Goal: Task Accomplishment & Management: Manage account settings

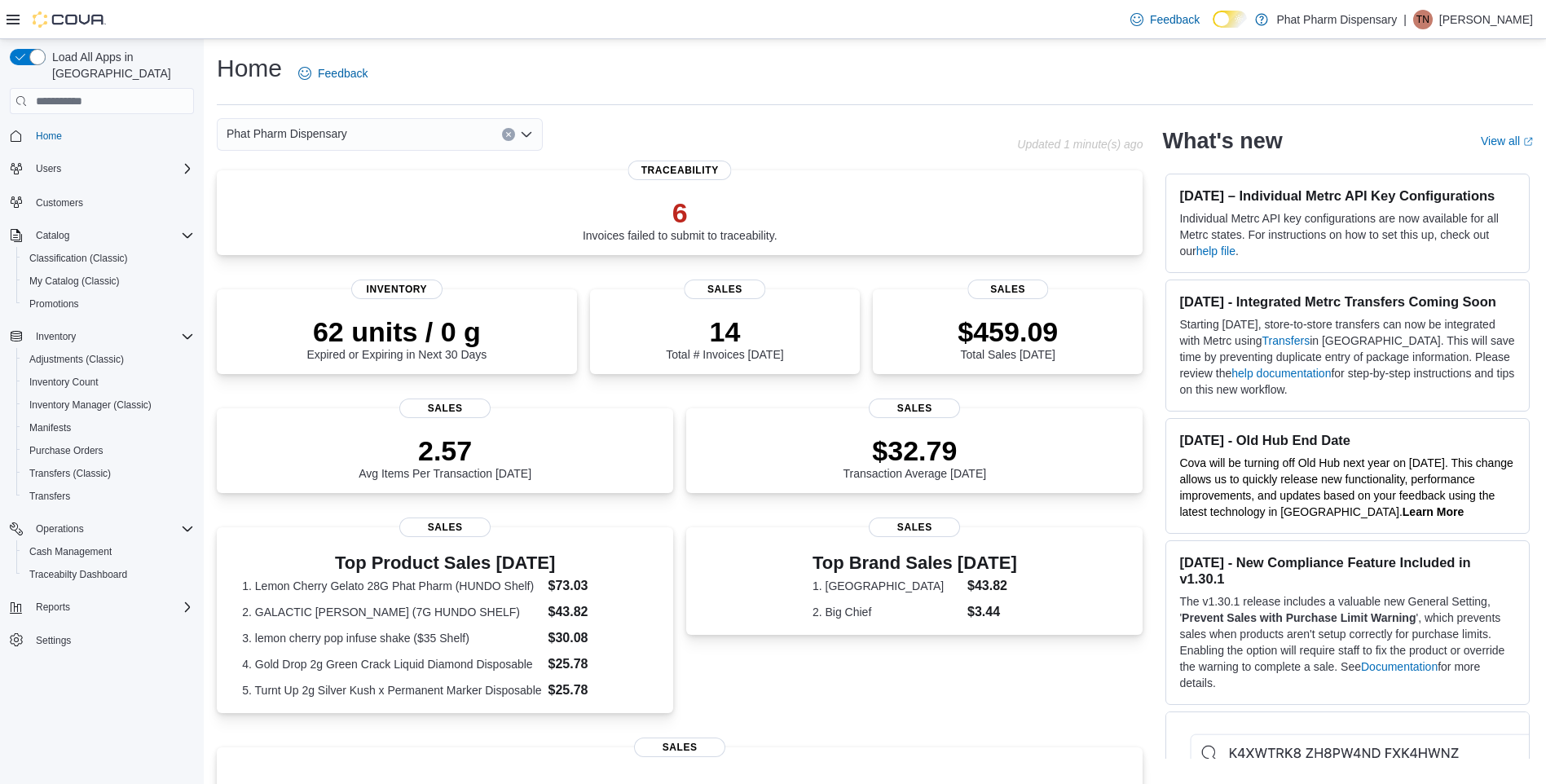
click at [79, 125] on span "Home" at bounding box center [111, 136] width 165 height 21
click at [110, 395] on span "Inventory Manager (Classic)" at bounding box center [90, 404] width 123 height 20
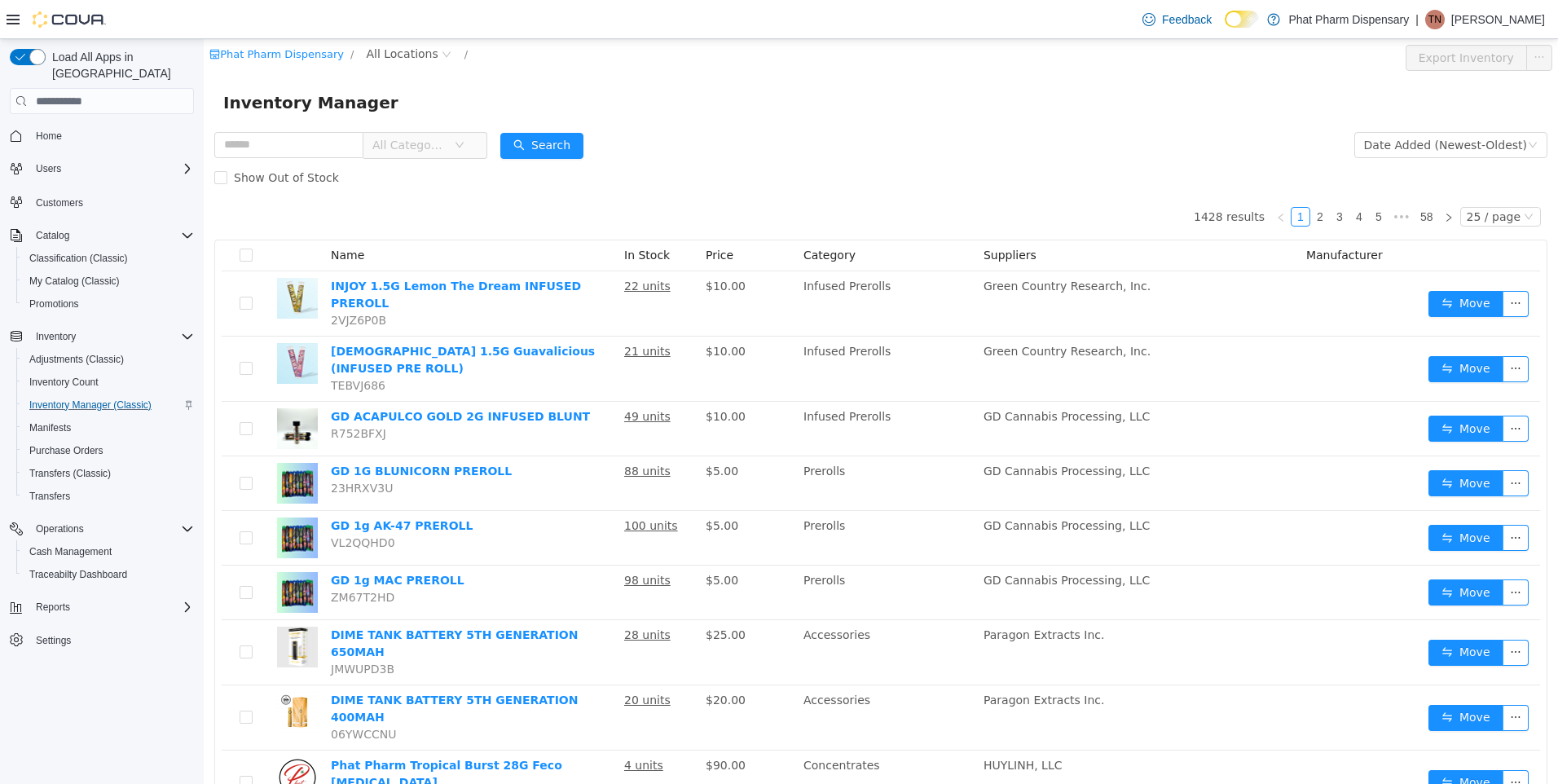
click at [470, 138] on span "All Categories" at bounding box center [418, 145] width 111 height 26
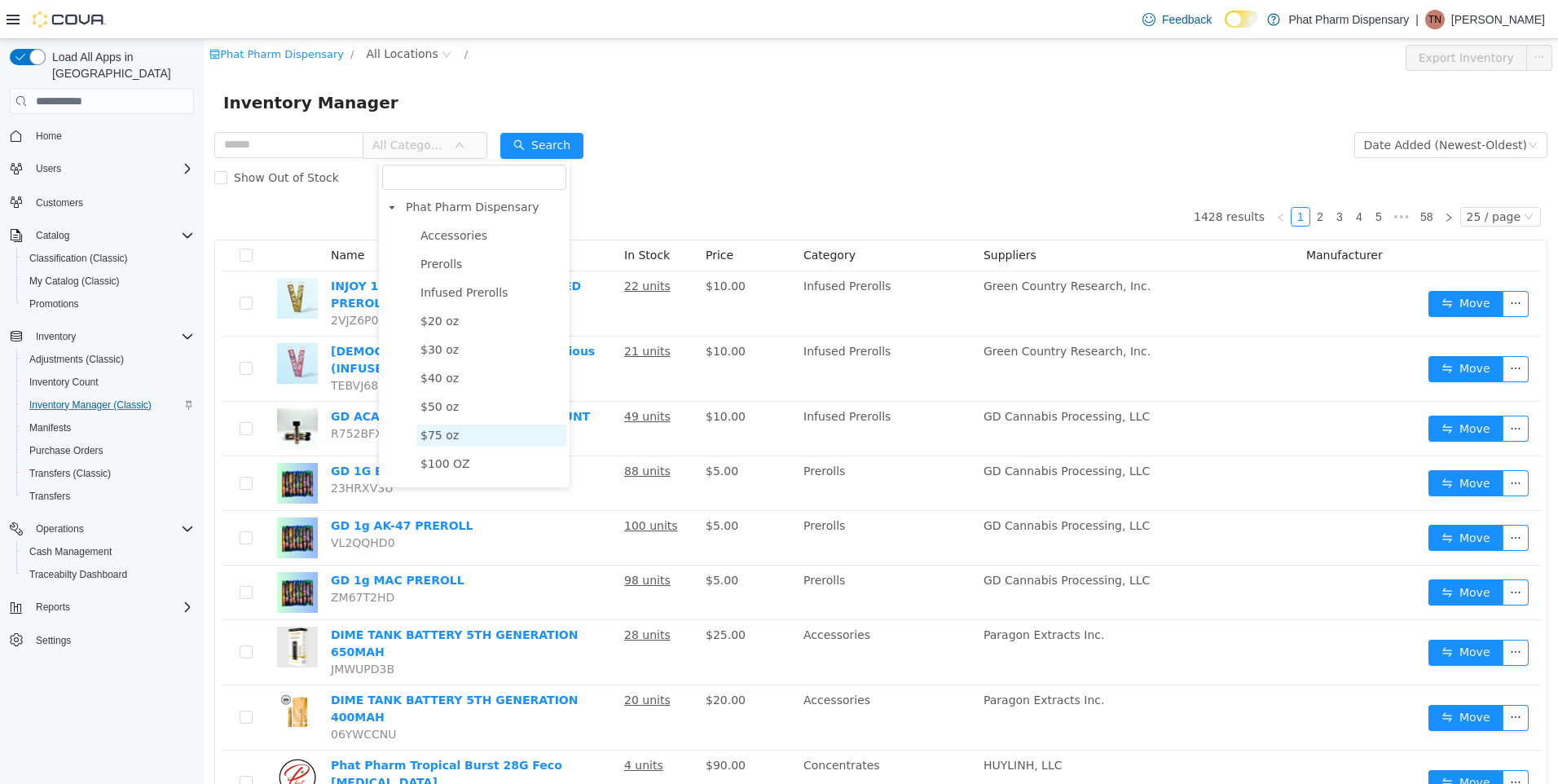
click at [445, 442] on span "$75 oz" at bounding box center [439, 435] width 38 height 13
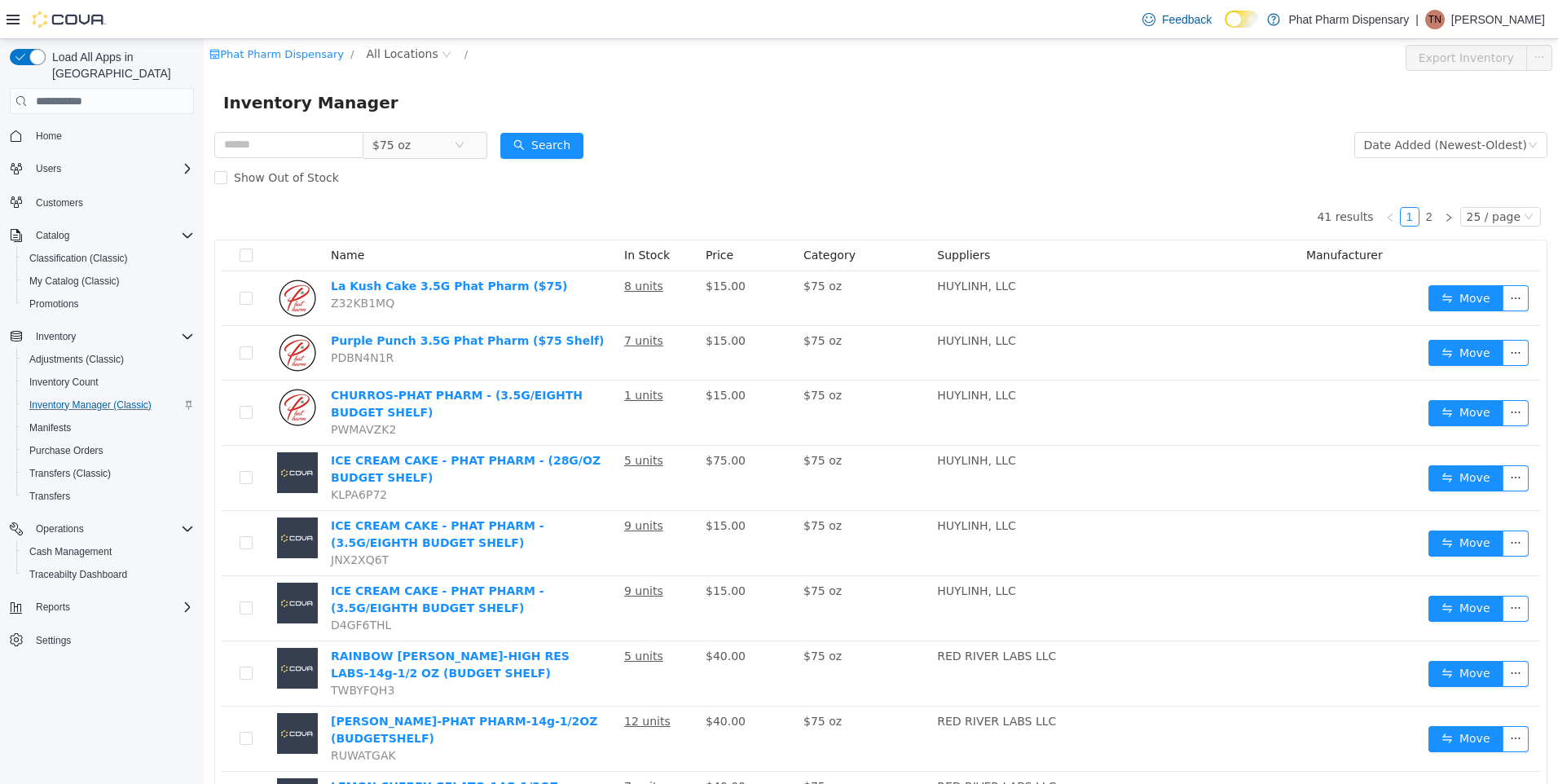
click at [1112, 168] on div "Show Out of Stock" at bounding box center [881, 177] width 1333 height 33
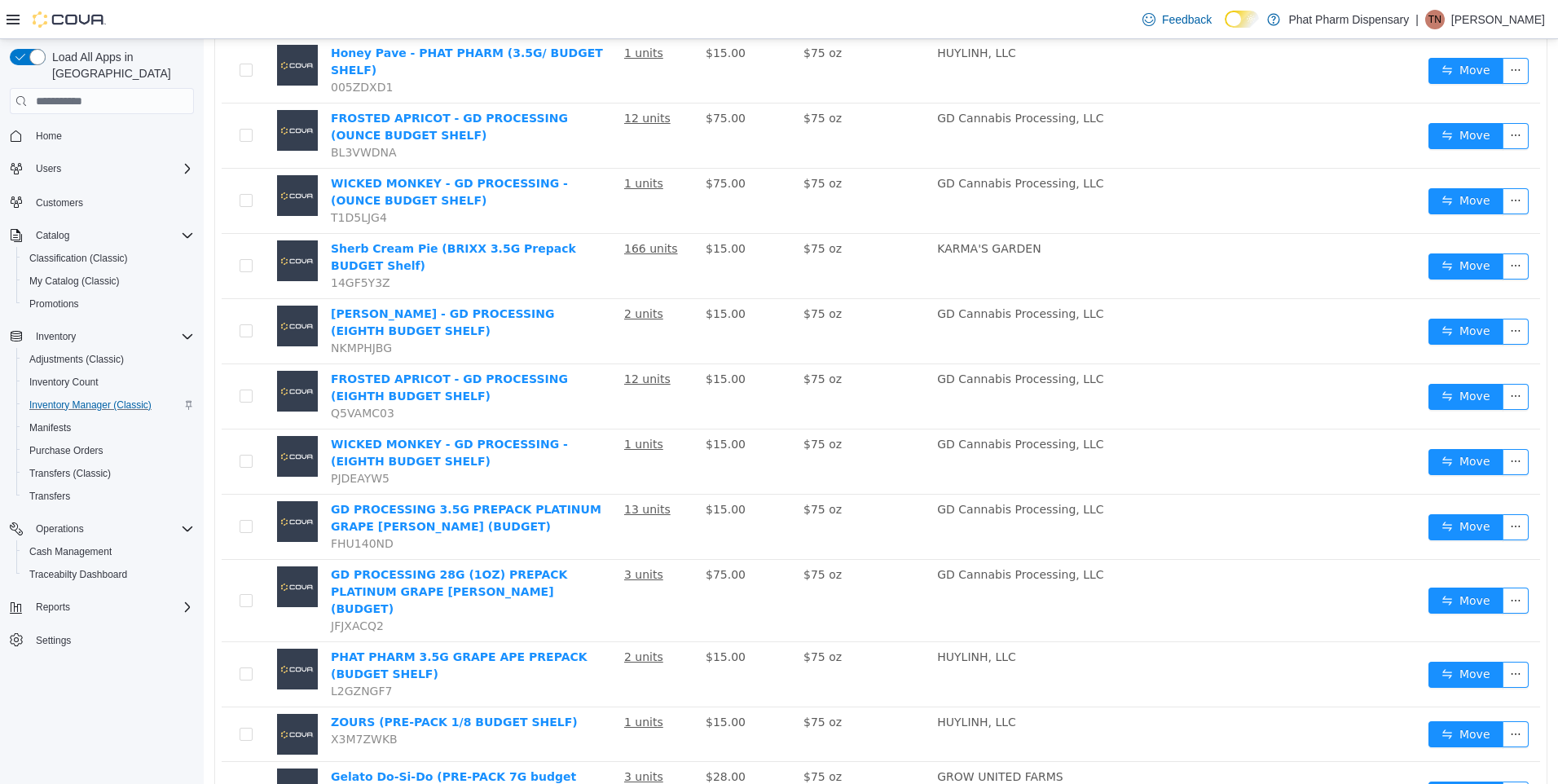
scroll to position [1079, 0]
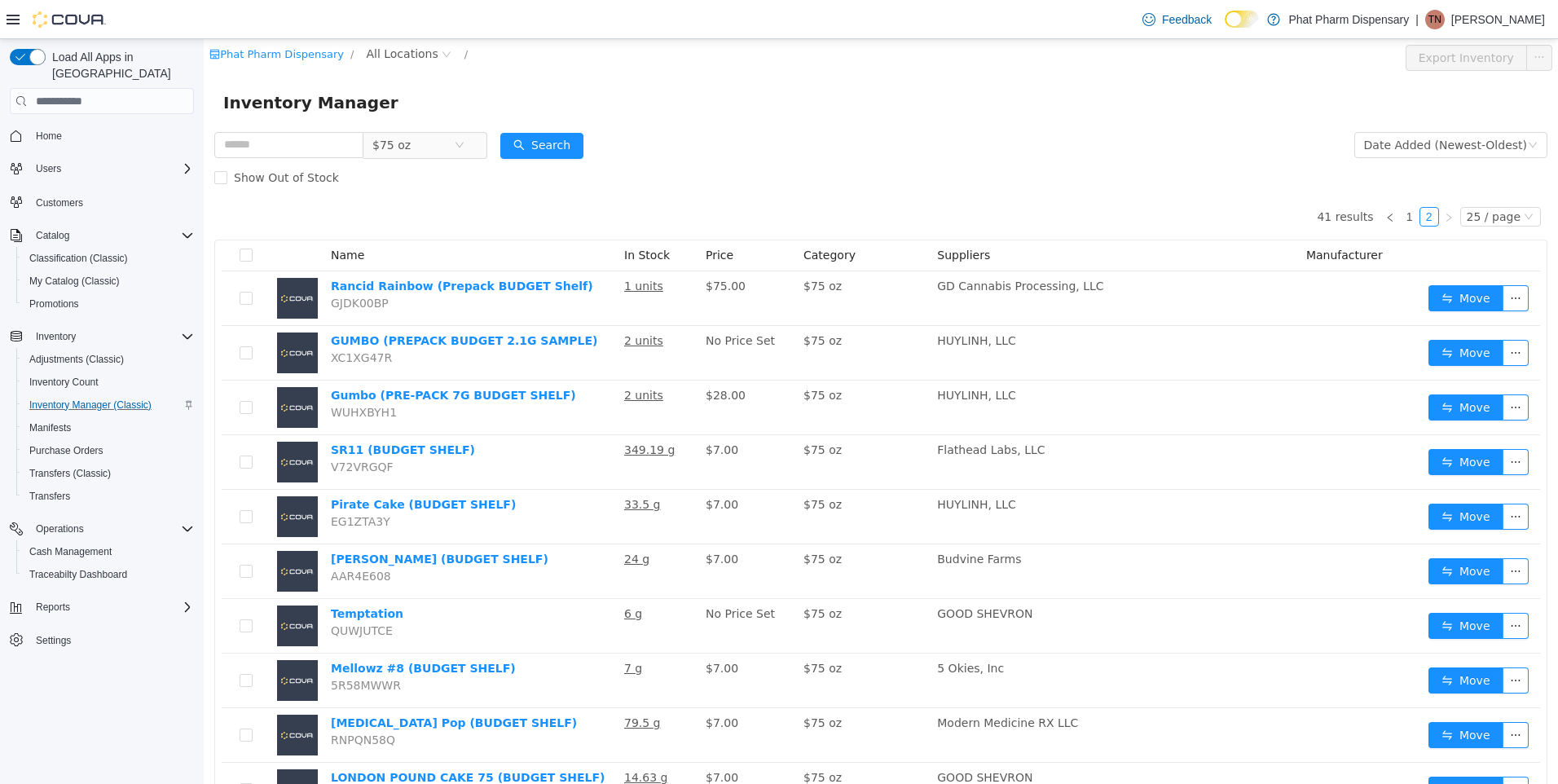
click at [1047, 169] on div "Show Out of Stock" at bounding box center [881, 177] width 1333 height 33
click at [717, 144] on form "$75 oz Date Added (Newest-Oldest) Search Show Out of Stock" at bounding box center [881, 162] width 1333 height 65
click at [730, 164] on div "Show Out of Stock" at bounding box center [881, 177] width 1333 height 33
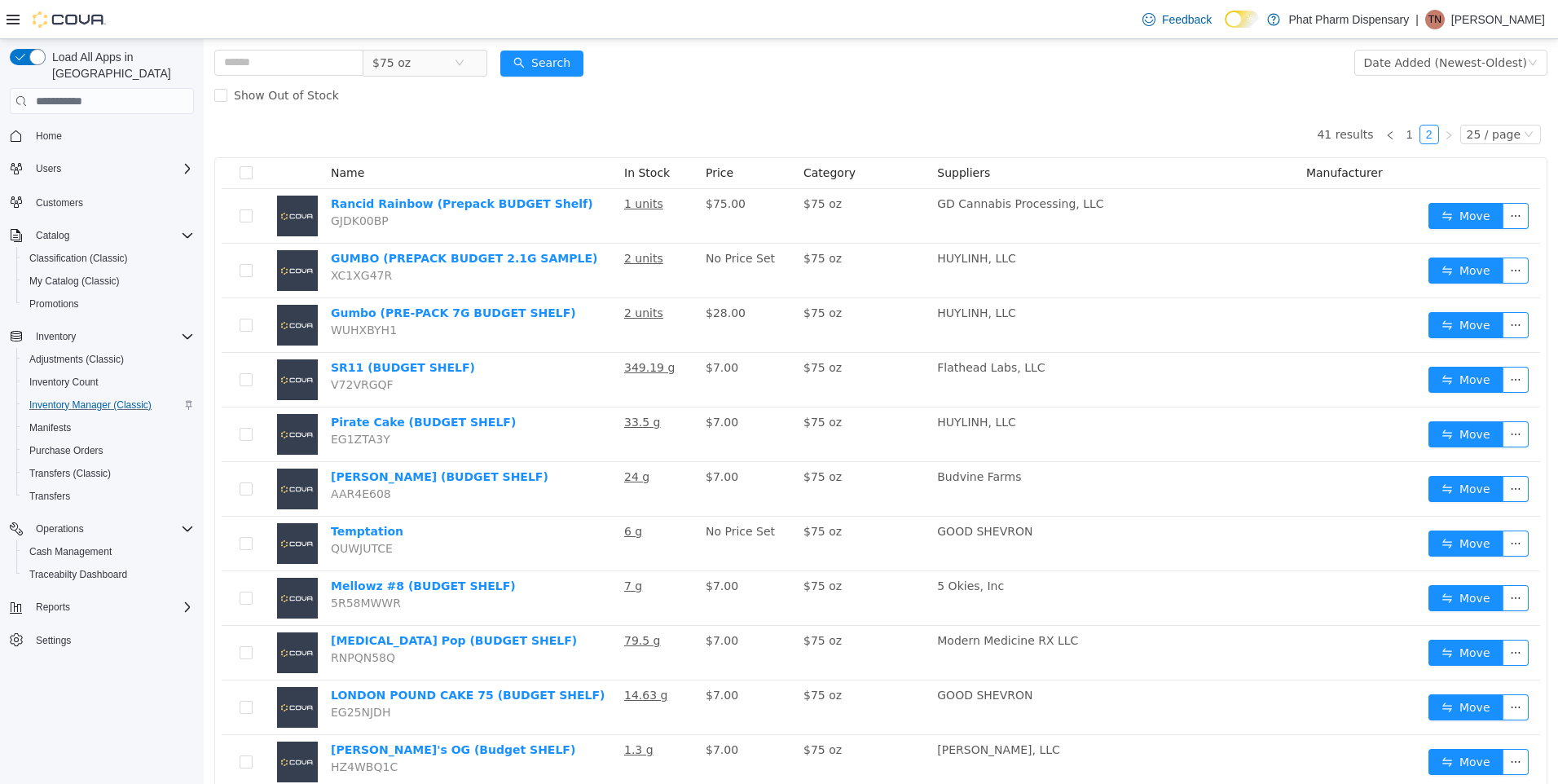
scroll to position [81, 0]
click at [427, 65] on span "$75 oz" at bounding box center [413, 64] width 81 height 24
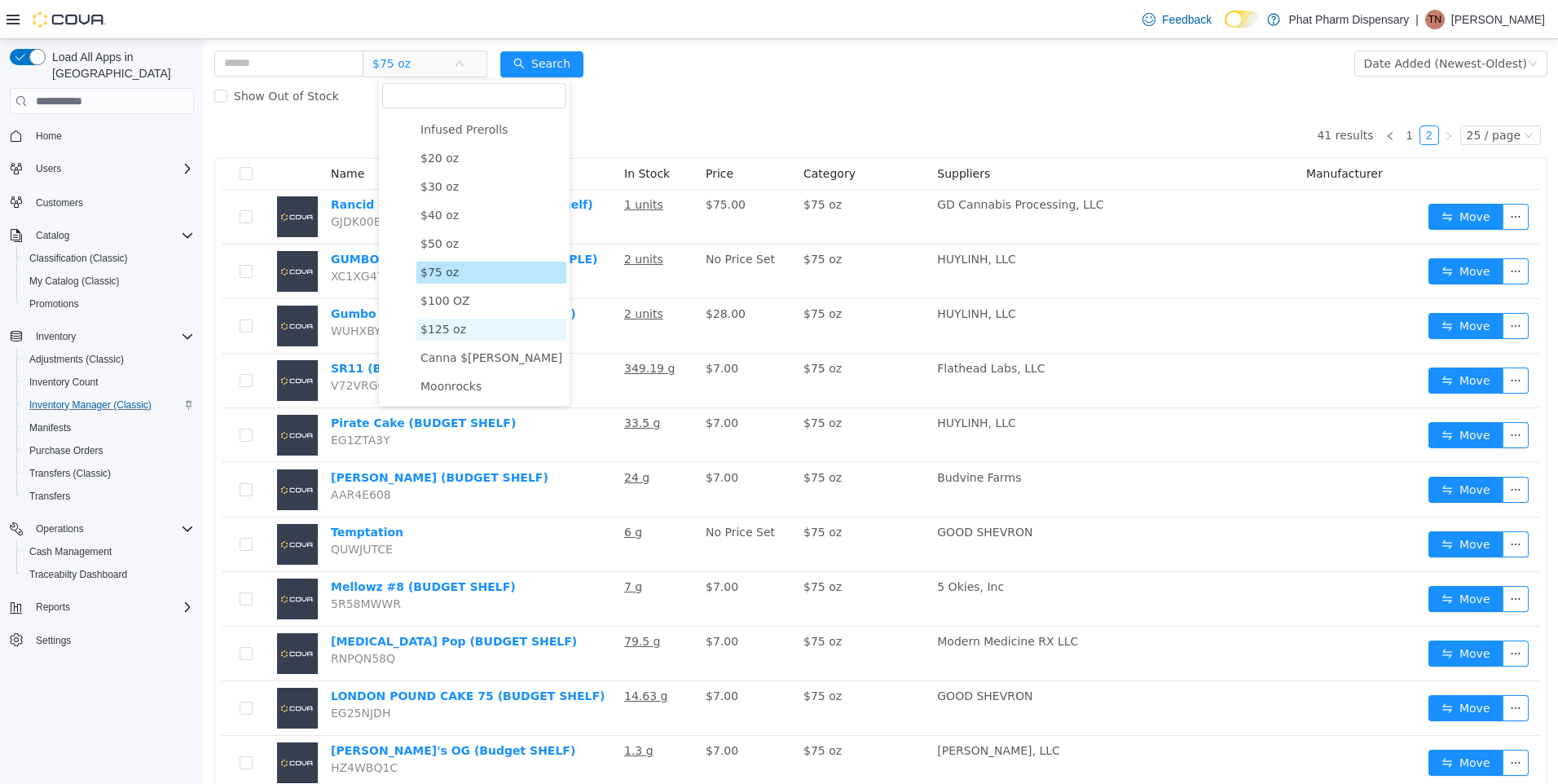
click at [447, 334] on span "$125 oz" at bounding box center [443, 329] width 46 height 13
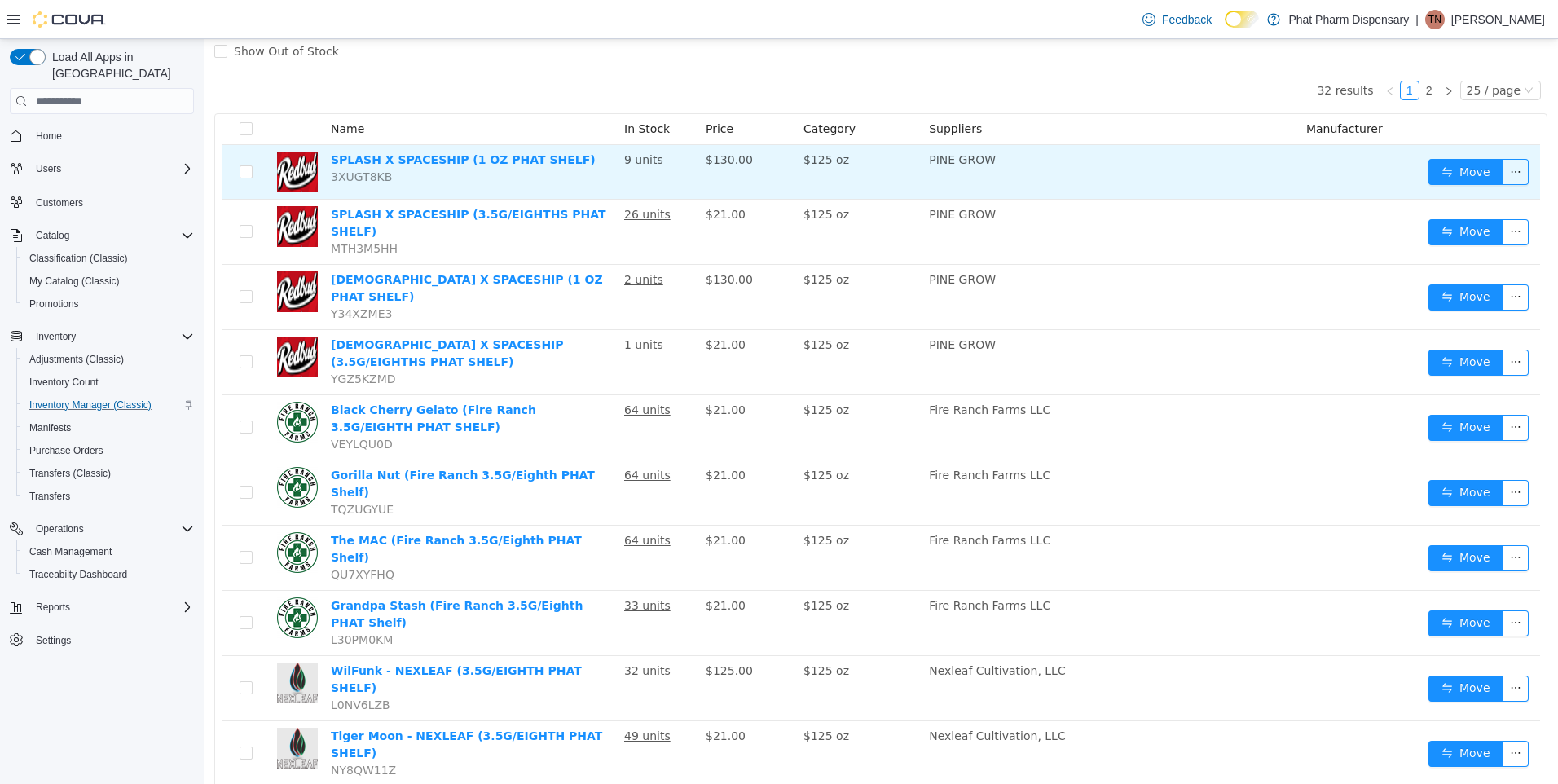
scroll to position [163, 0]
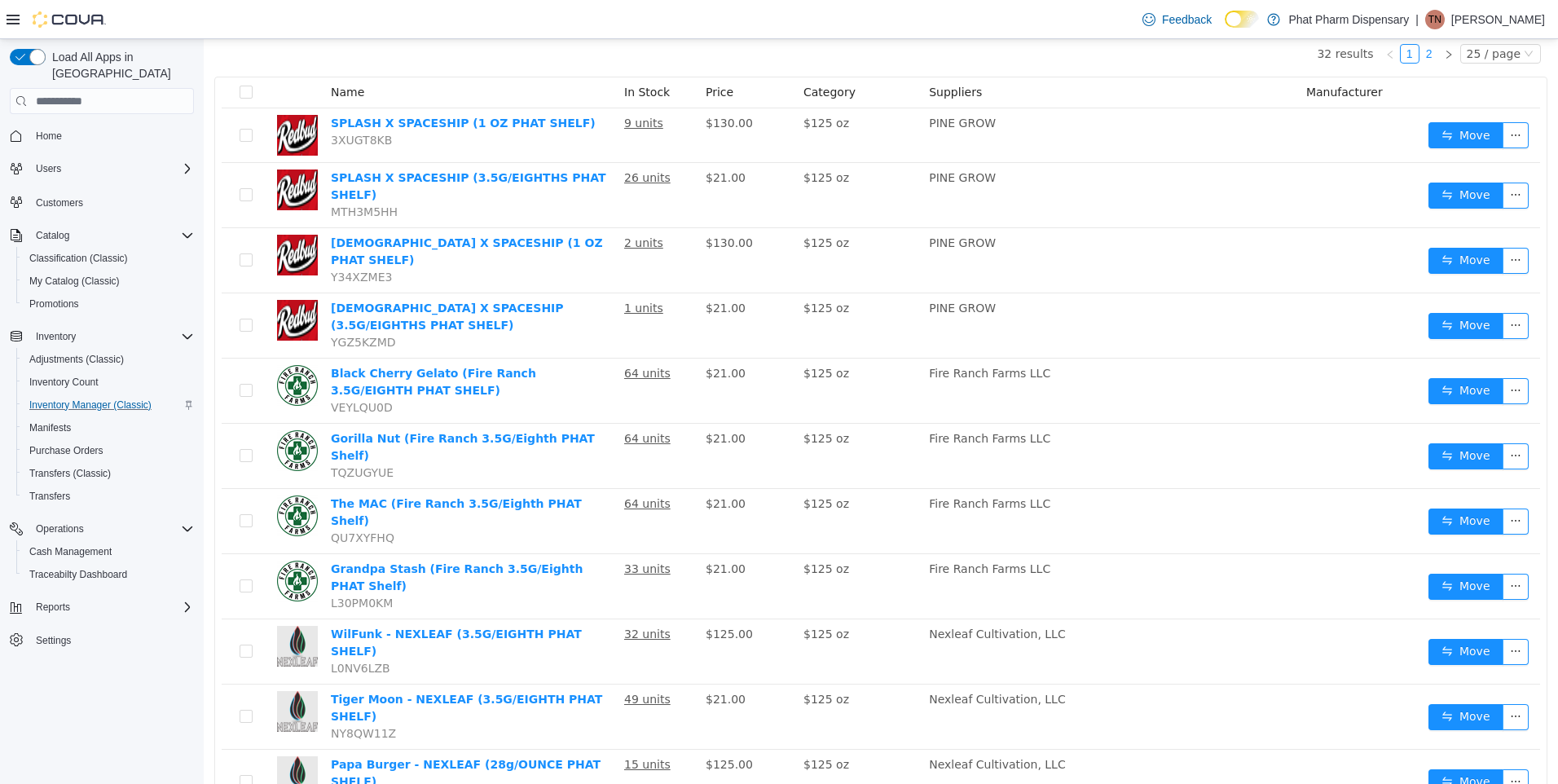
click at [1422, 53] on link "2" at bounding box center [1429, 53] width 18 height 18
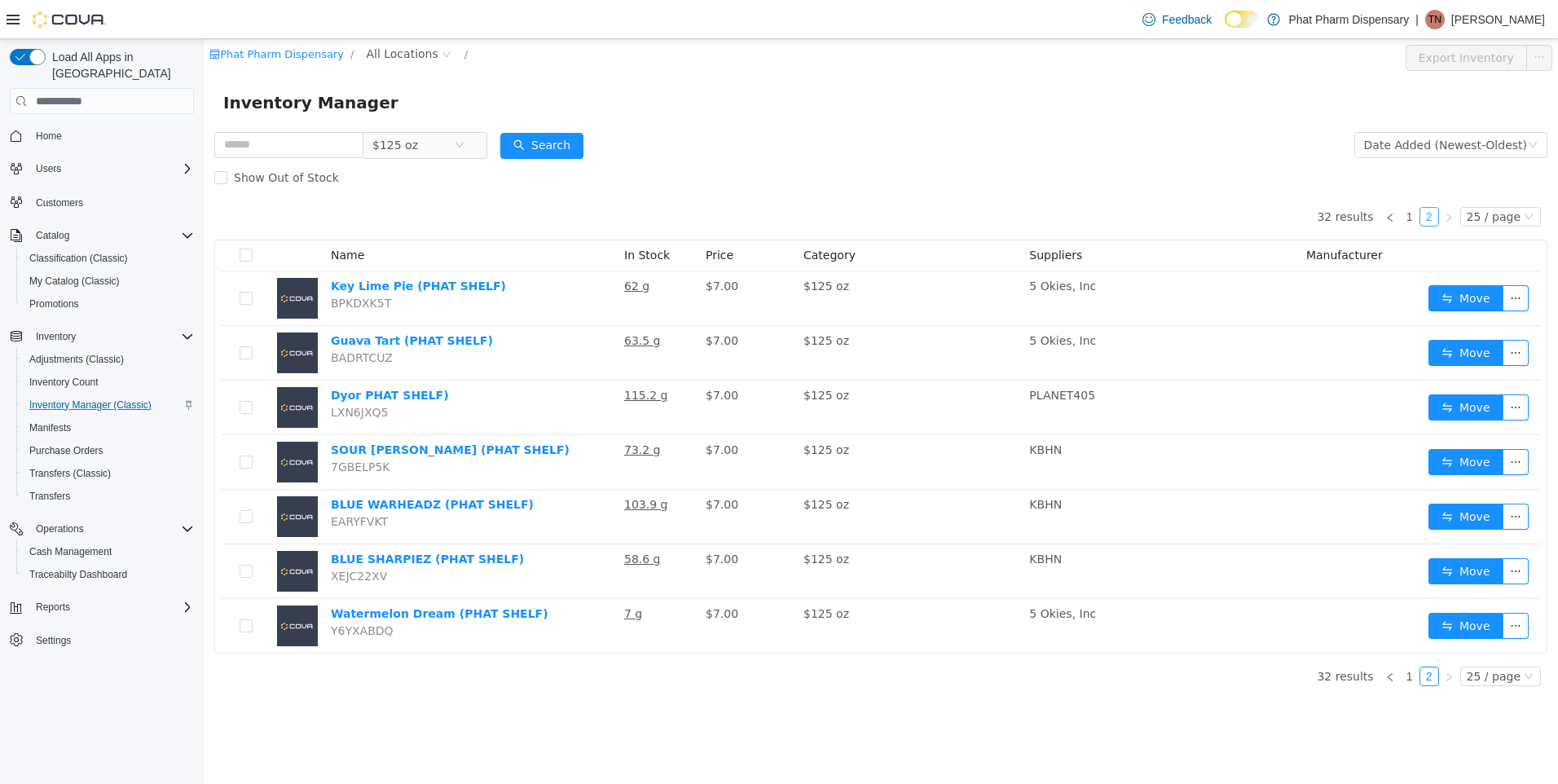
scroll to position [0, 0]
click at [1411, 213] on link "1" at bounding box center [1409, 216] width 18 height 18
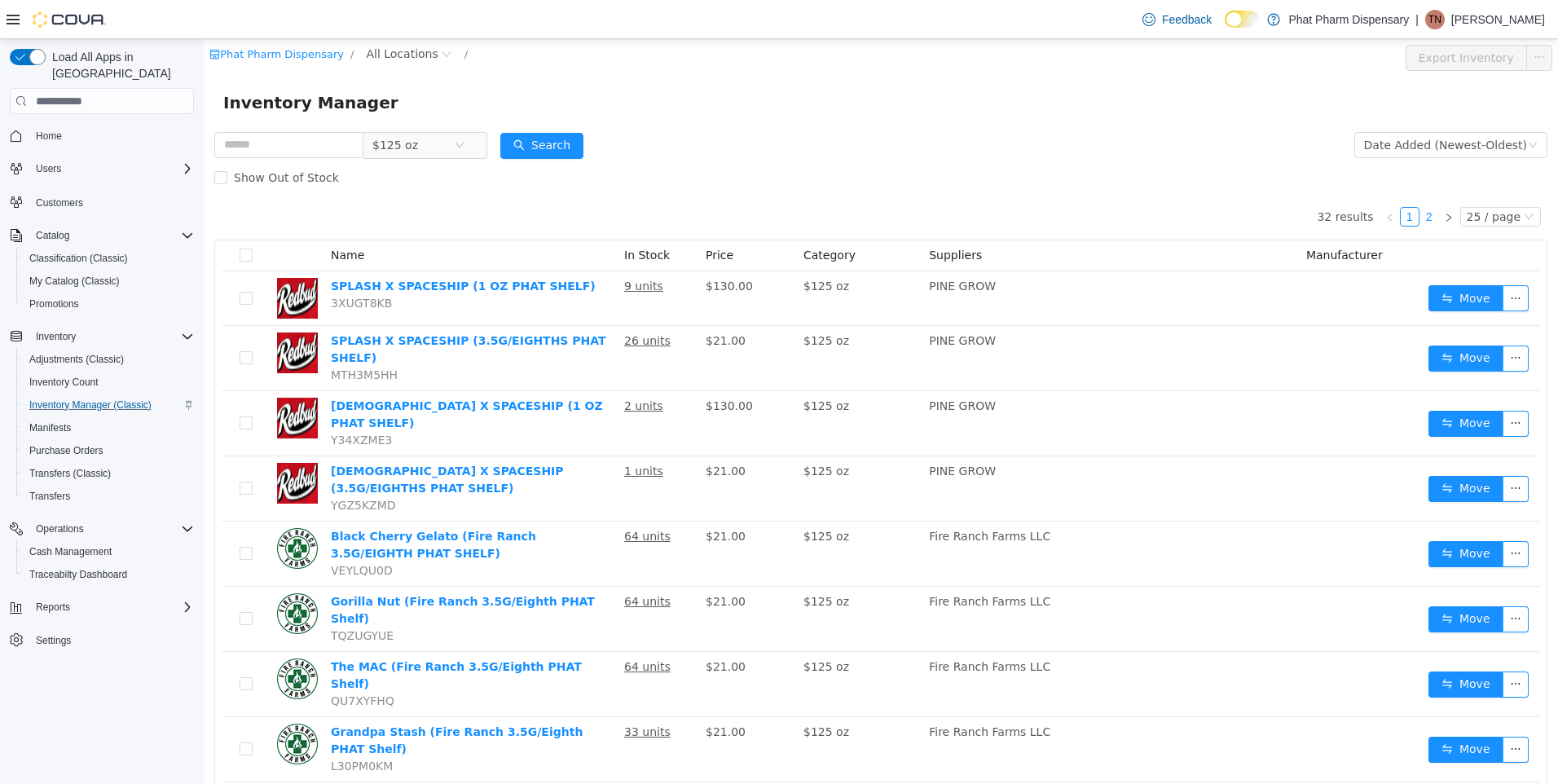
click at [1420, 220] on link "2" at bounding box center [1429, 216] width 18 height 18
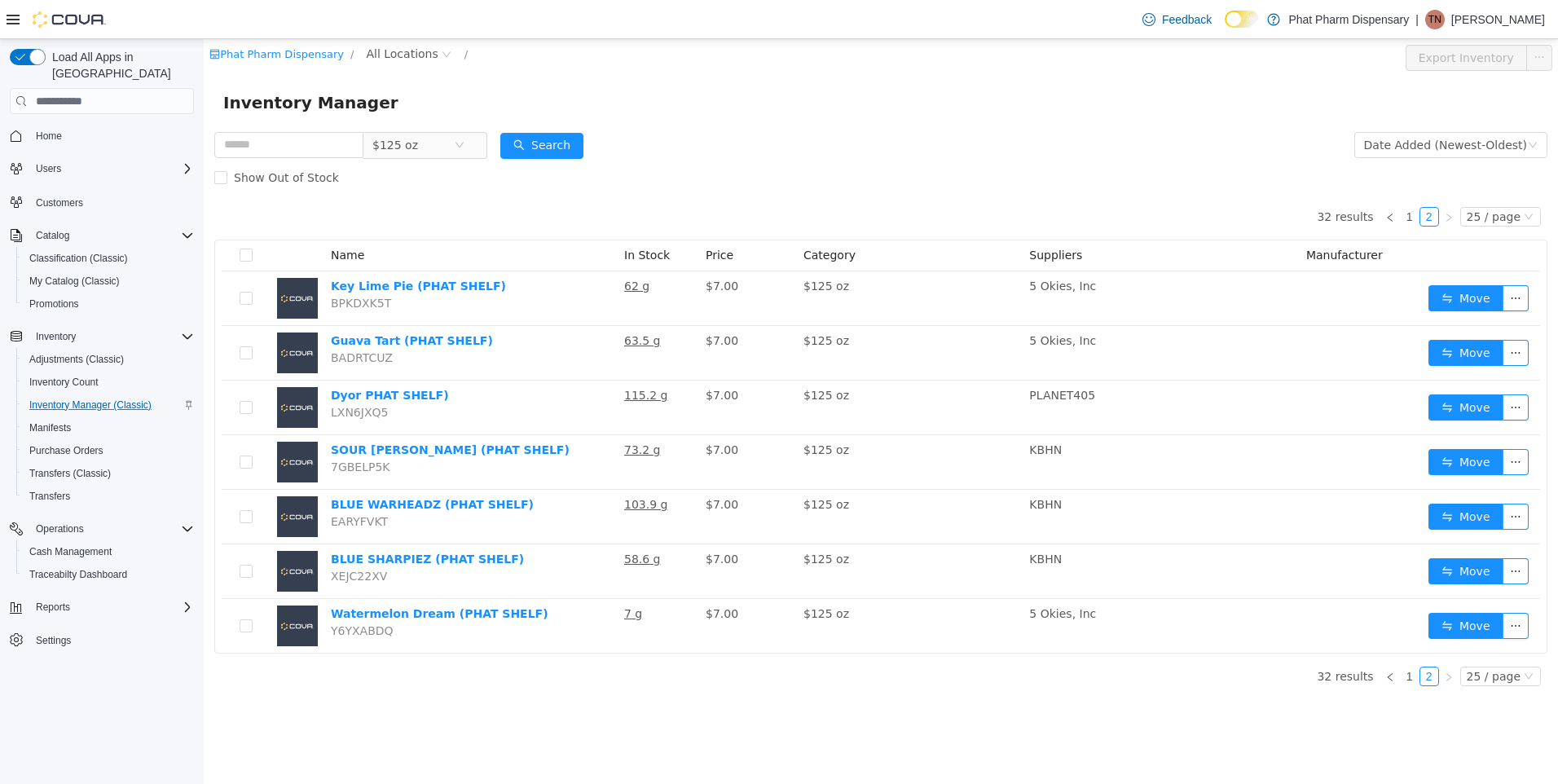
click at [756, 133] on form "$125 oz Date Added (Newest-Oldest) Search Show Out of Stock" at bounding box center [881, 162] width 1333 height 65
click at [395, 146] on span "$125 oz" at bounding box center [395, 145] width 46 height 24
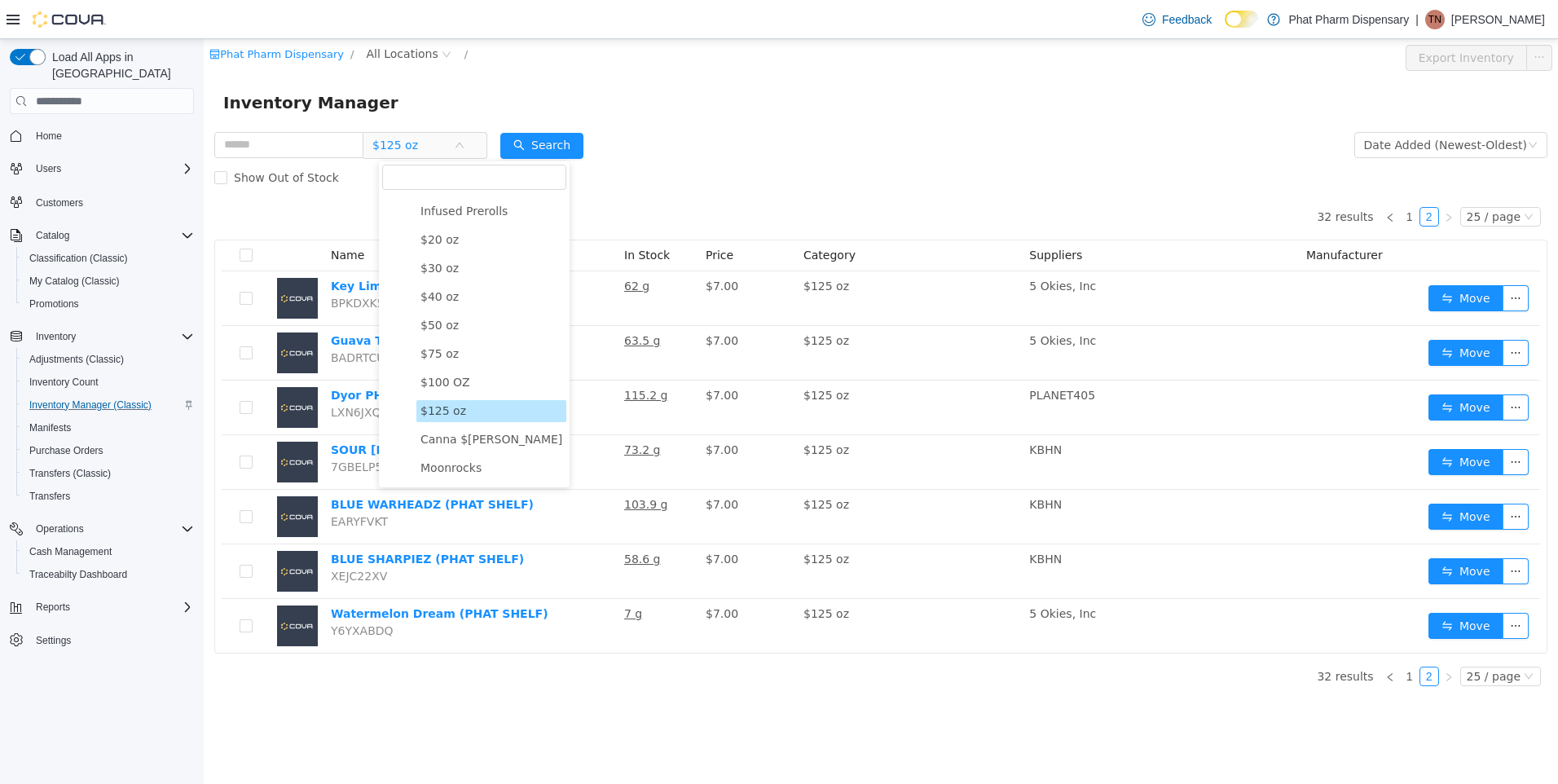
click at [673, 168] on div "Show Out of Stock" at bounding box center [881, 177] width 1333 height 33
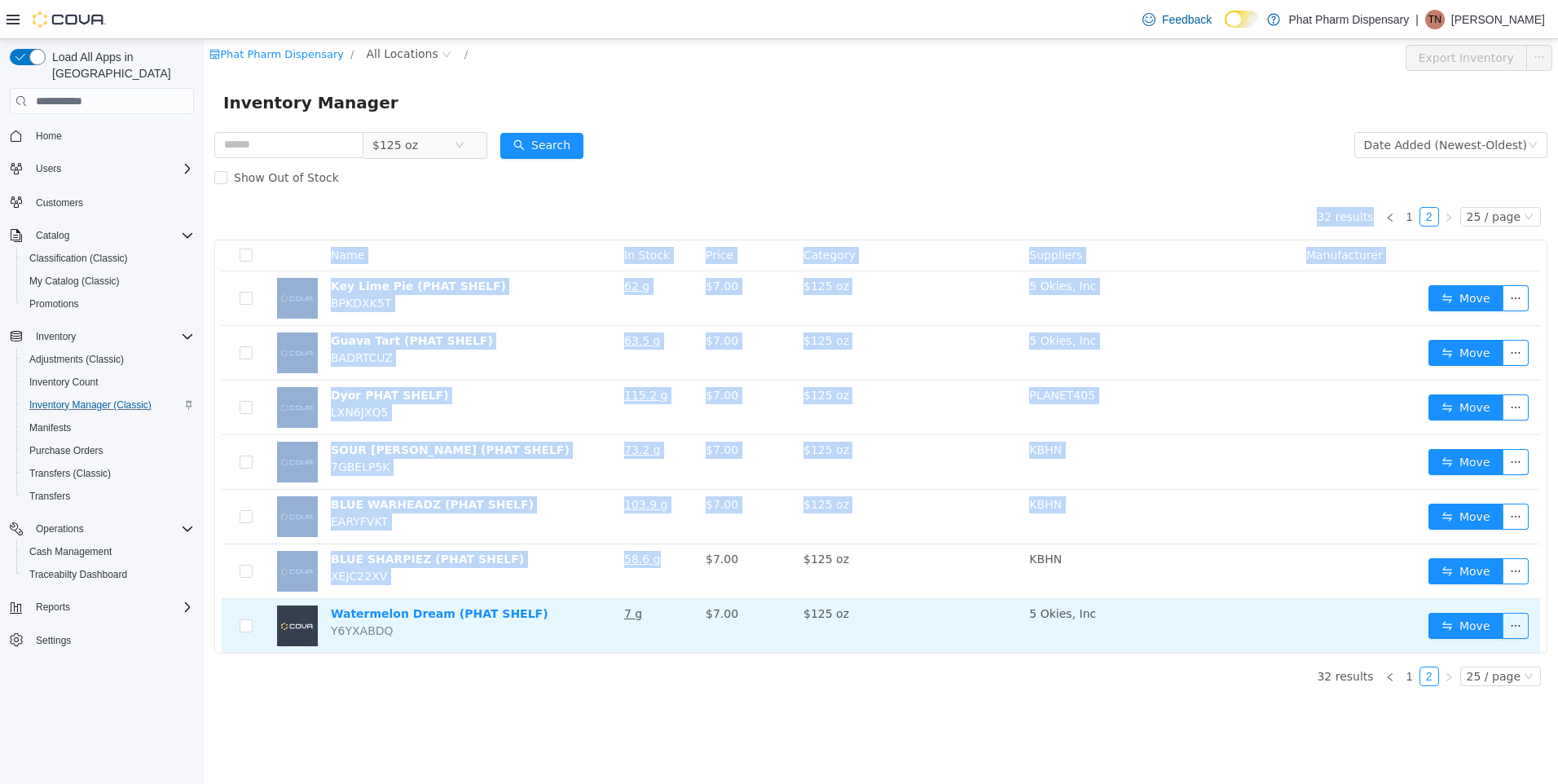
drag, startPoint x: 564, startPoint y: 191, endPoint x: 682, endPoint y: 625, distance: 449.8
click at [675, 614] on div "$125 oz Date Added (Newest-Oldest) Search Show Out of Stock 32 results 1 2 25 /…" at bounding box center [881, 414] width 1355 height 571
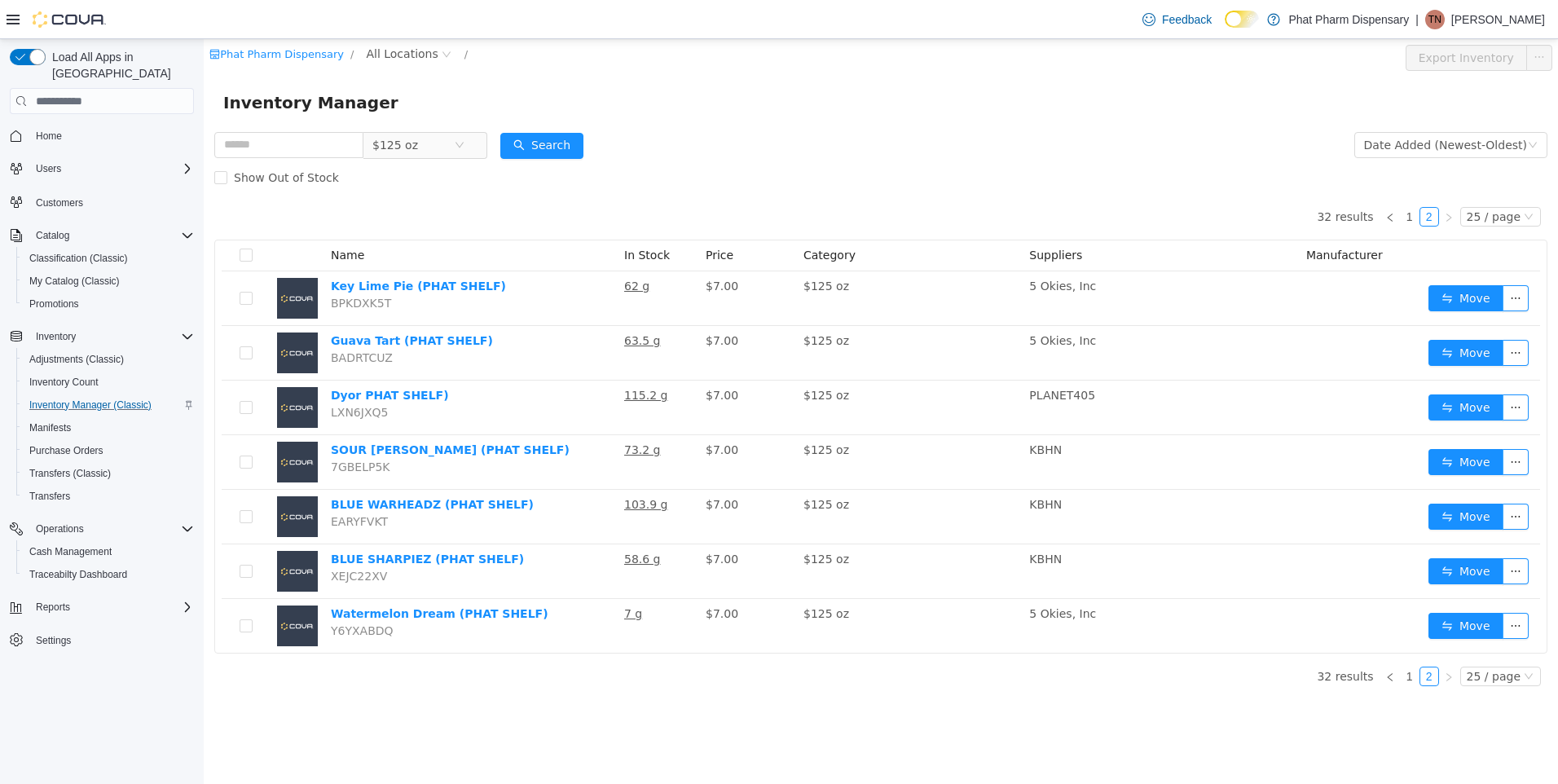
drag, startPoint x: 682, startPoint y: 625, endPoint x: 895, endPoint y: 703, distance: 226.8
click at [896, 704] on div "Phat Pharm Dispensary / All Locations / Export Inventory Inventory Manager $125…" at bounding box center [881, 412] width 1355 height 745
click at [437, 154] on span "$125 oz" at bounding box center [413, 145] width 81 height 24
click at [831, 194] on div "32 results 1 2 25 / page Name In Stock Price Category Suppliers Manufacturer Ke…" at bounding box center [881, 423] width 1333 height 459
click at [762, 133] on form "$125 oz Date Added (Newest-Oldest) Search Show Out of Stock" at bounding box center [881, 162] width 1333 height 65
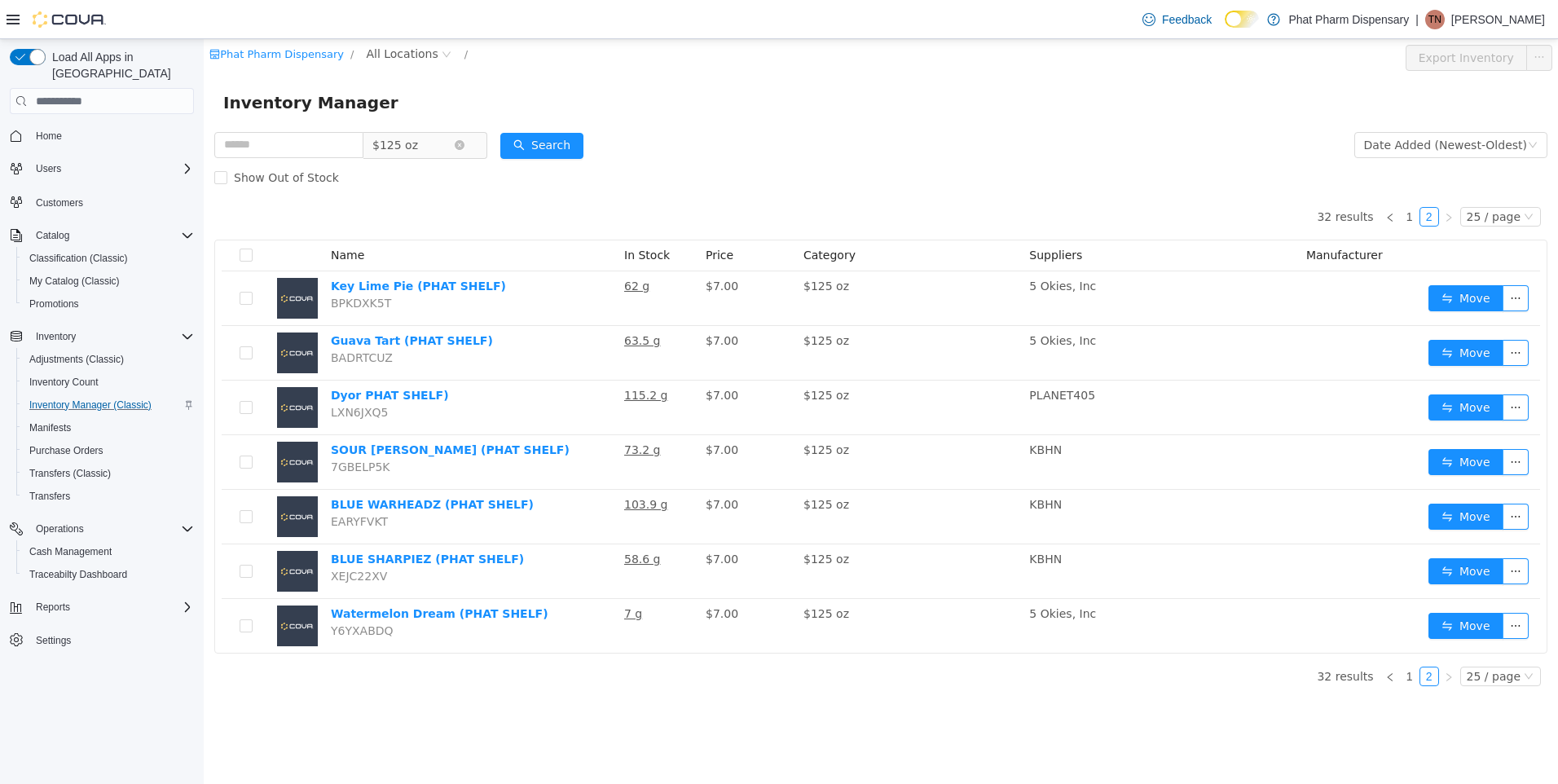
click at [413, 144] on span "$125 oz" at bounding box center [395, 145] width 46 height 24
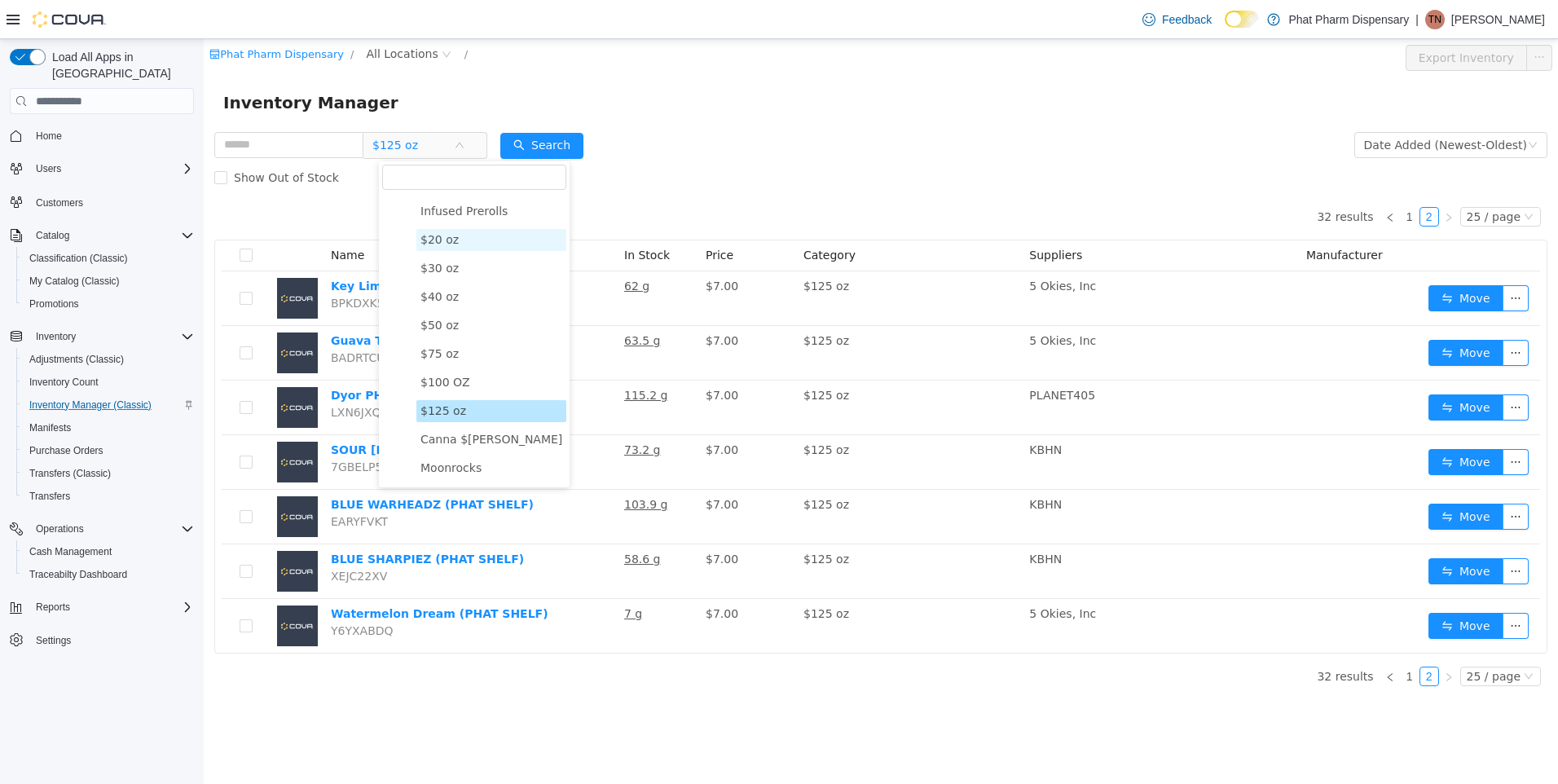
click at [453, 243] on span "$20 oz" at bounding box center [439, 240] width 38 height 13
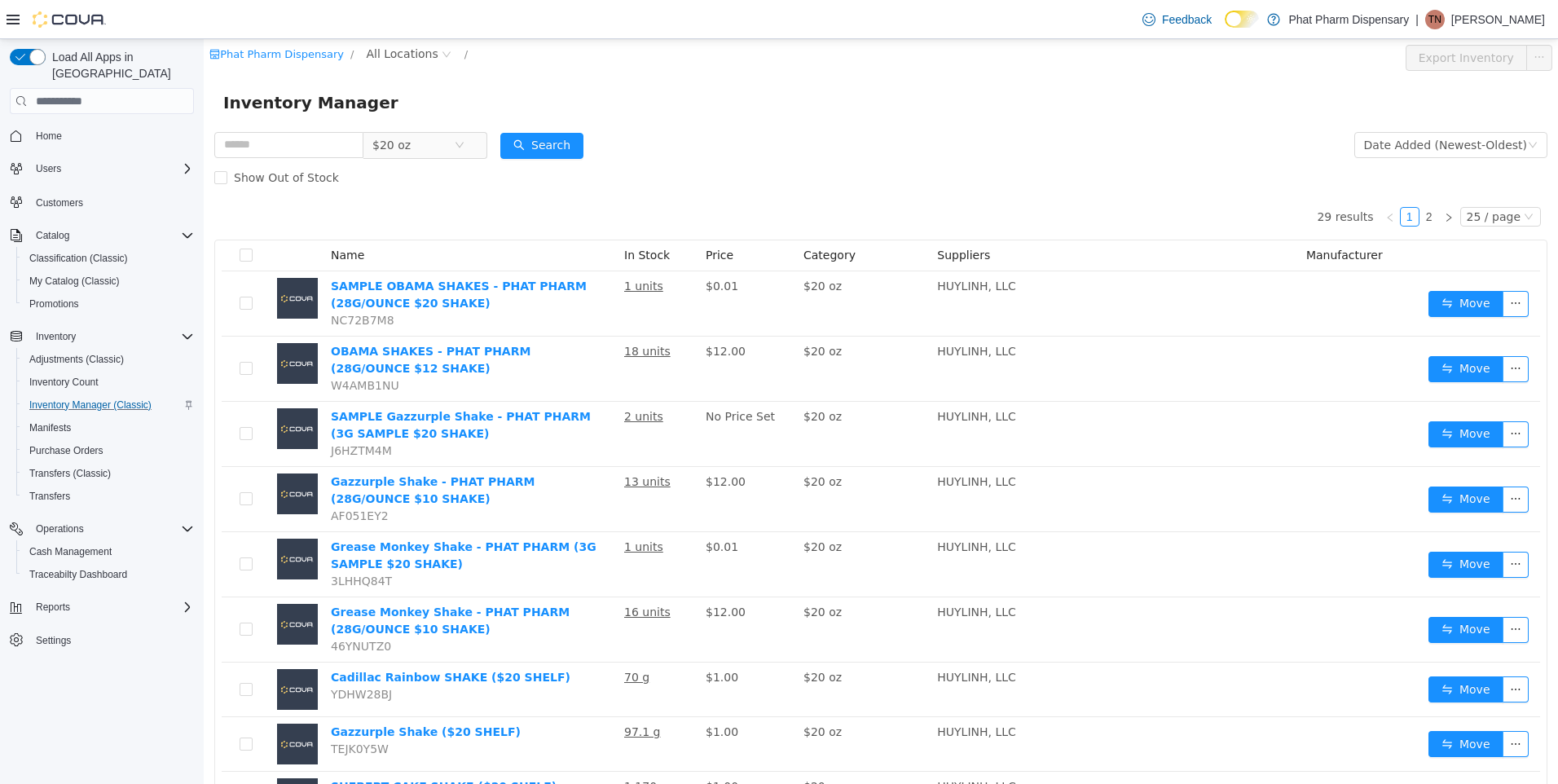
click at [1007, 160] on form "$20 oz Date Added (Newest-Oldest) Search Show Out of Stock" at bounding box center [881, 162] width 1333 height 65
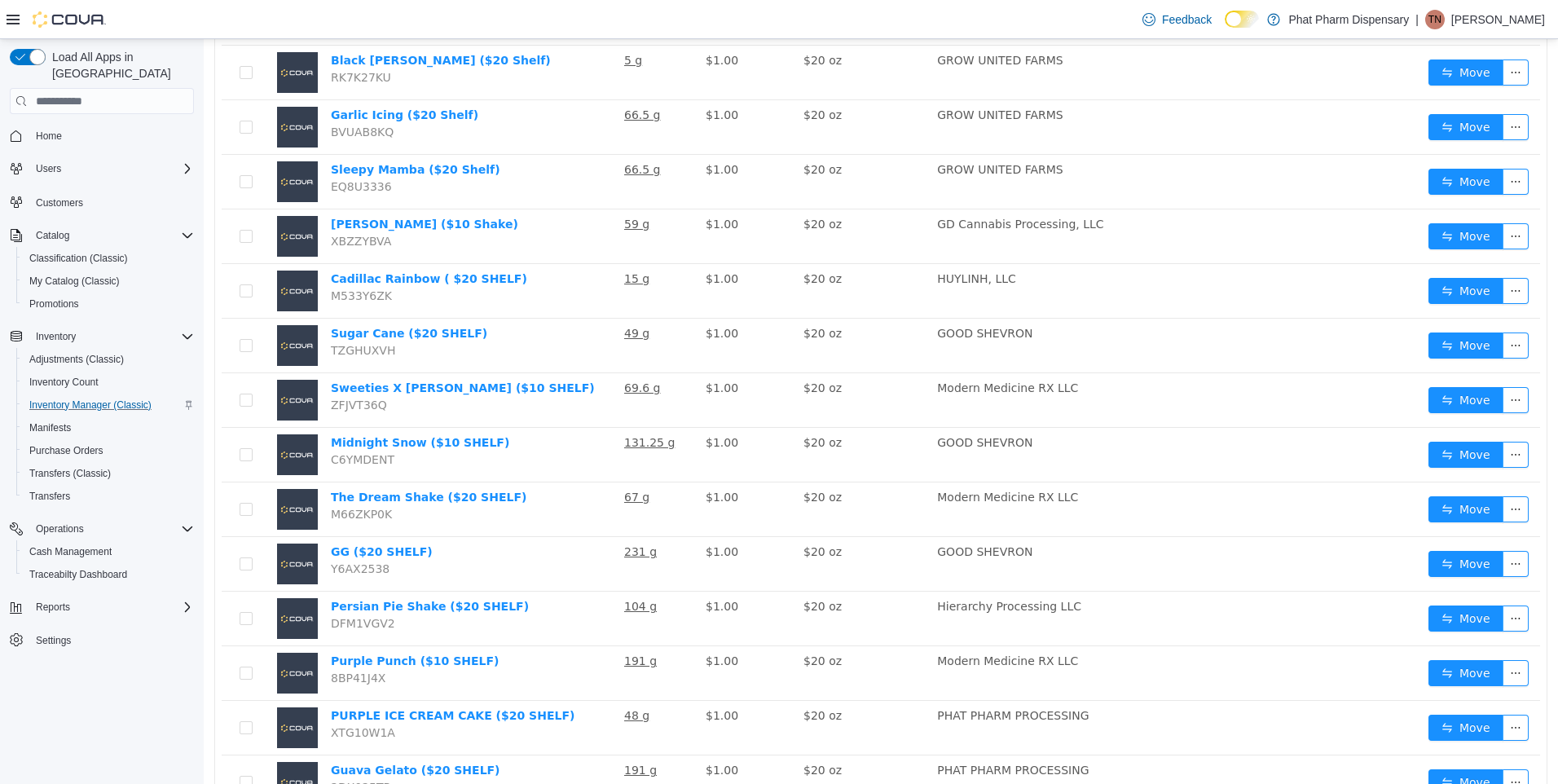
scroll to position [963, 0]
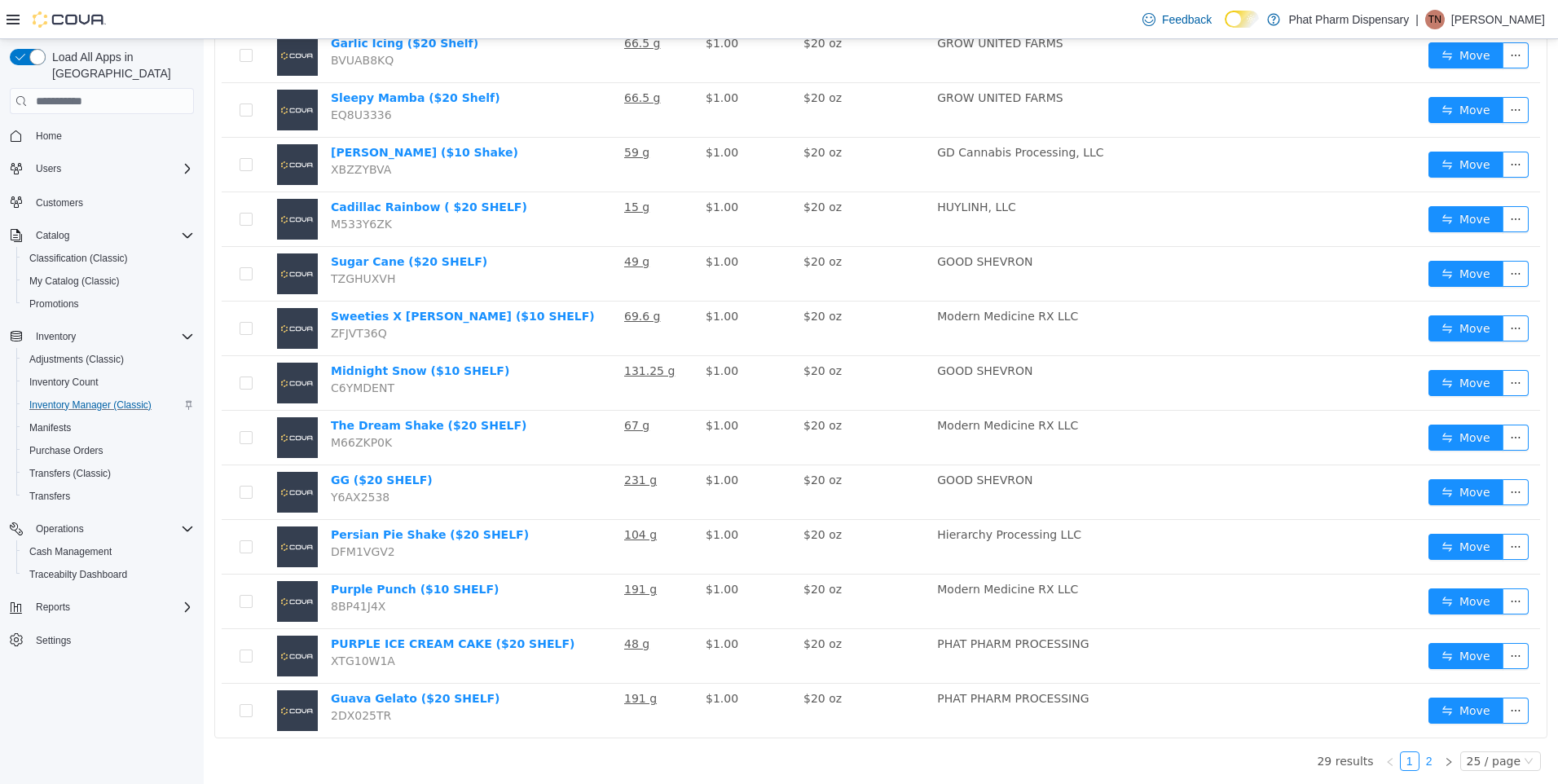
click at [1423, 753] on link "2" at bounding box center [1429, 761] width 18 height 18
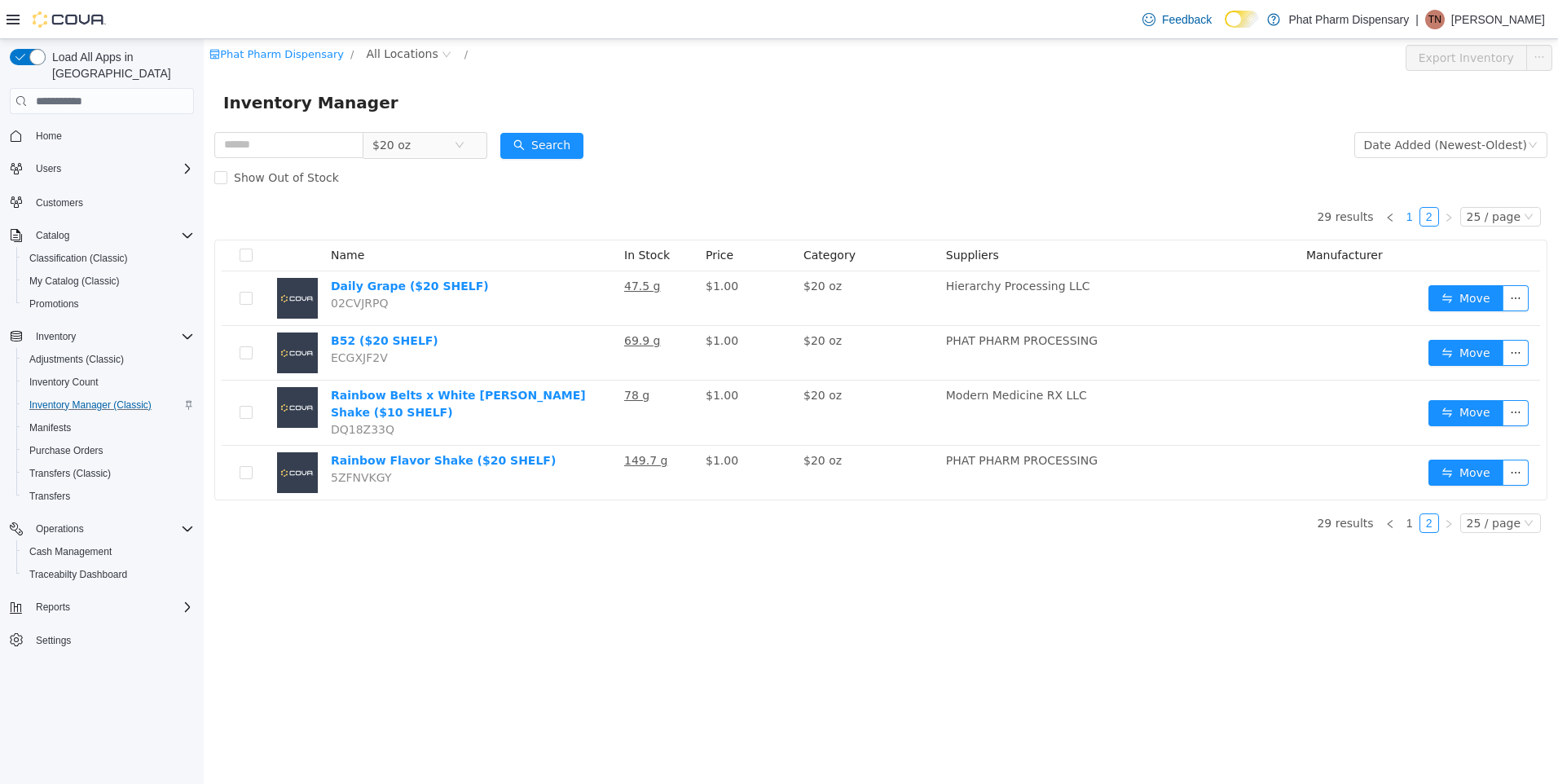
click at [1416, 219] on link "1" at bounding box center [1409, 216] width 18 height 18
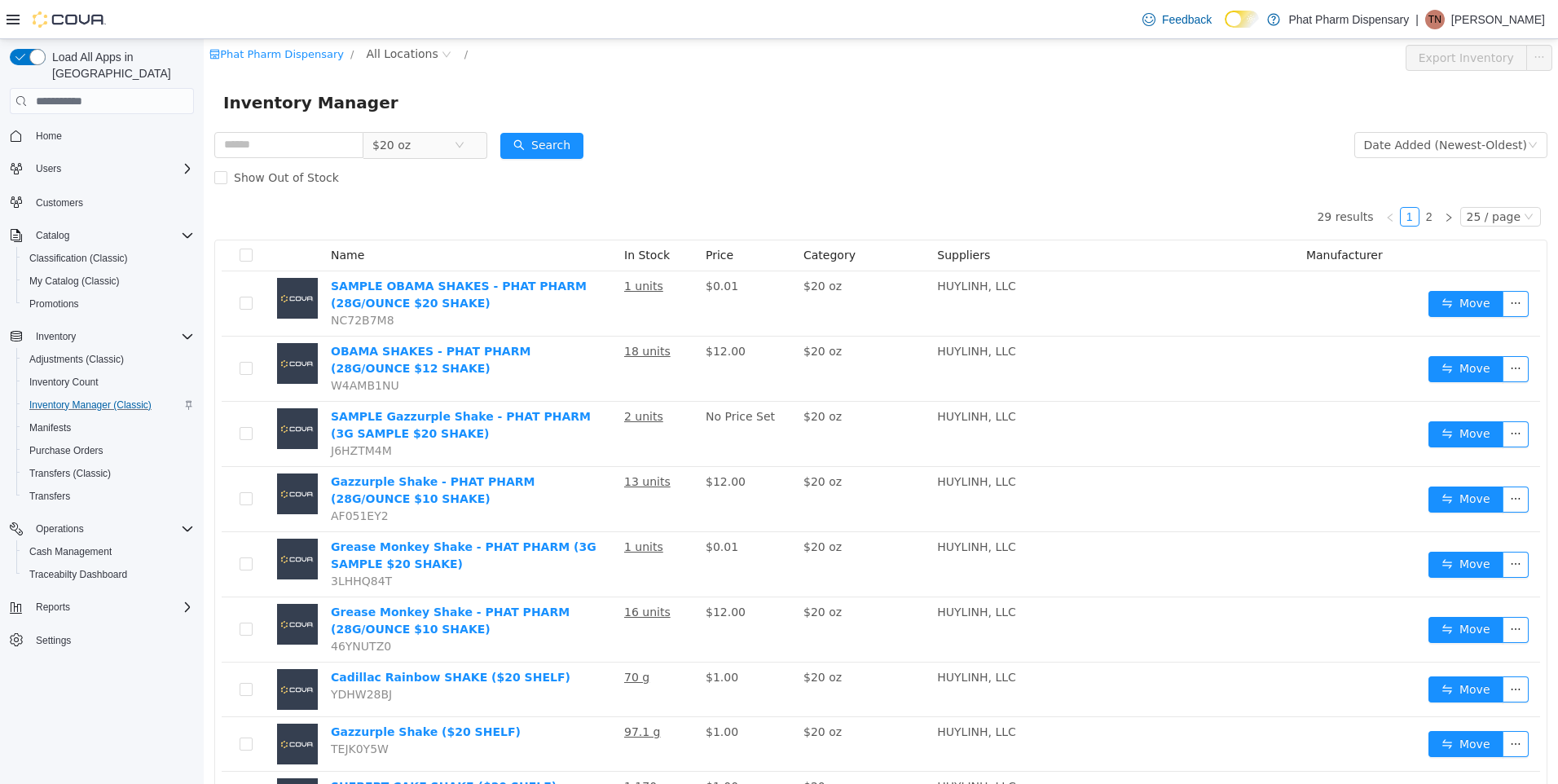
click at [440, 163] on div "Show Out of Stock" at bounding box center [881, 177] width 1333 height 33
click at [442, 144] on span "$20 oz" at bounding box center [413, 145] width 81 height 24
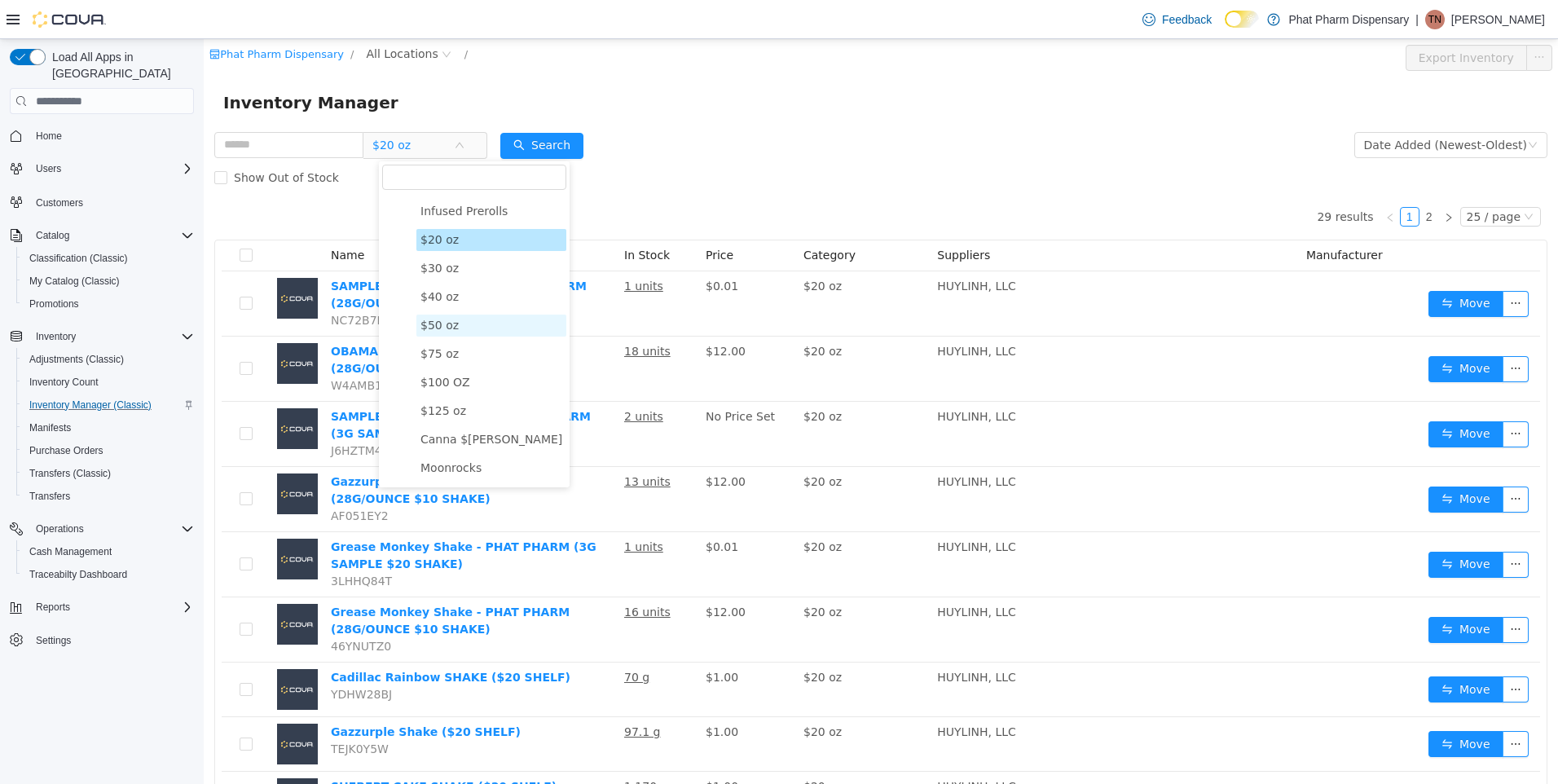
click at [444, 324] on span "$50 oz" at bounding box center [439, 326] width 38 height 13
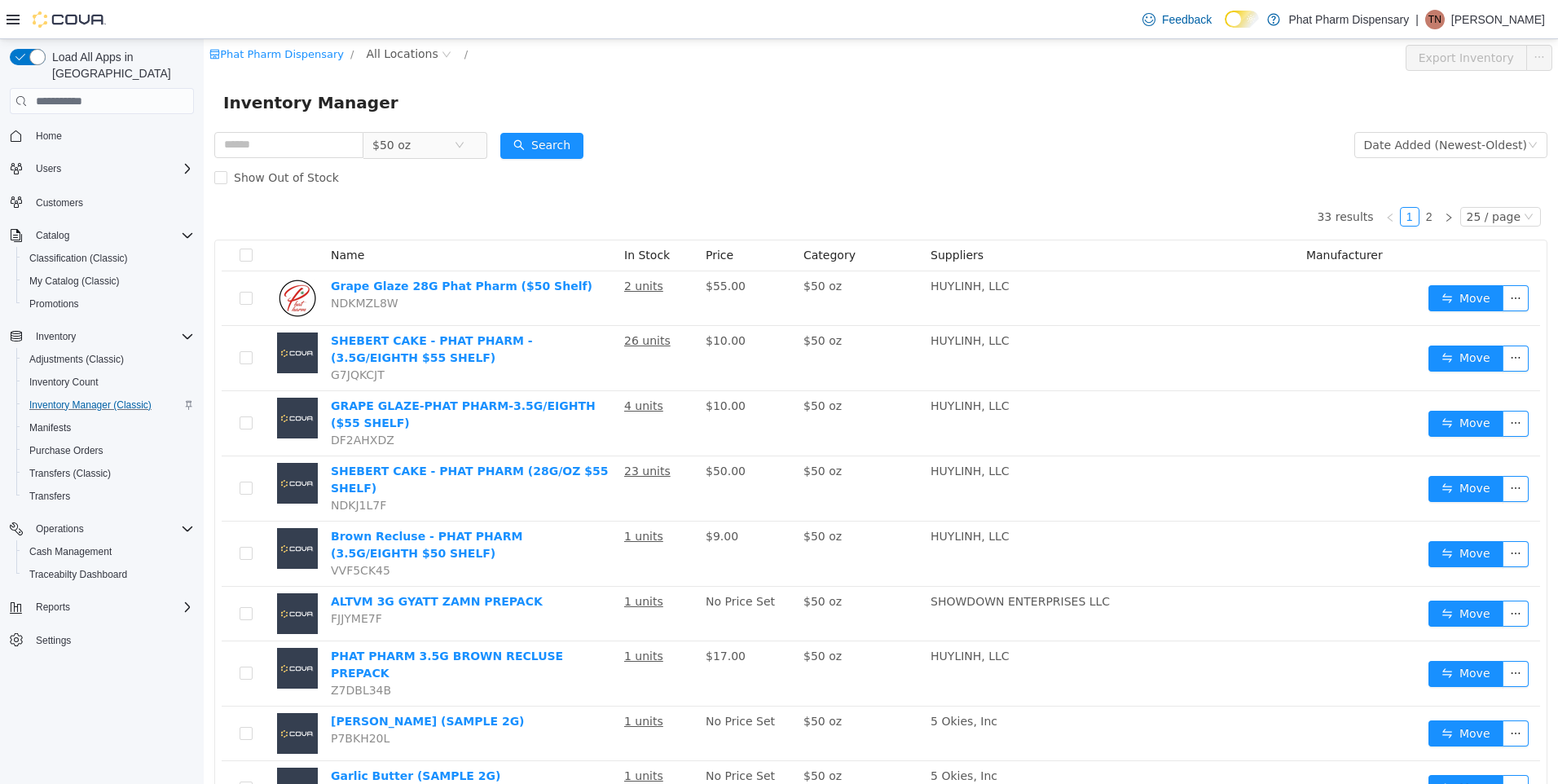
click at [983, 132] on form "$50 oz Date Added (Newest-Oldest) Search Show Out of Stock" at bounding box center [881, 162] width 1333 height 65
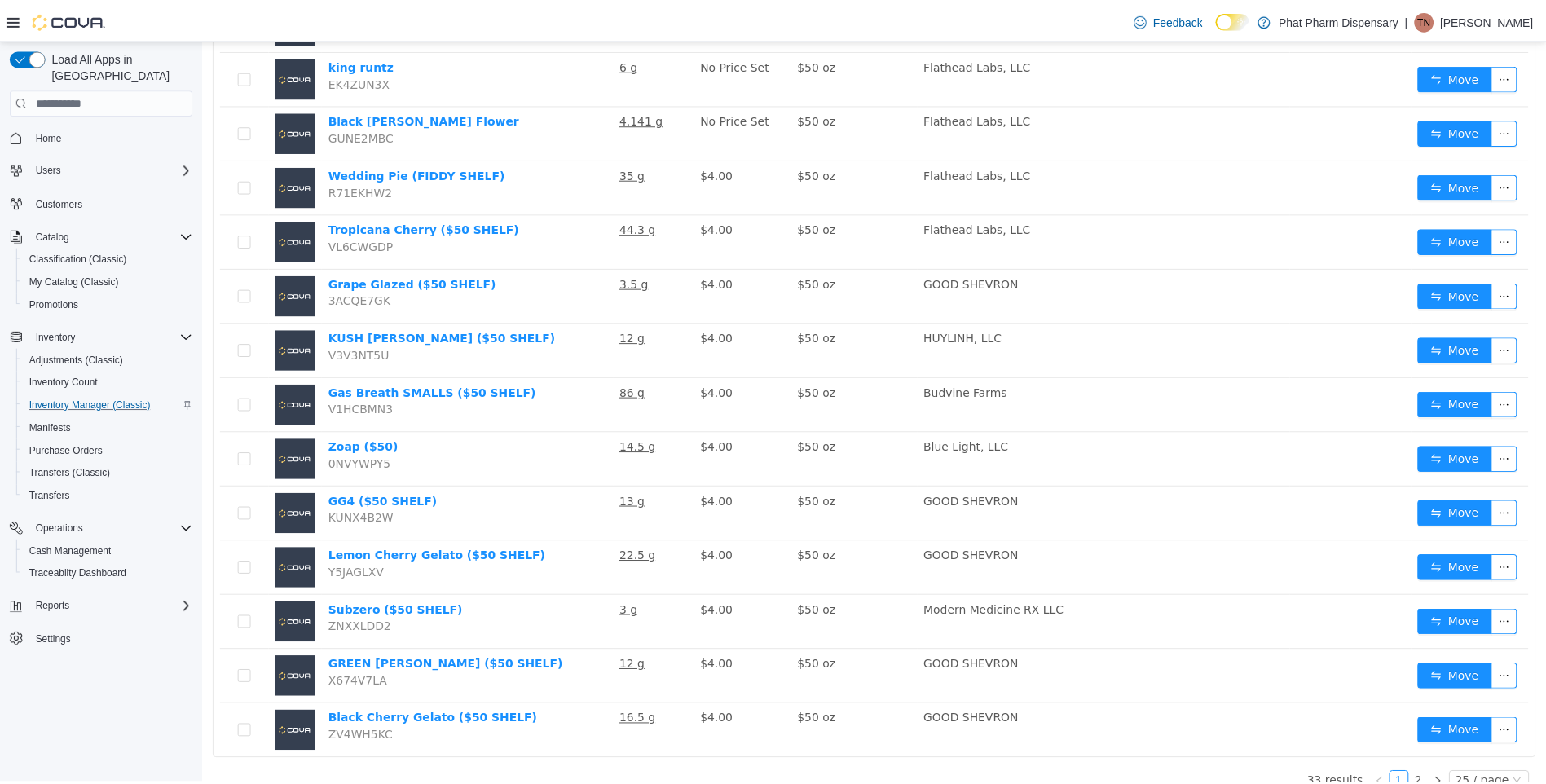
scroll to position [931, 0]
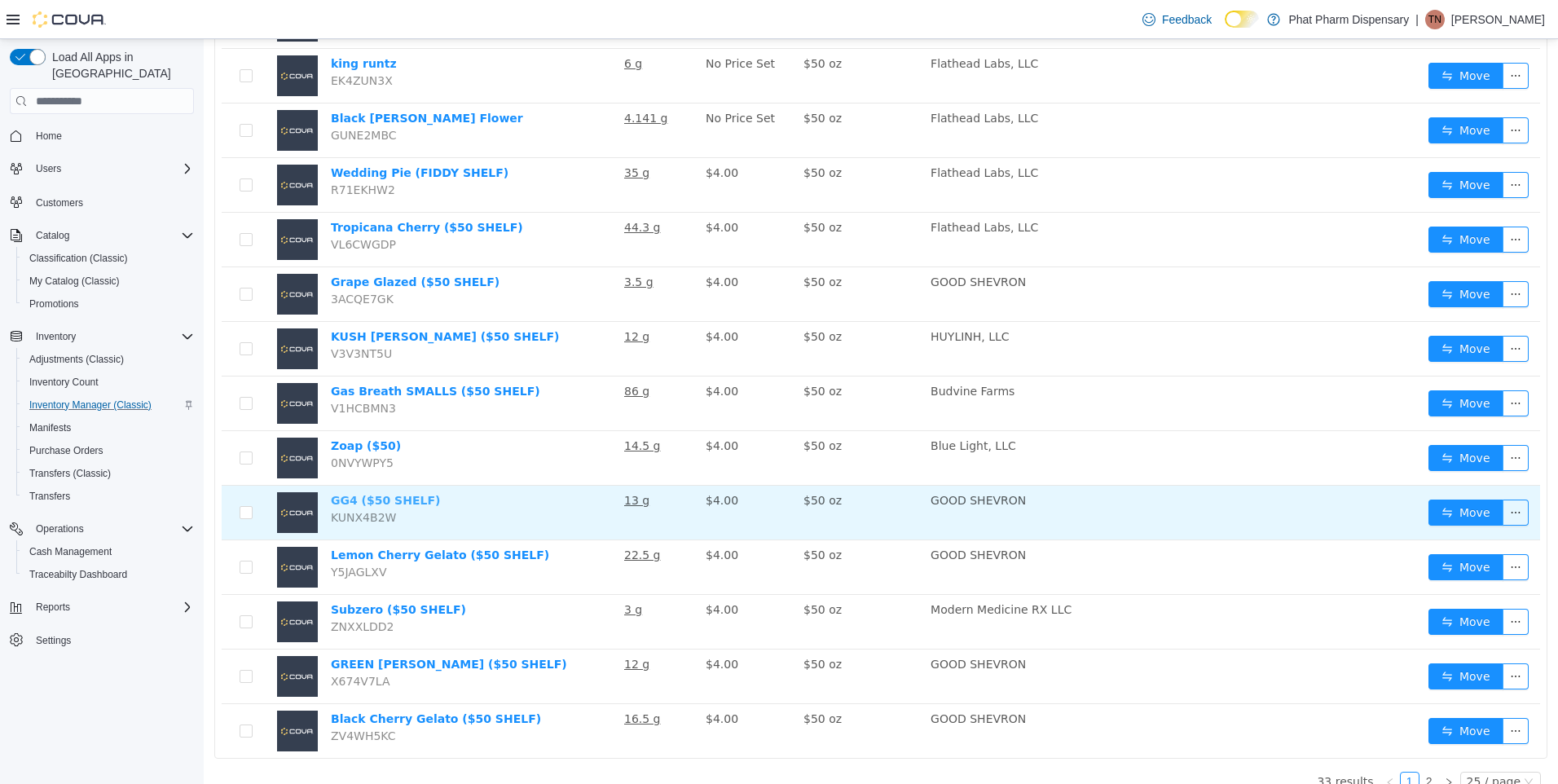
click at [376, 494] on link "GG4 ($50 SHELF)" at bounding box center [386, 501] width 109 height 13
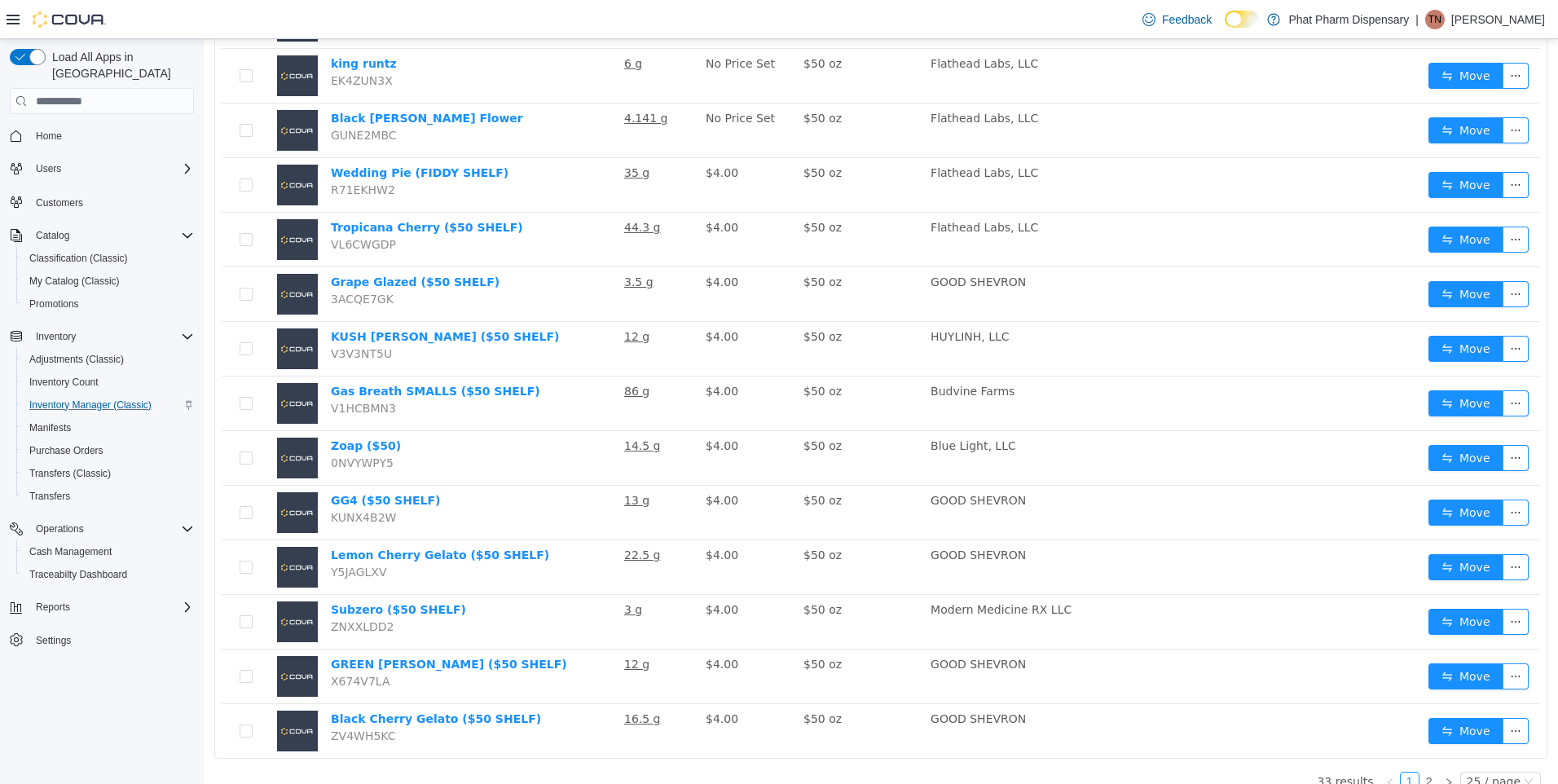
click at [63, 605] on div "Home Users Customers Catalog Classification (Classic) My Catalog (Classic) Prom…" at bounding box center [101, 387] width 184 height 534
click at [63, 634] on span "Settings" at bounding box center [52, 641] width 35 height 13
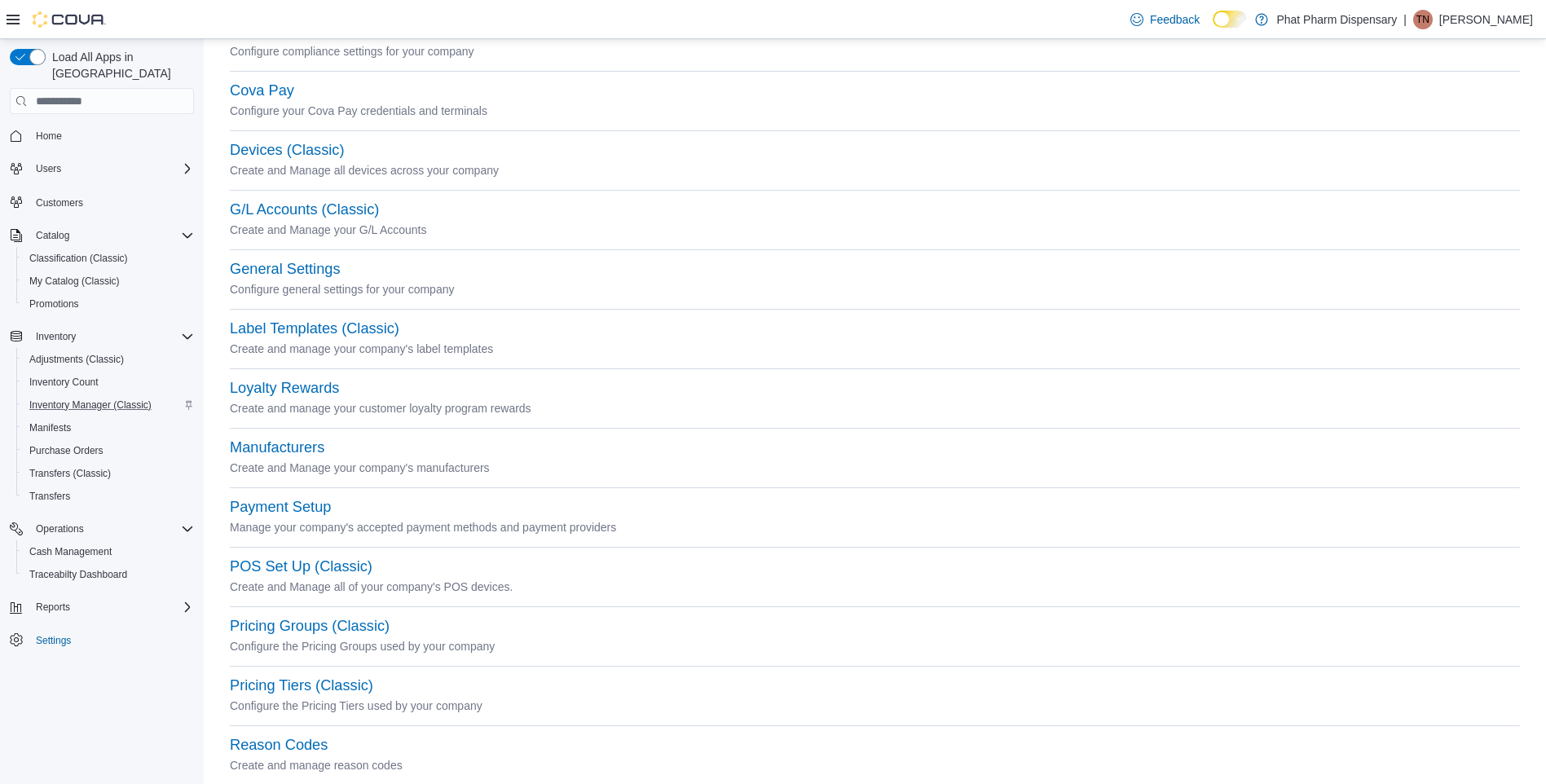
scroll to position [163, 0]
click at [303, 328] on button "Label Templates (Classic)" at bounding box center [314, 325] width 169 height 17
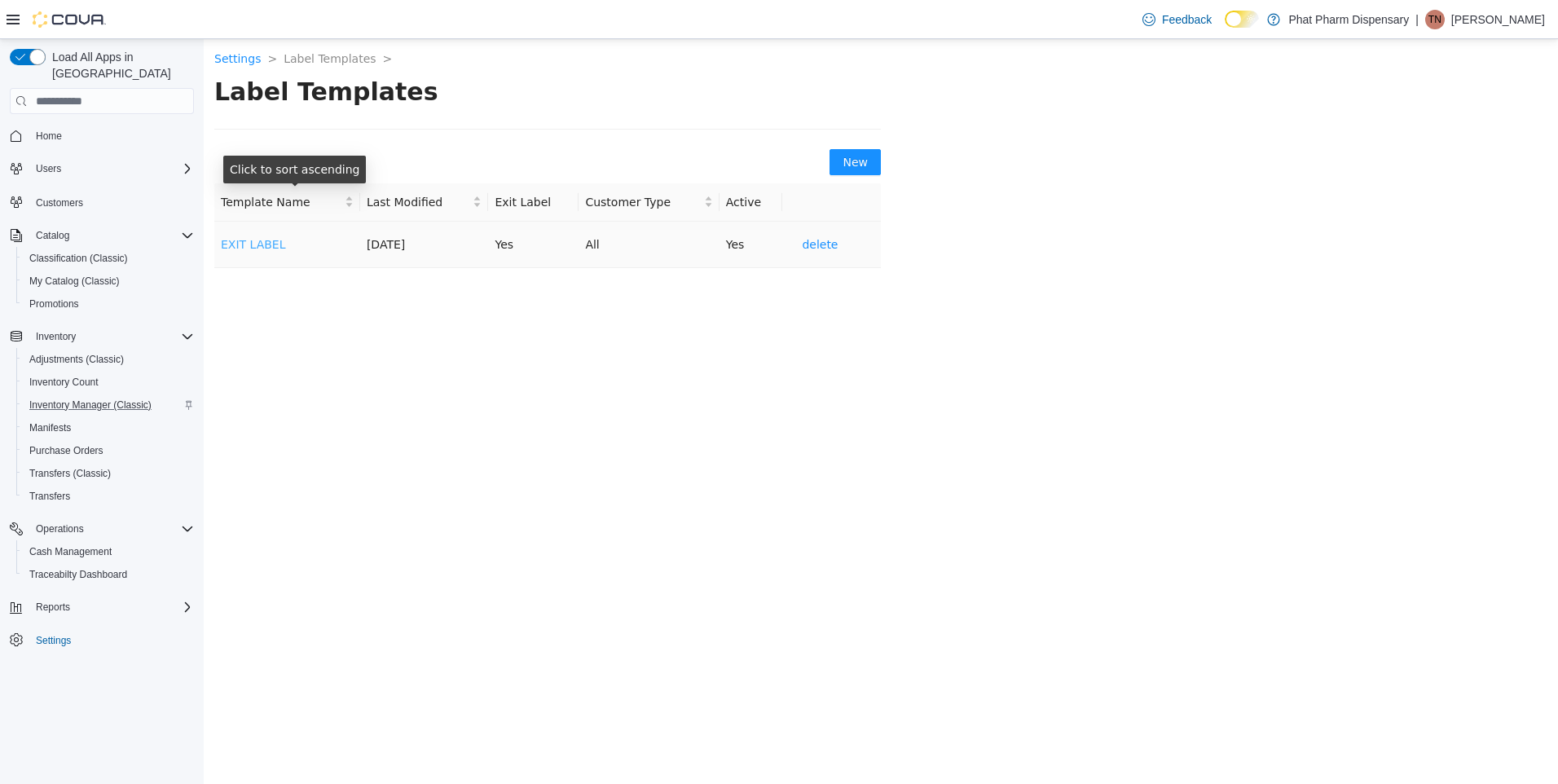
click at [242, 242] on link "EXIT LABEL" at bounding box center [254, 244] width 66 height 13
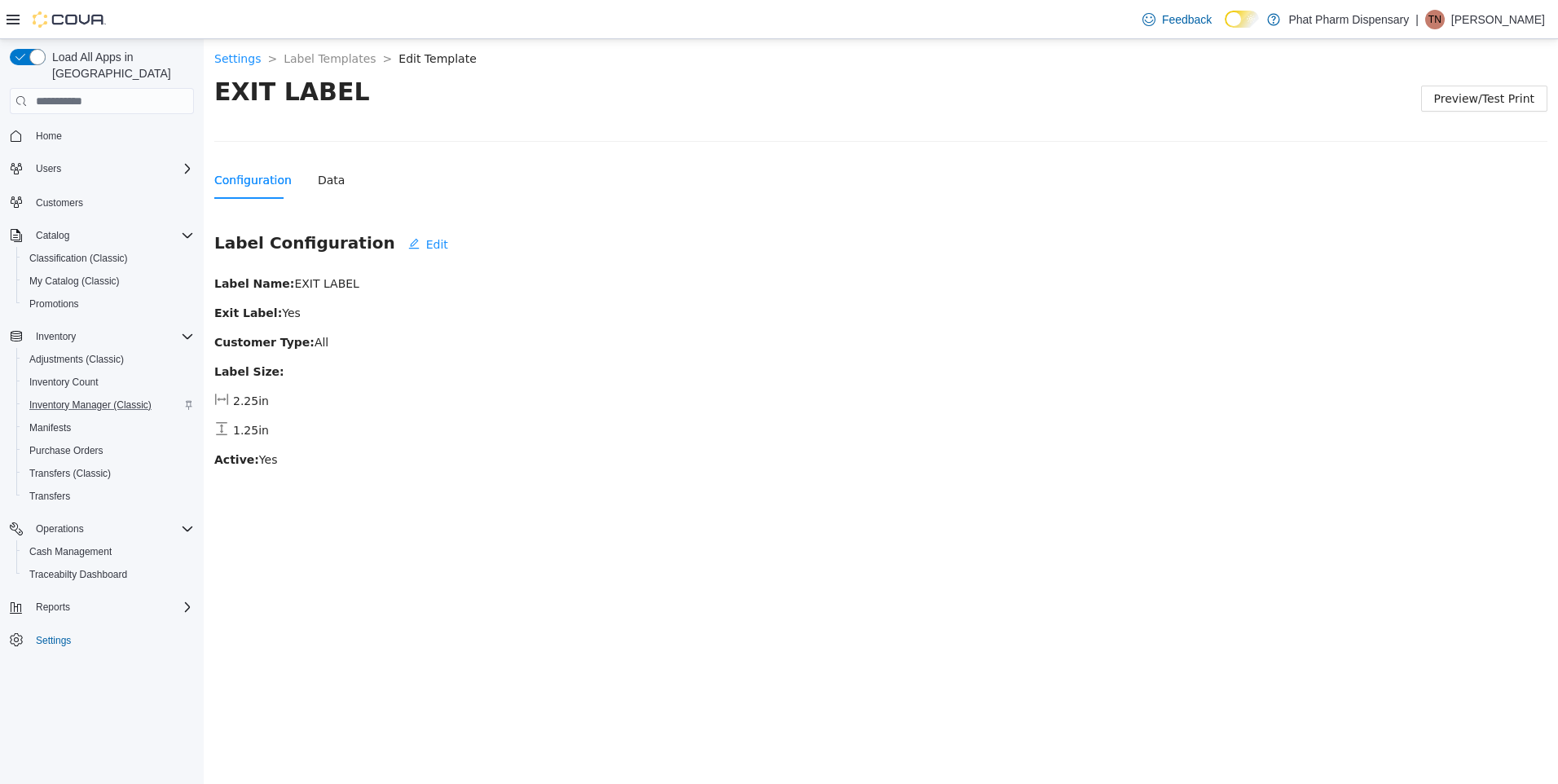
click at [337, 180] on div "Configuration Data" at bounding box center [881, 180] width 1333 height 37
click at [327, 171] on div "Data" at bounding box center [331, 180] width 27 height 18
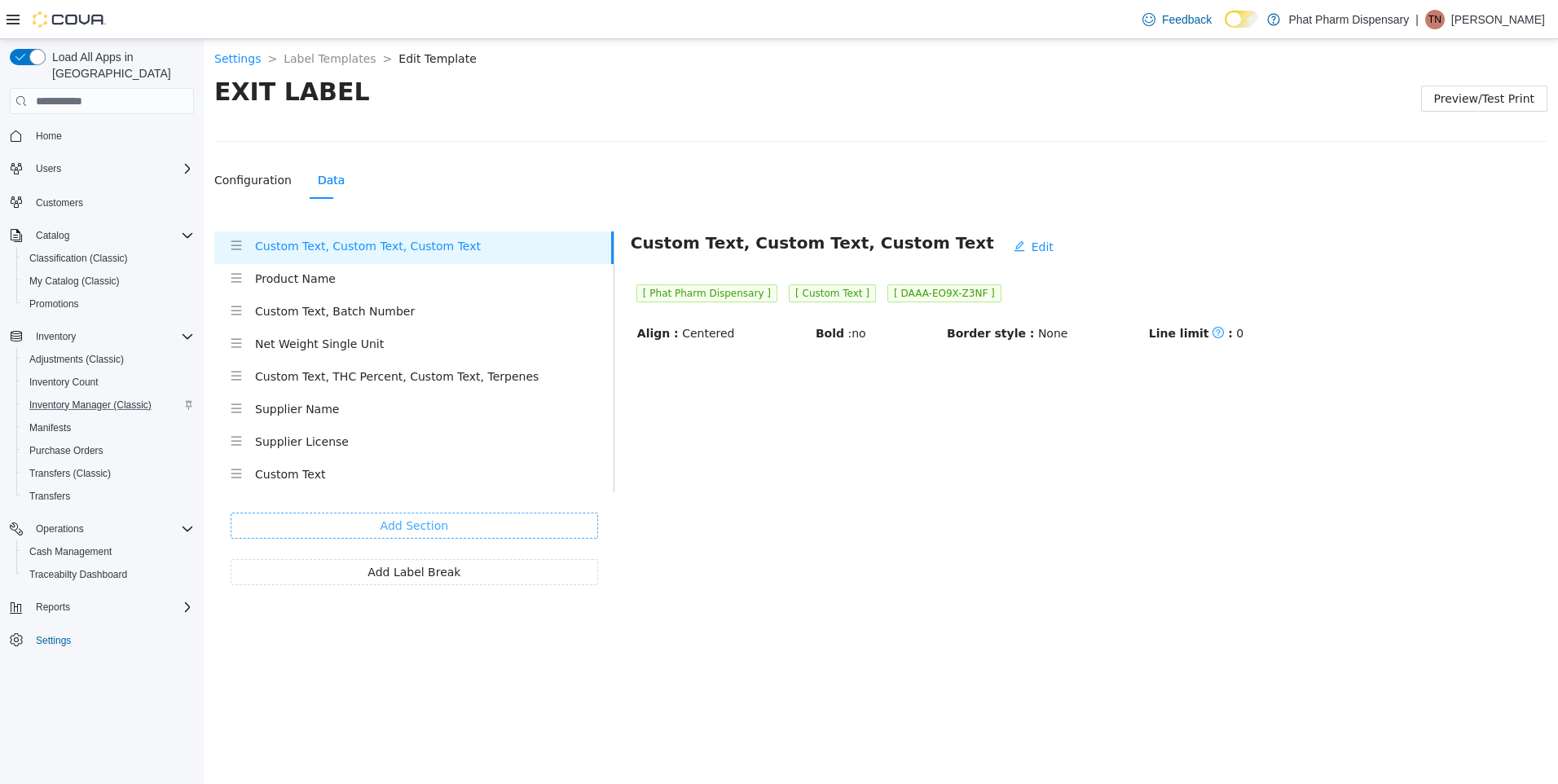
click at [455, 523] on button "Add Section" at bounding box center [414, 526] width 368 height 26
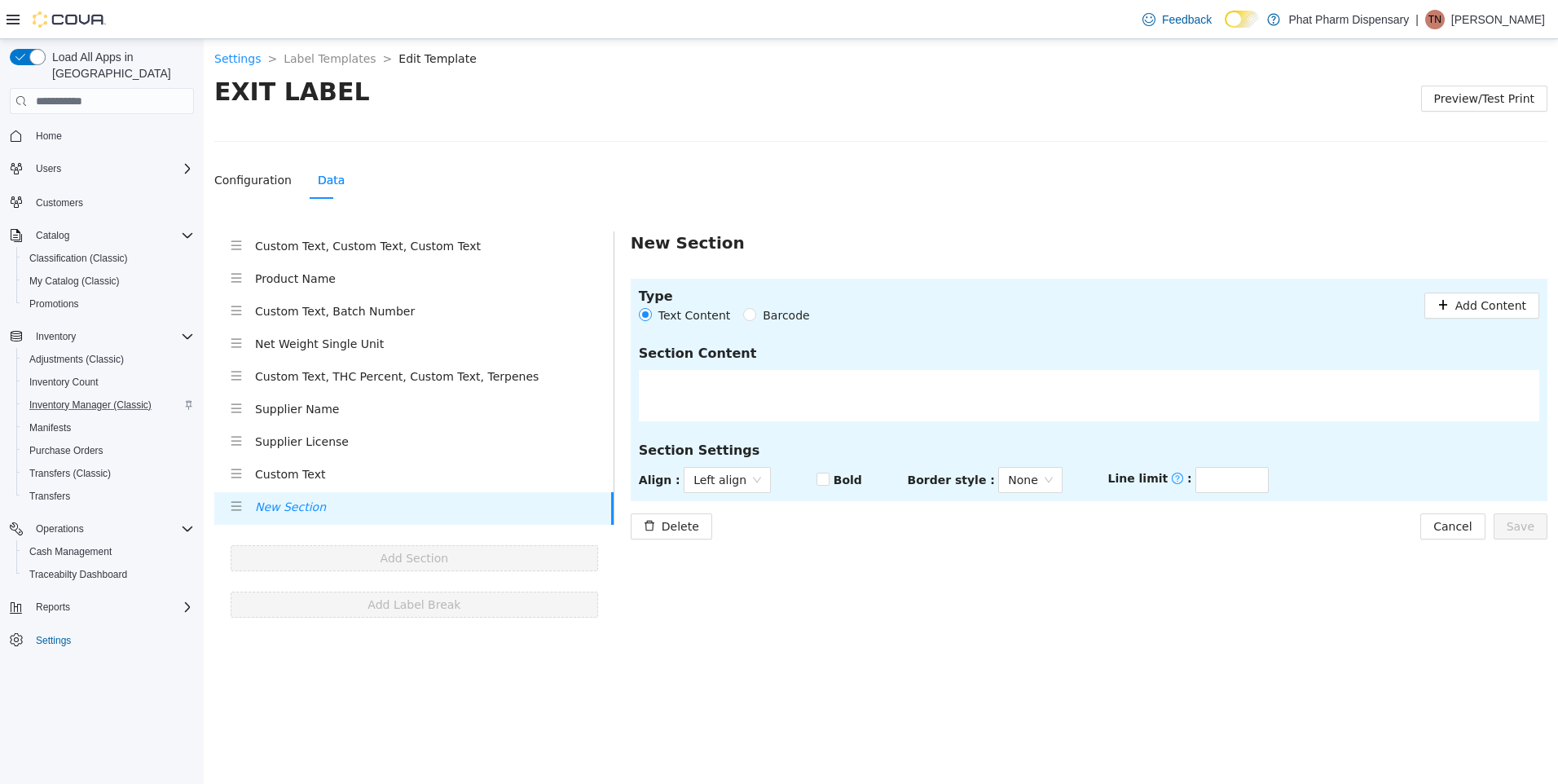
click at [767, 314] on span "Barcode" at bounding box center [786, 314] width 60 height 18
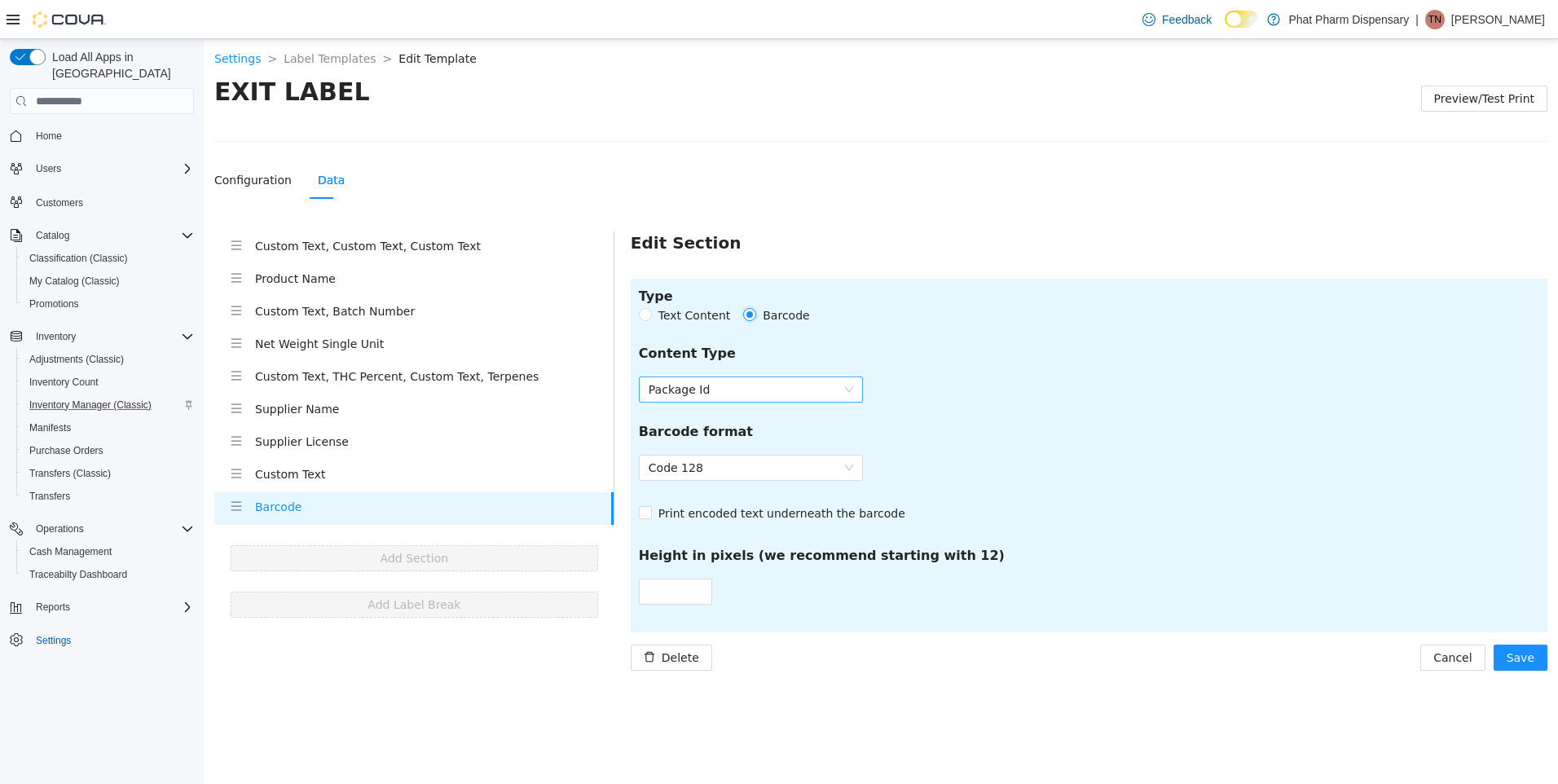
click at [768, 392] on span "Package Id" at bounding box center [750, 389] width 205 height 24
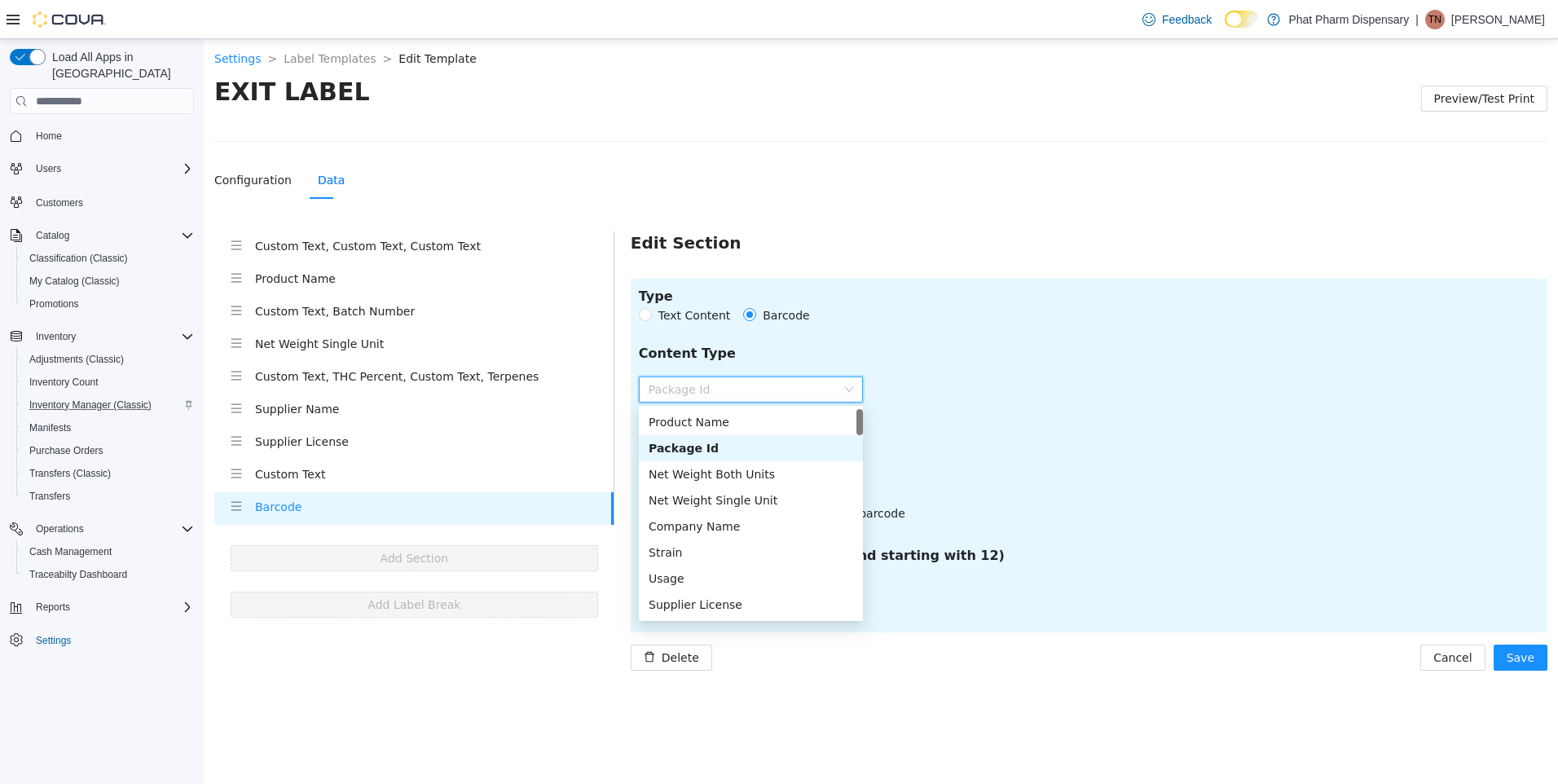
click at [890, 210] on div "**********" at bounding box center [881, 415] width 1333 height 509
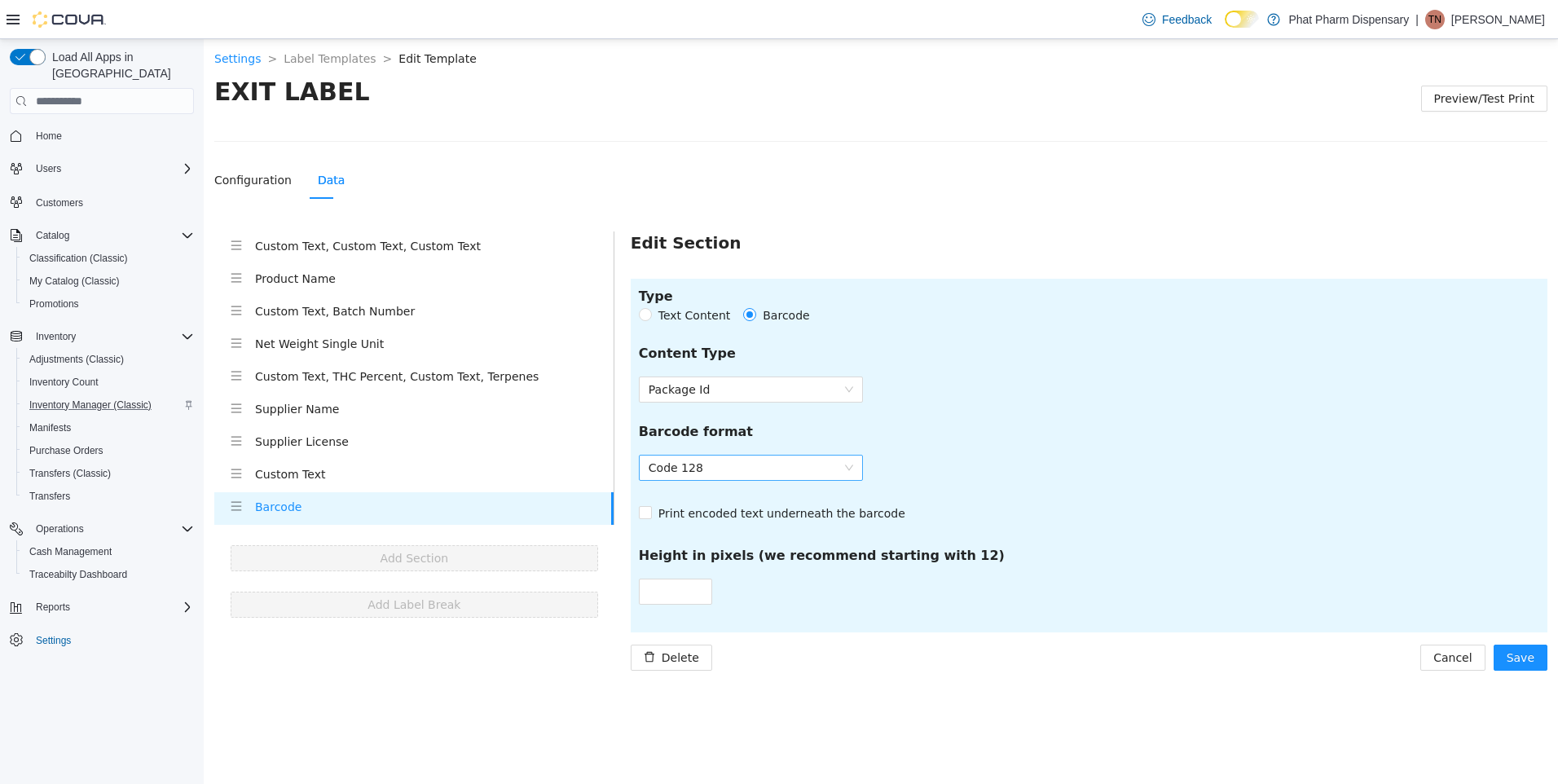
click at [840, 462] on span "Code 128" at bounding box center [750, 468] width 205 height 24
click at [1078, 739] on body "**********" at bounding box center [881, 412] width 1355 height 745
click at [1509, 649] on button "Save" at bounding box center [1520, 658] width 53 height 26
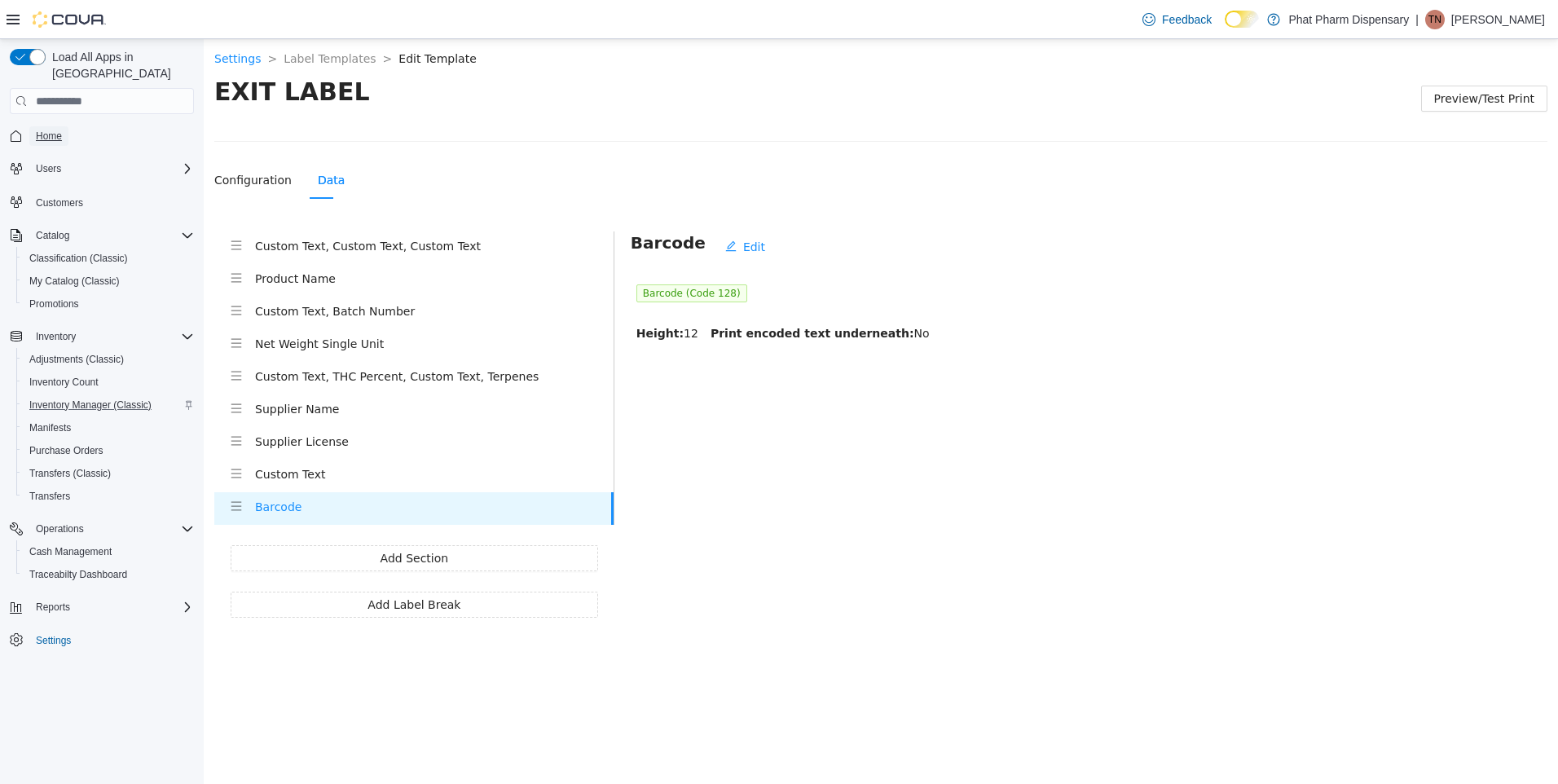
click at [65, 126] on link "Home" at bounding box center [49, 136] width 39 height 20
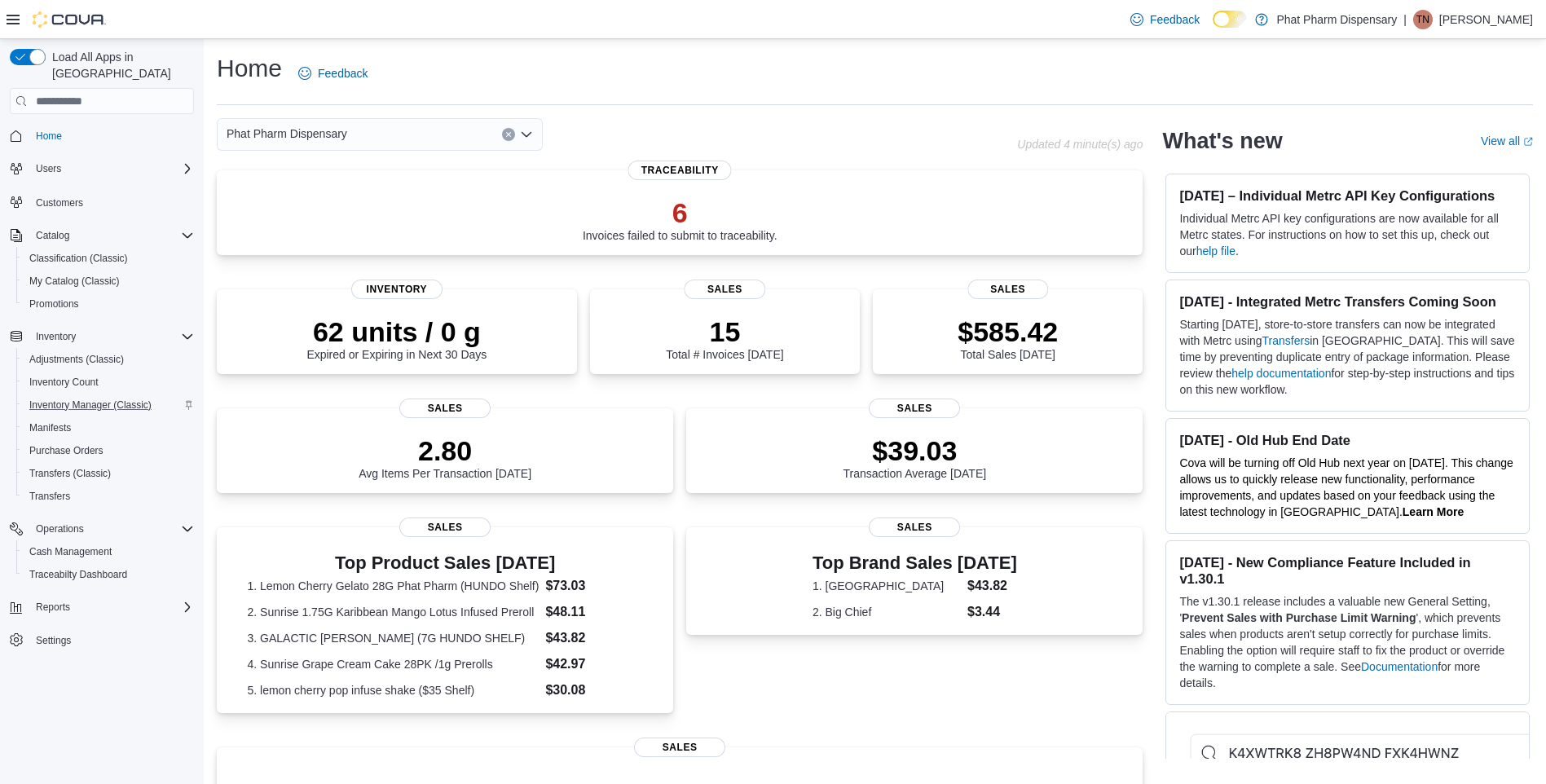
click at [909, 76] on div "Home Feedback" at bounding box center [875, 73] width 1317 height 42
click at [78, 631] on link "Settings" at bounding box center [52, 640] width 48 height 20
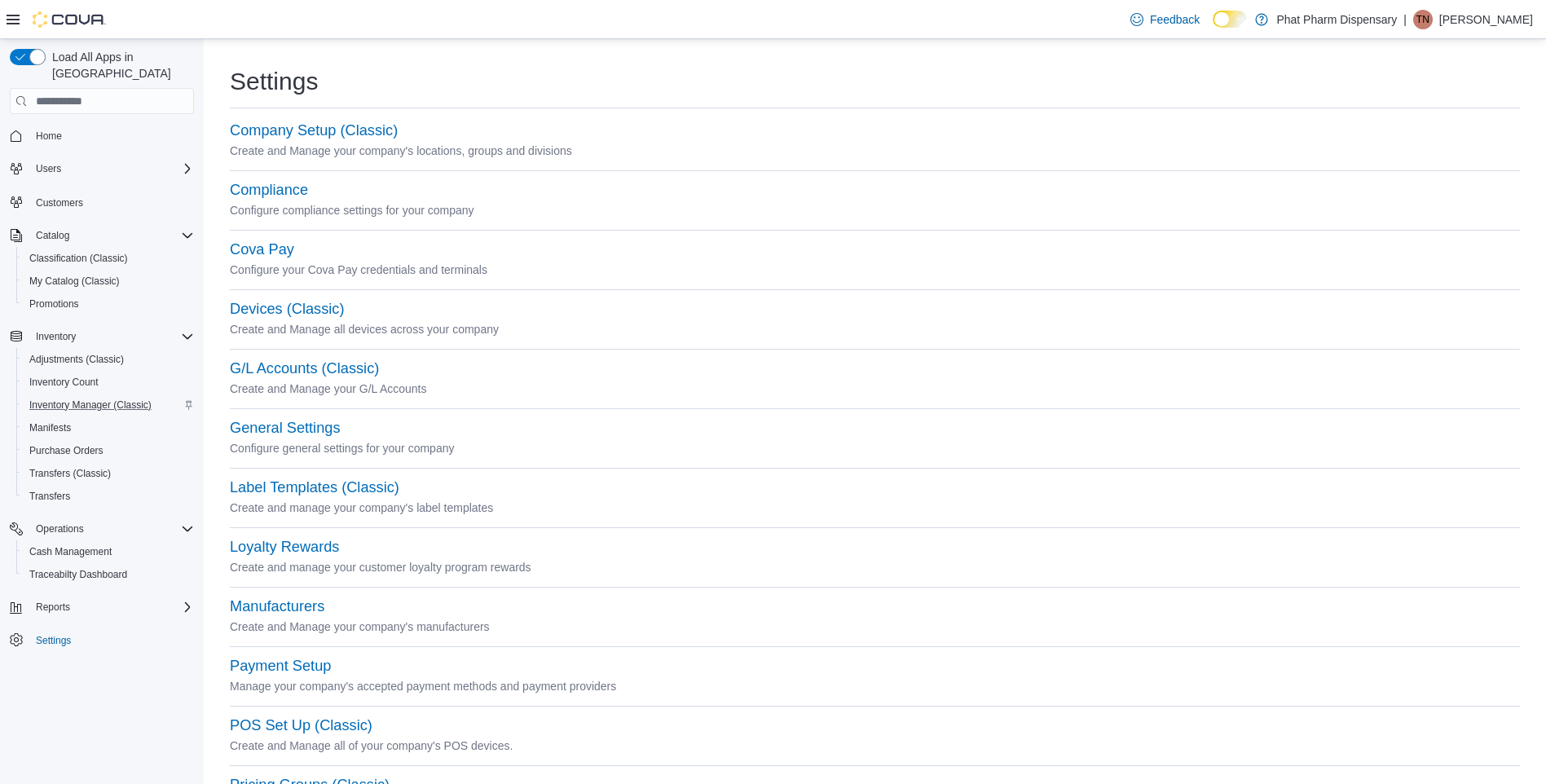
click at [875, 59] on div "Settings Company Setup (Classic) Create and Manage your company's locations, gr…" at bounding box center [875, 689] width 1317 height 1272
click at [474, 97] on div "Settings" at bounding box center [875, 81] width 1291 height 33
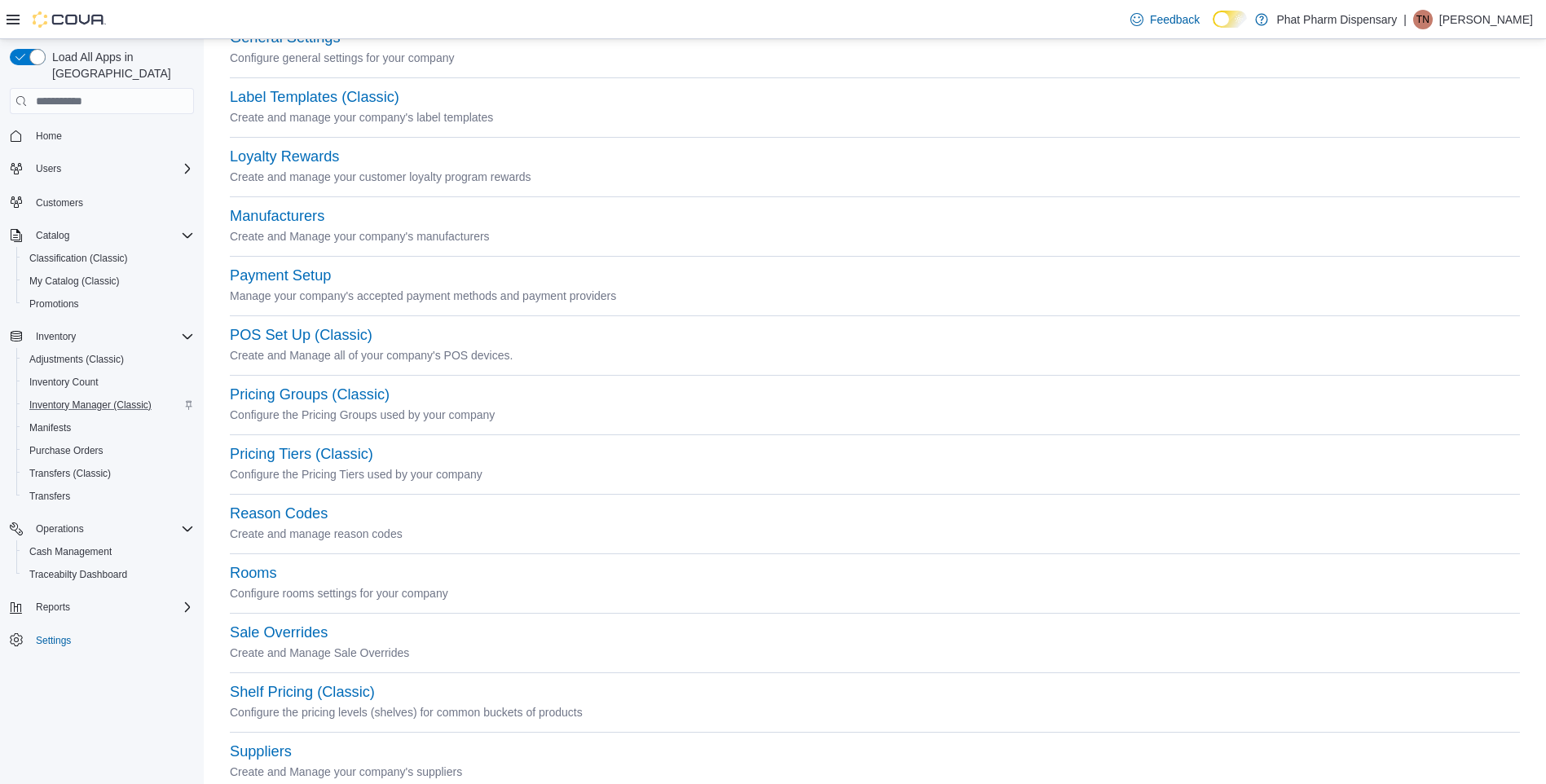
scroll to position [309, 0]
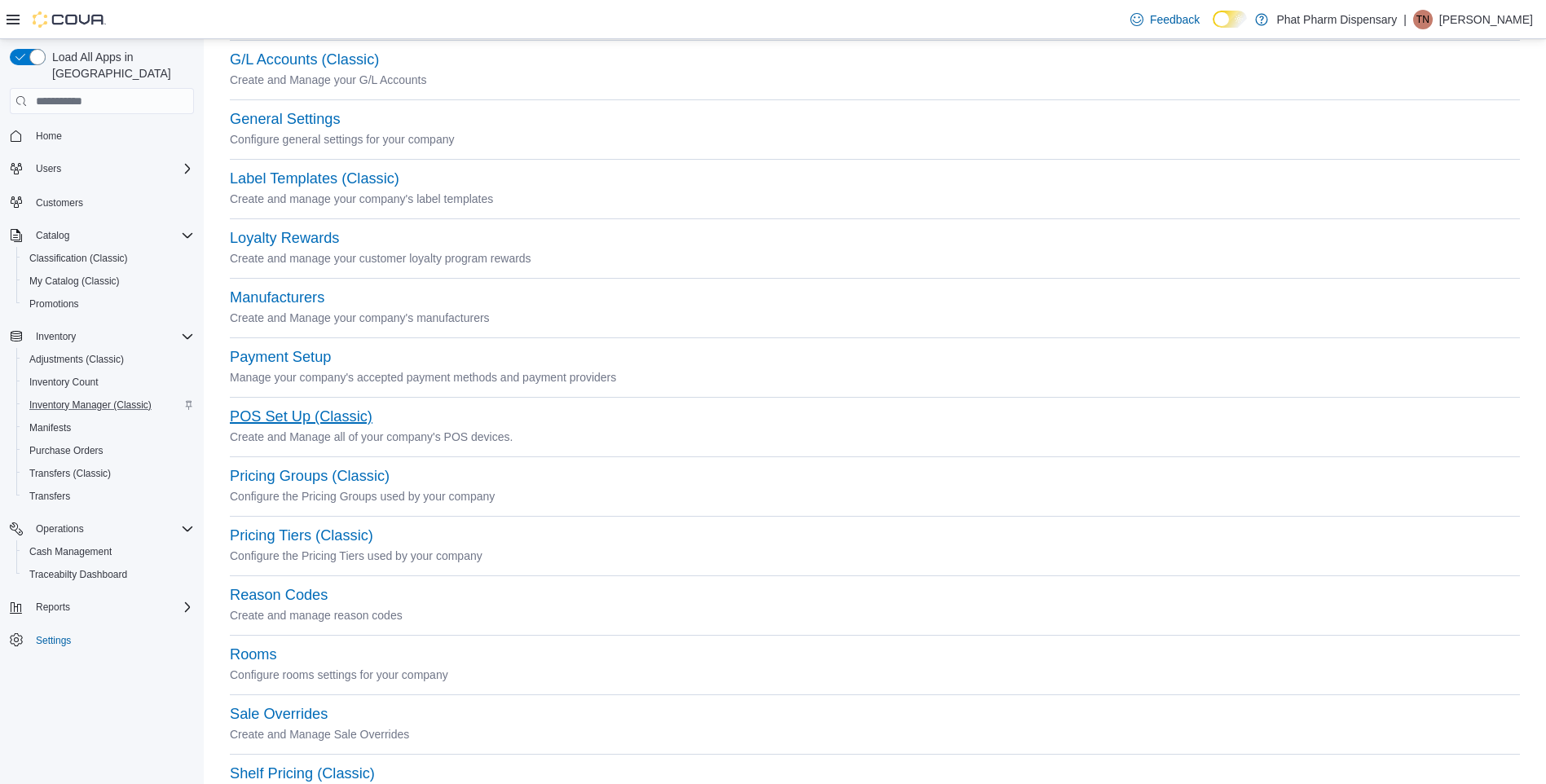
click at [347, 420] on button "POS Set Up (Classic)" at bounding box center [301, 416] width 142 height 17
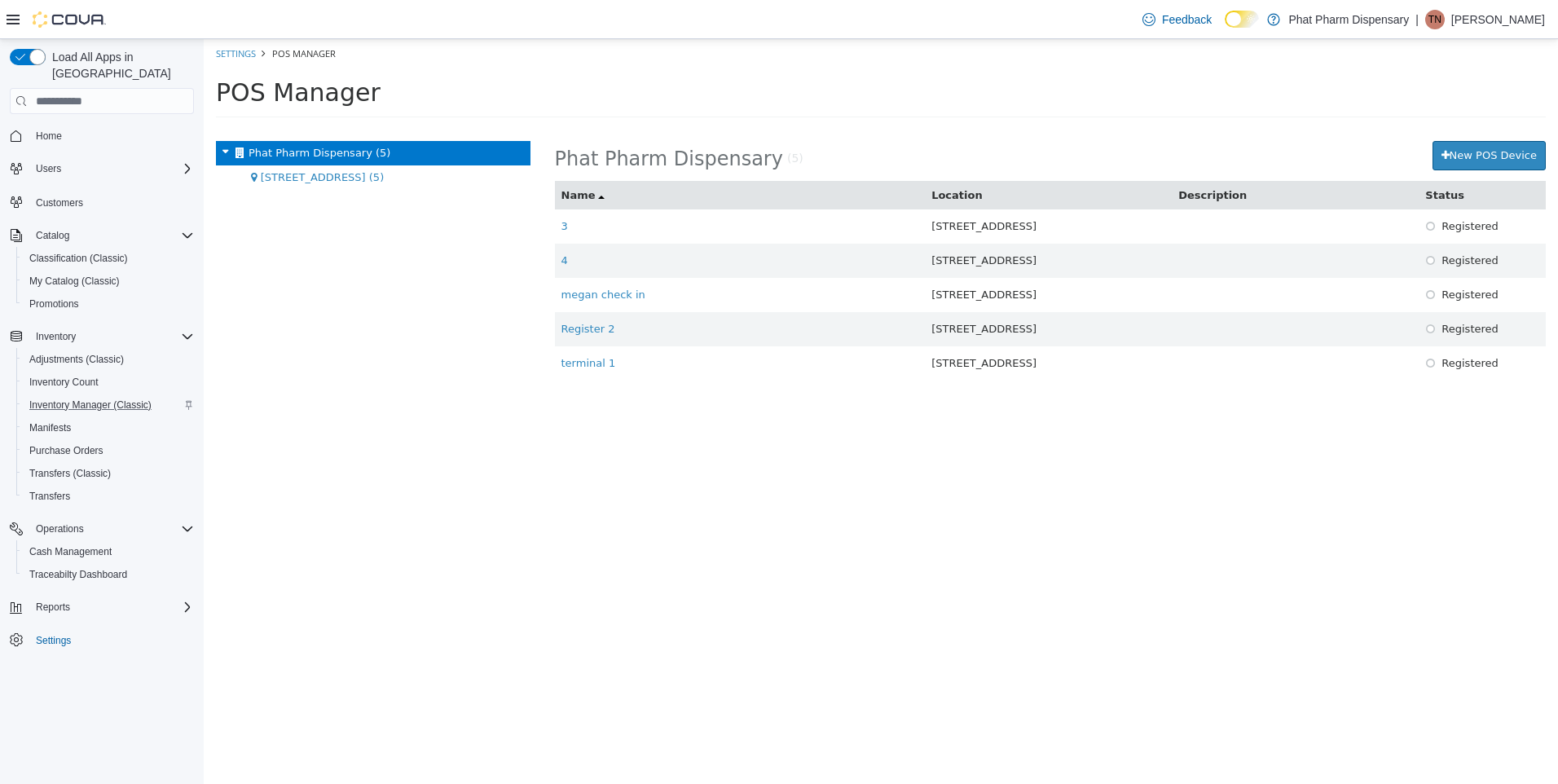
click at [354, 251] on div "Phat Pharm Dispensary (5) 2131 W. Main Street Suite 104 (5)" at bounding box center [373, 462] width 339 height 643
click at [549, 451] on div "Phat Pharm Dispensary (5) New POS Device Name Location Description Status 3 213…" at bounding box center [1051, 462] width 1016 height 643
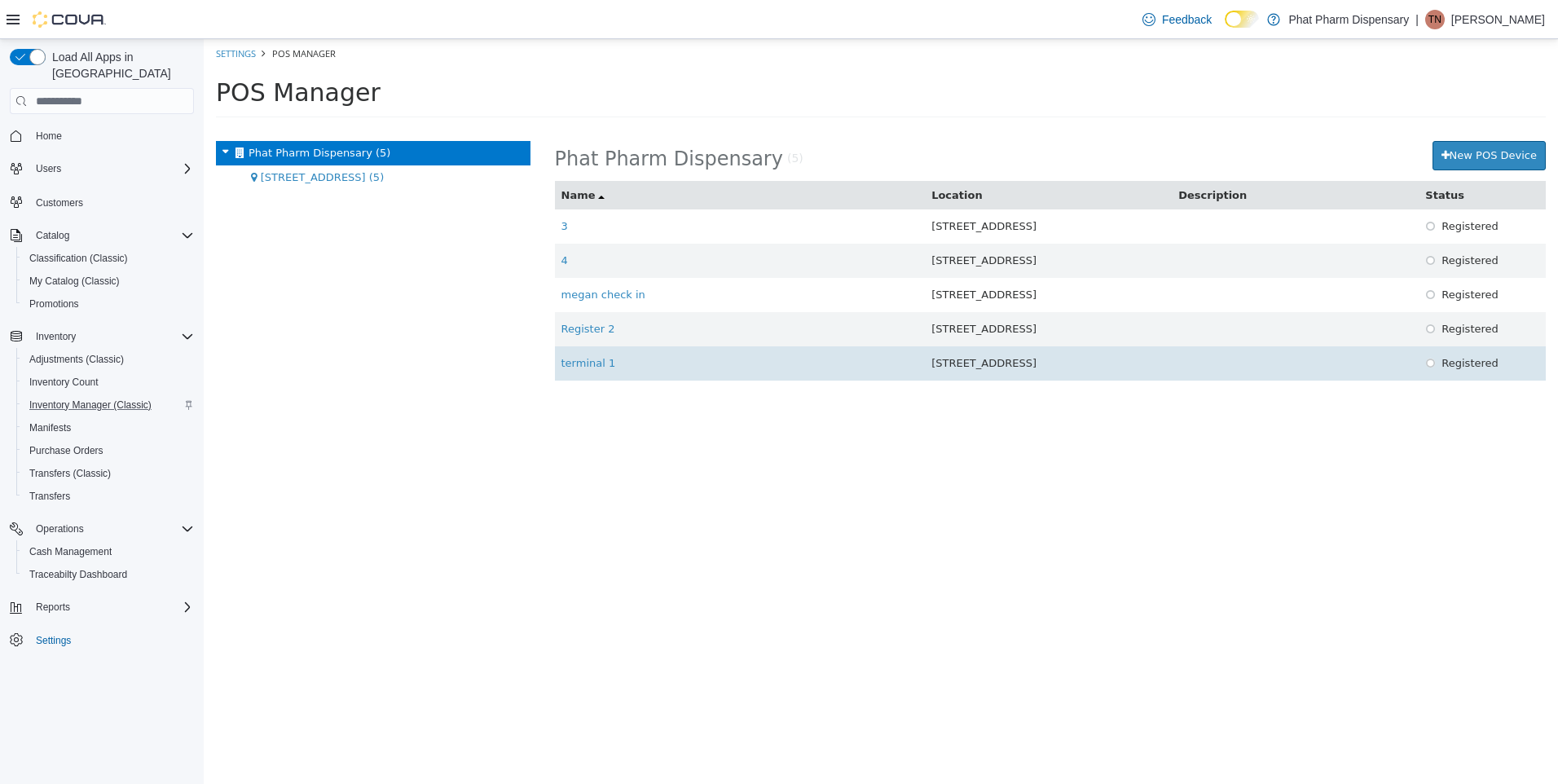
click at [586, 373] on td "terminal 1" at bounding box center [740, 363] width 371 height 35
click at [585, 368] on link "terminal 1" at bounding box center [589, 362] width 54 height 12
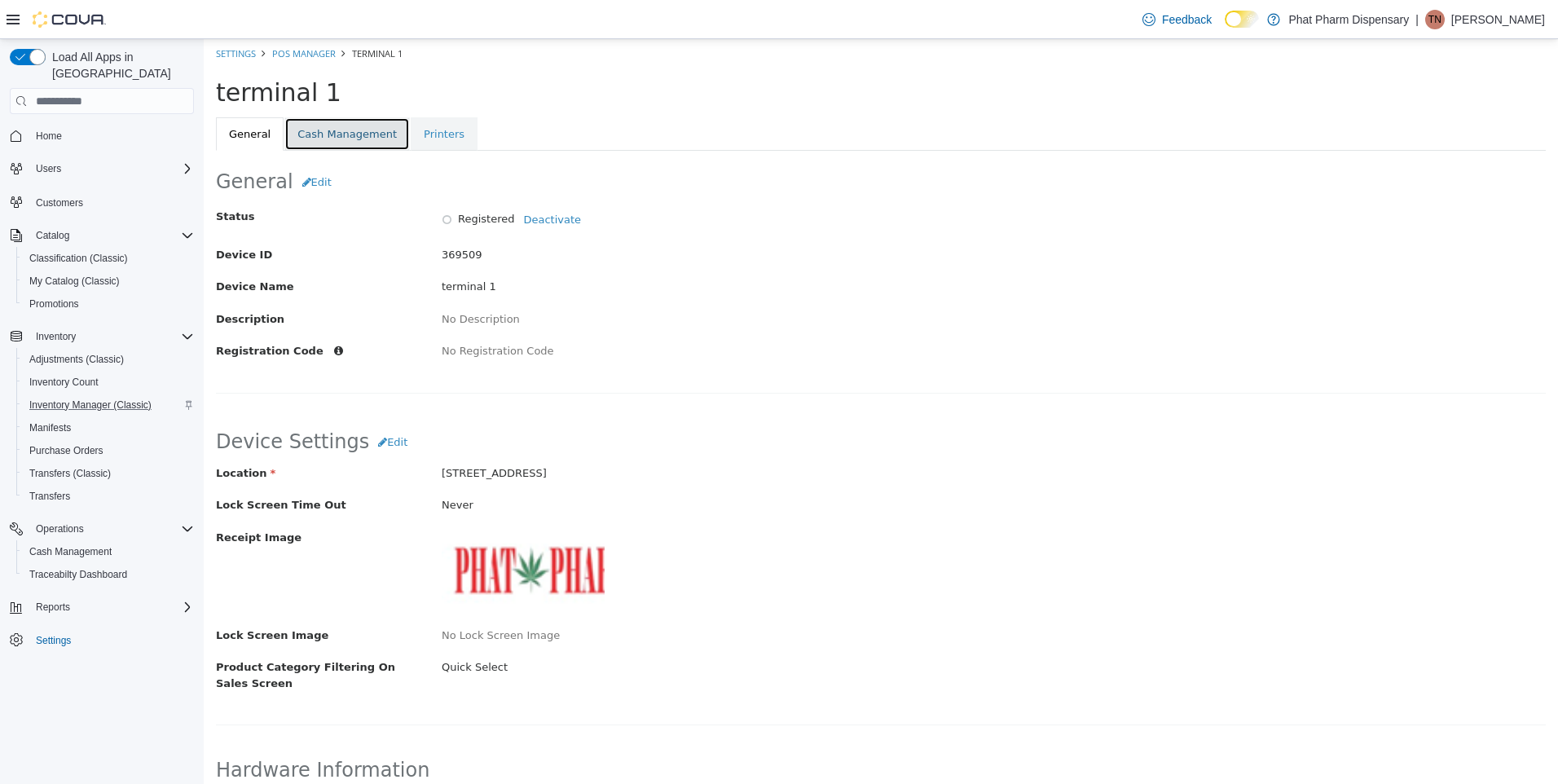
click at [385, 148] on link "Cash Management" at bounding box center [347, 134] width 125 height 35
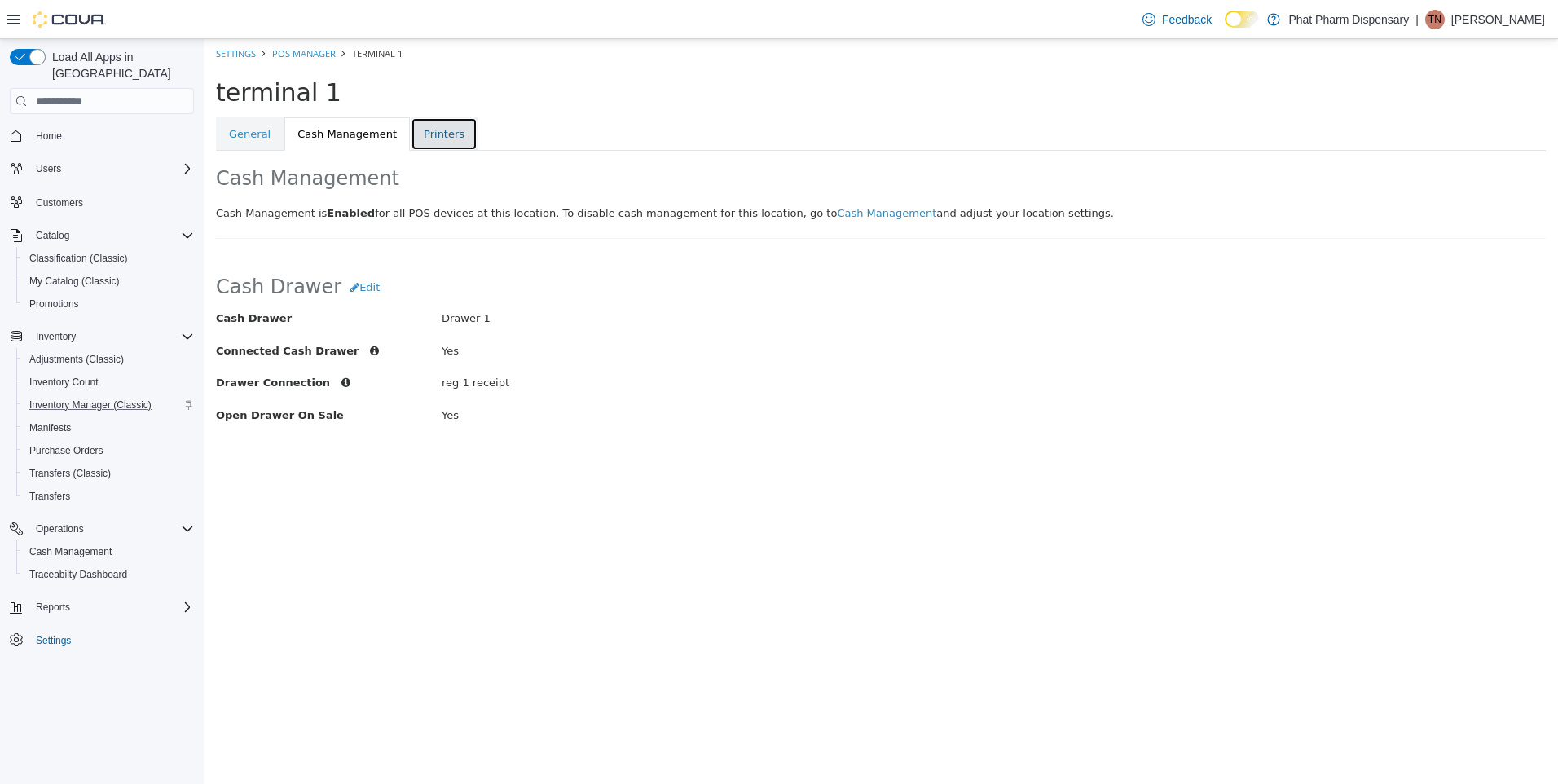
click at [411, 138] on link "Printers" at bounding box center [444, 134] width 66 height 35
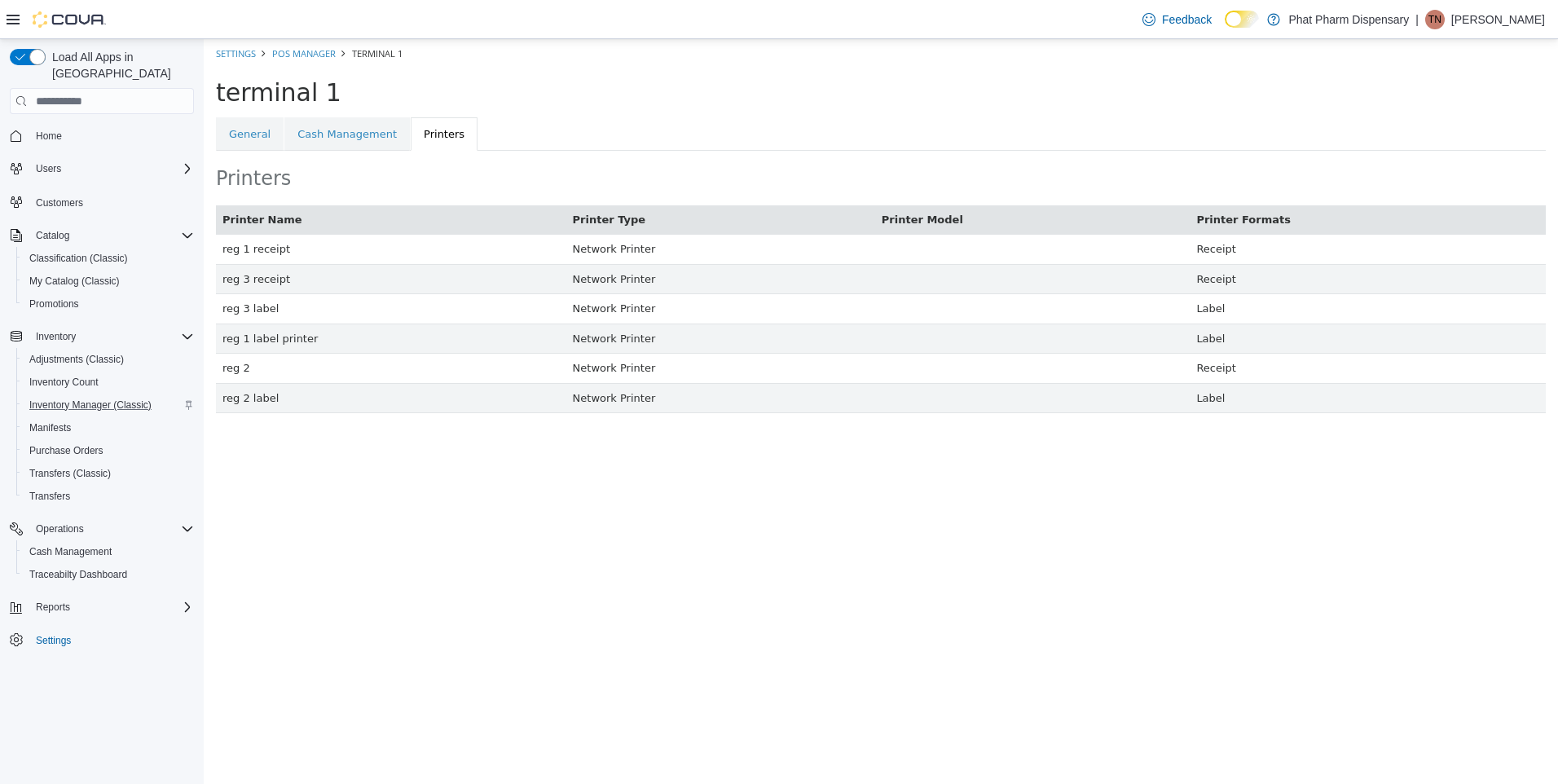
click at [422, 194] on div "Printers" at bounding box center [881, 178] width 1355 height 54
click at [34, 631] on link "Settings" at bounding box center [52, 640] width 48 height 20
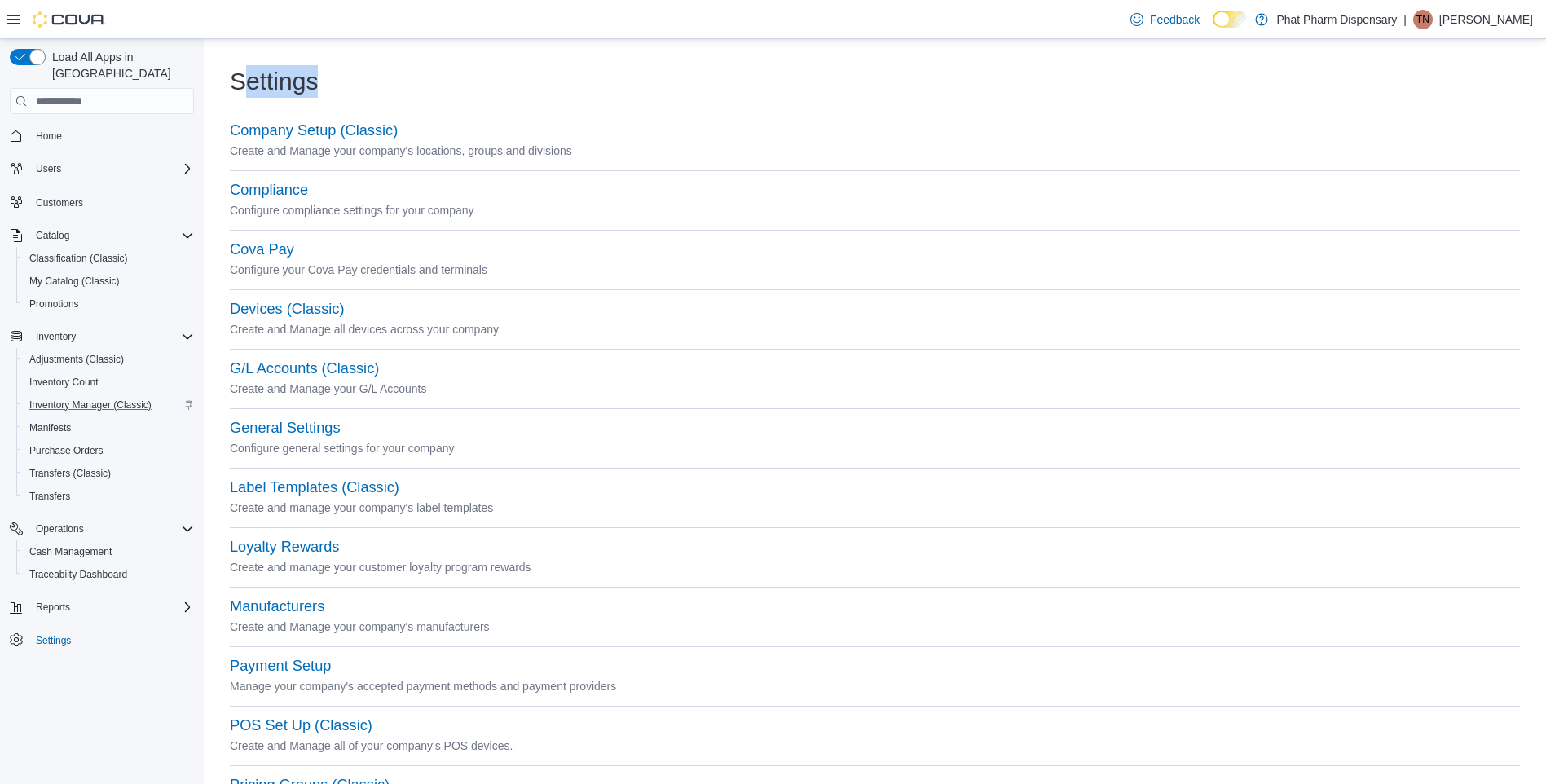
drag, startPoint x: 476, startPoint y: 69, endPoint x: 250, endPoint y: 65, distance: 226.0
click at [250, 65] on div "Settings Company Setup (Classic) Create and Manage your company's locations, gr…" at bounding box center [875, 689] width 1317 height 1272
drag, startPoint x: 250, startPoint y: 65, endPoint x: 481, endPoint y: 94, distance: 232.8
click at [481, 94] on div "Settings" at bounding box center [875, 81] width 1291 height 33
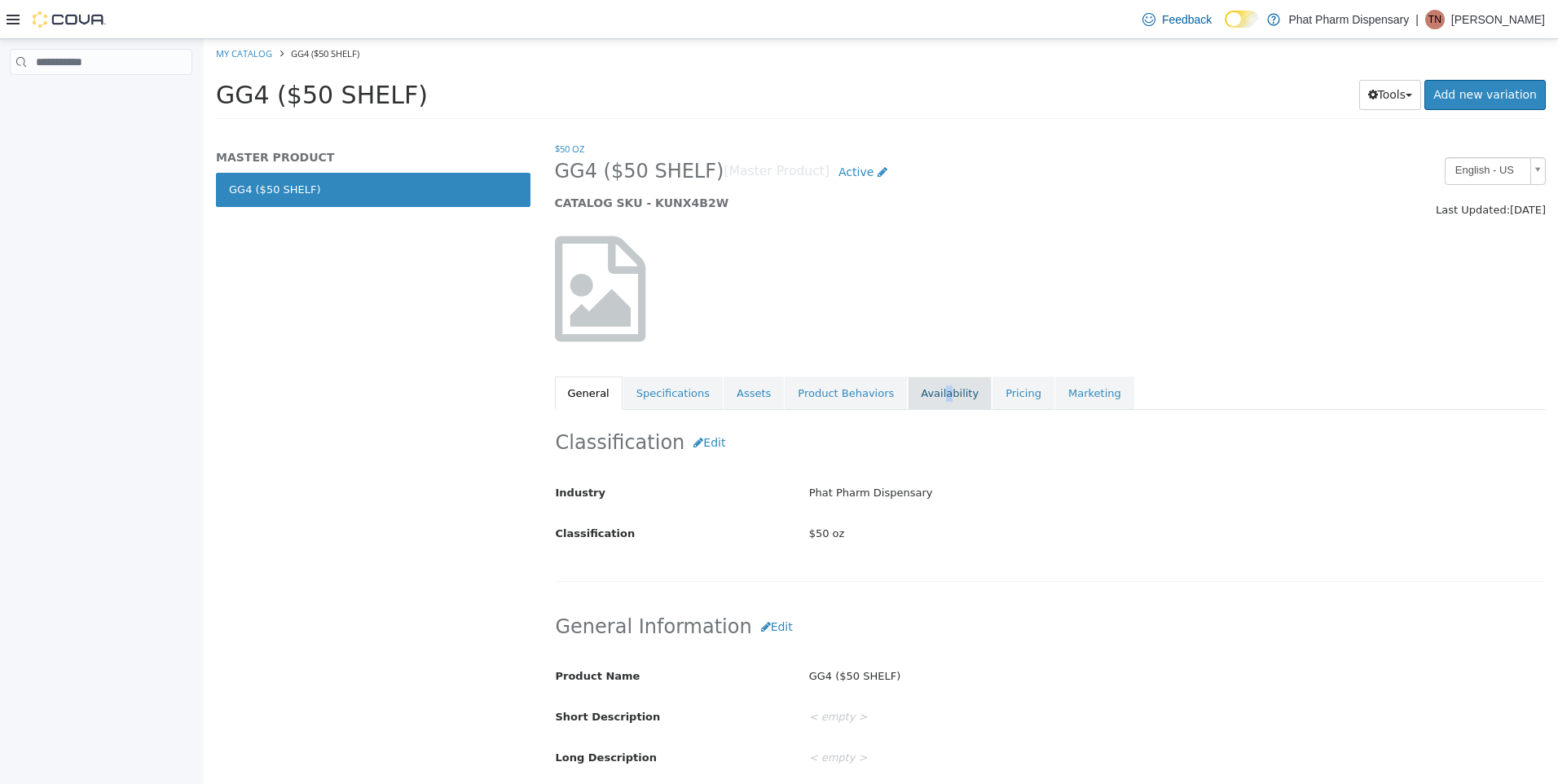
click at [917, 387] on link "Availability" at bounding box center [950, 393] width 84 height 35
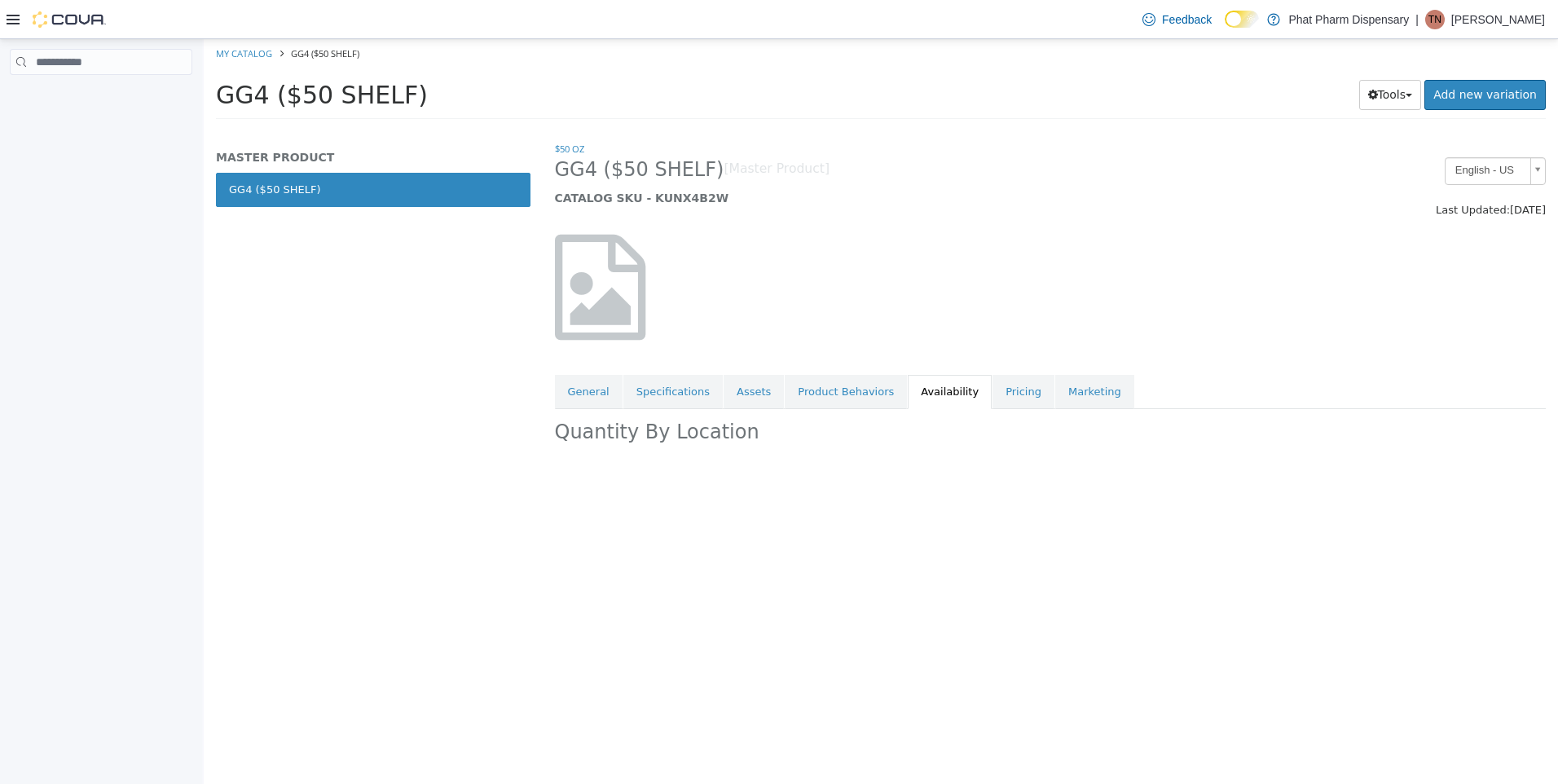
click at [965, 471] on div "$50 oz GG4 ($50 SHELF) [Master Product] CATALOG SKU - KUNX4B2W English - US Las…" at bounding box center [1051, 462] width 1016 height 643
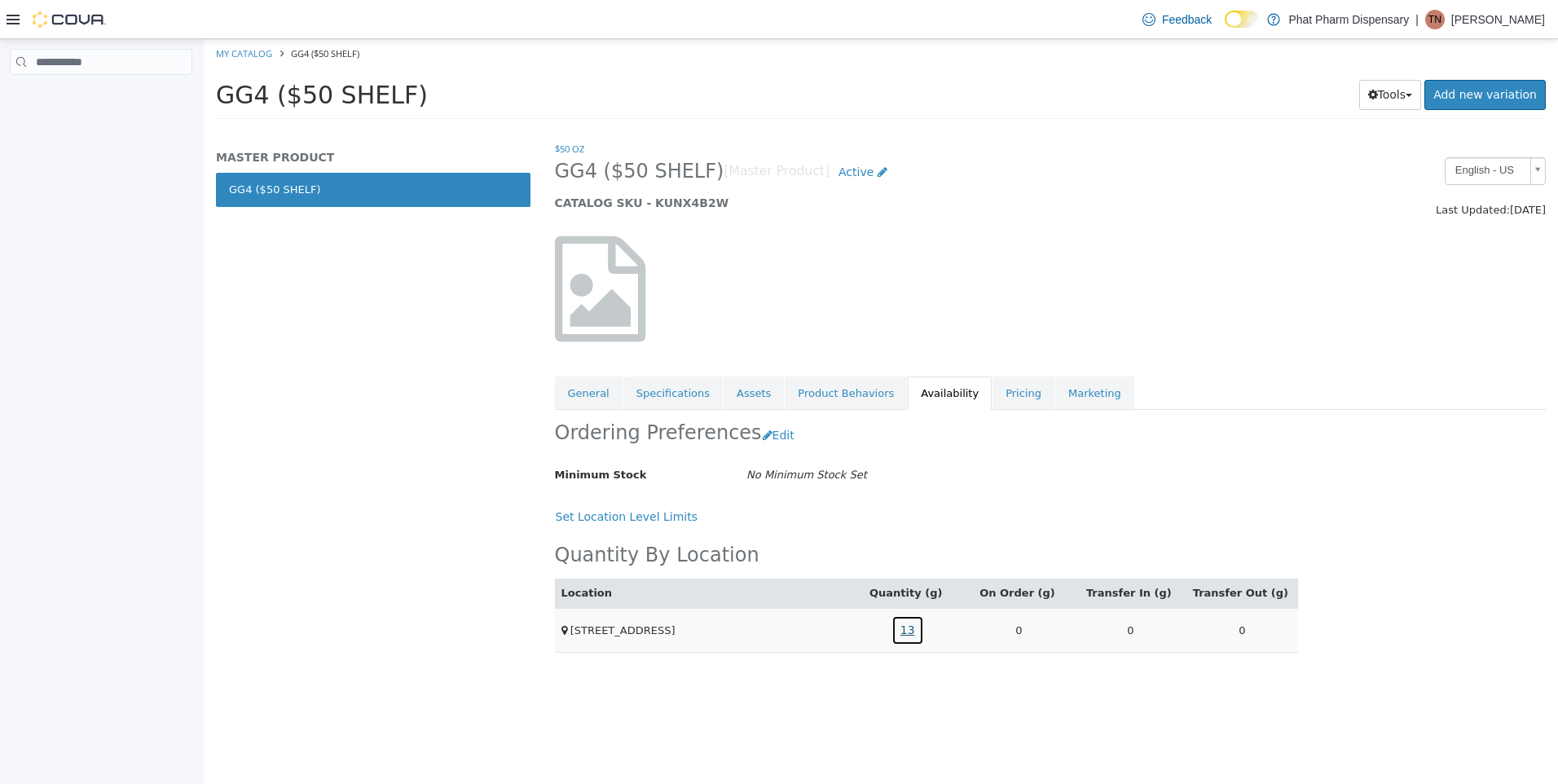
click at [915, 625] on link "13" at bounding box center [908, 631] width 33 height 30
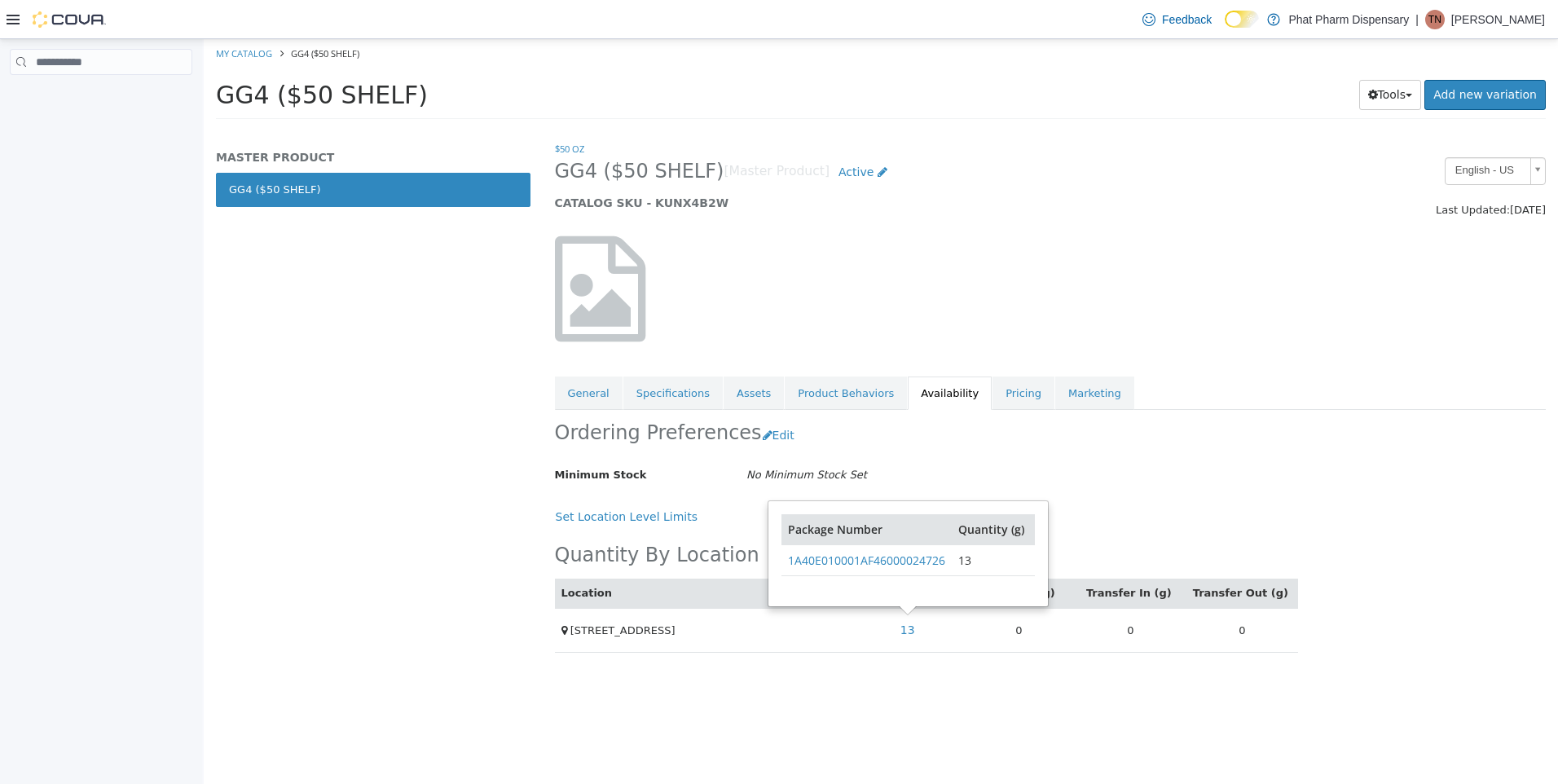
click at [999, 199] on h5 "CATALOG SKU - KUNX4B2W" at bounding box center [924, 203] width 737 height 15
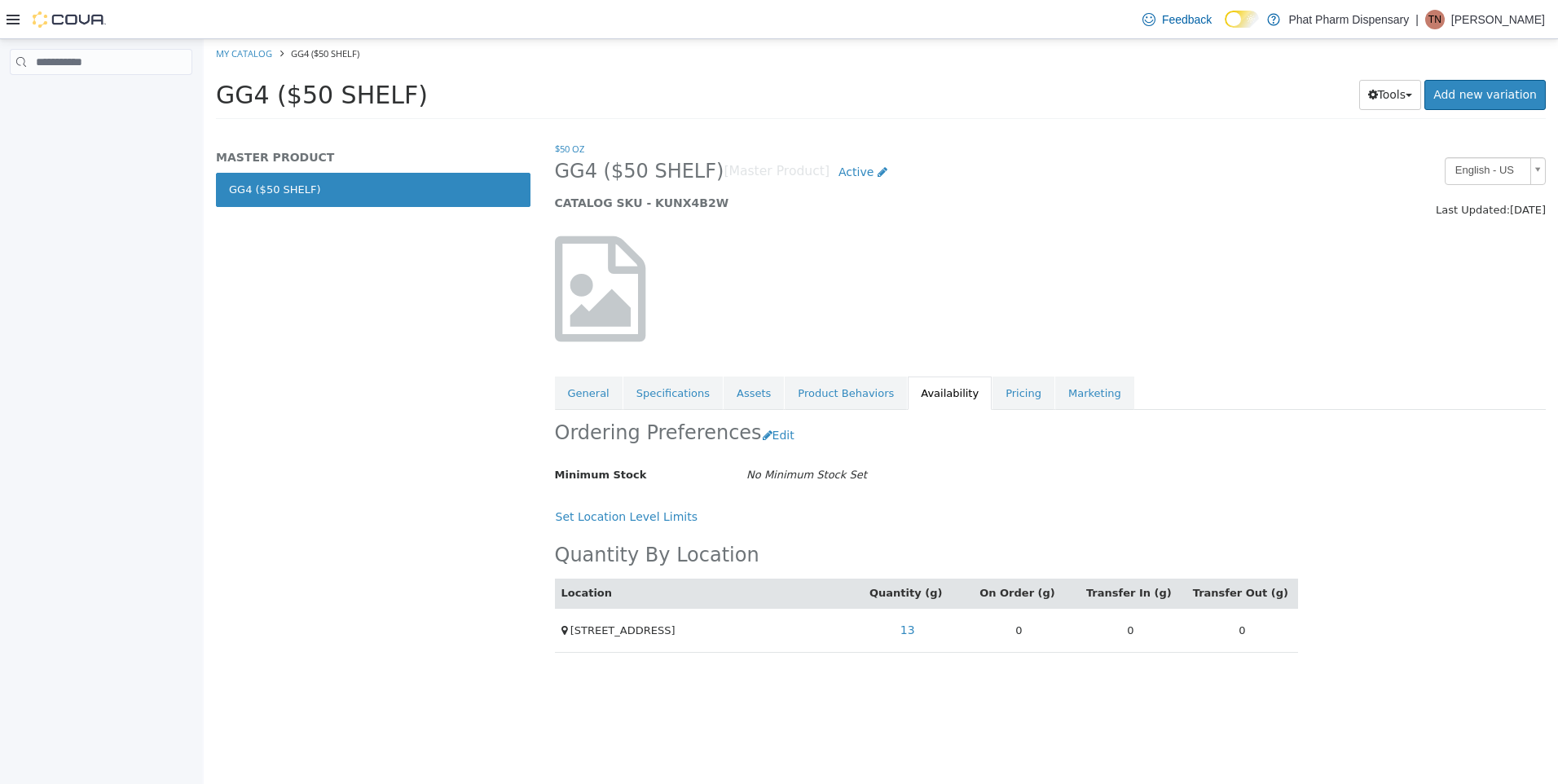
click at [4, 10] on div "Feedback Dark Mode Phat Pharm Dispensary | TN [PERSON_NAME]" at bounding box center [779, 20] width 1558 height 39
click at [7, 22] on icon at bounding box center [13, 20] width 13 height 13
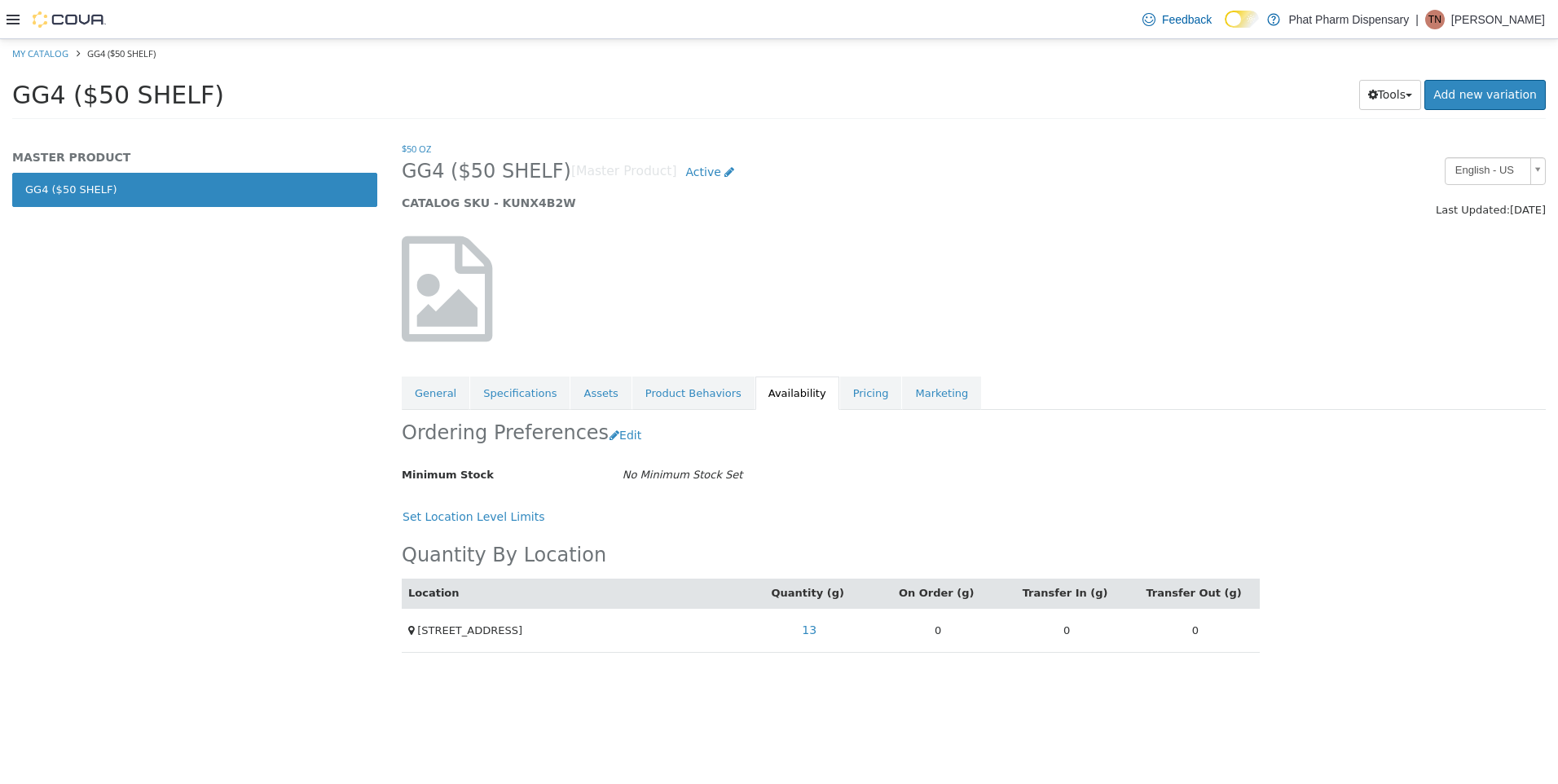
click at [53, 21] on img at bounding box center [69, 19] width 73 height 16
click at [60, 16] on img at bounding box center [69, 19] width 73 height 16
click at [72, 11] on img at bounding box center [69, 19] width 73 height 16
click at [7, 18] on icon at bounding box center [13, 20] width 13 height 13
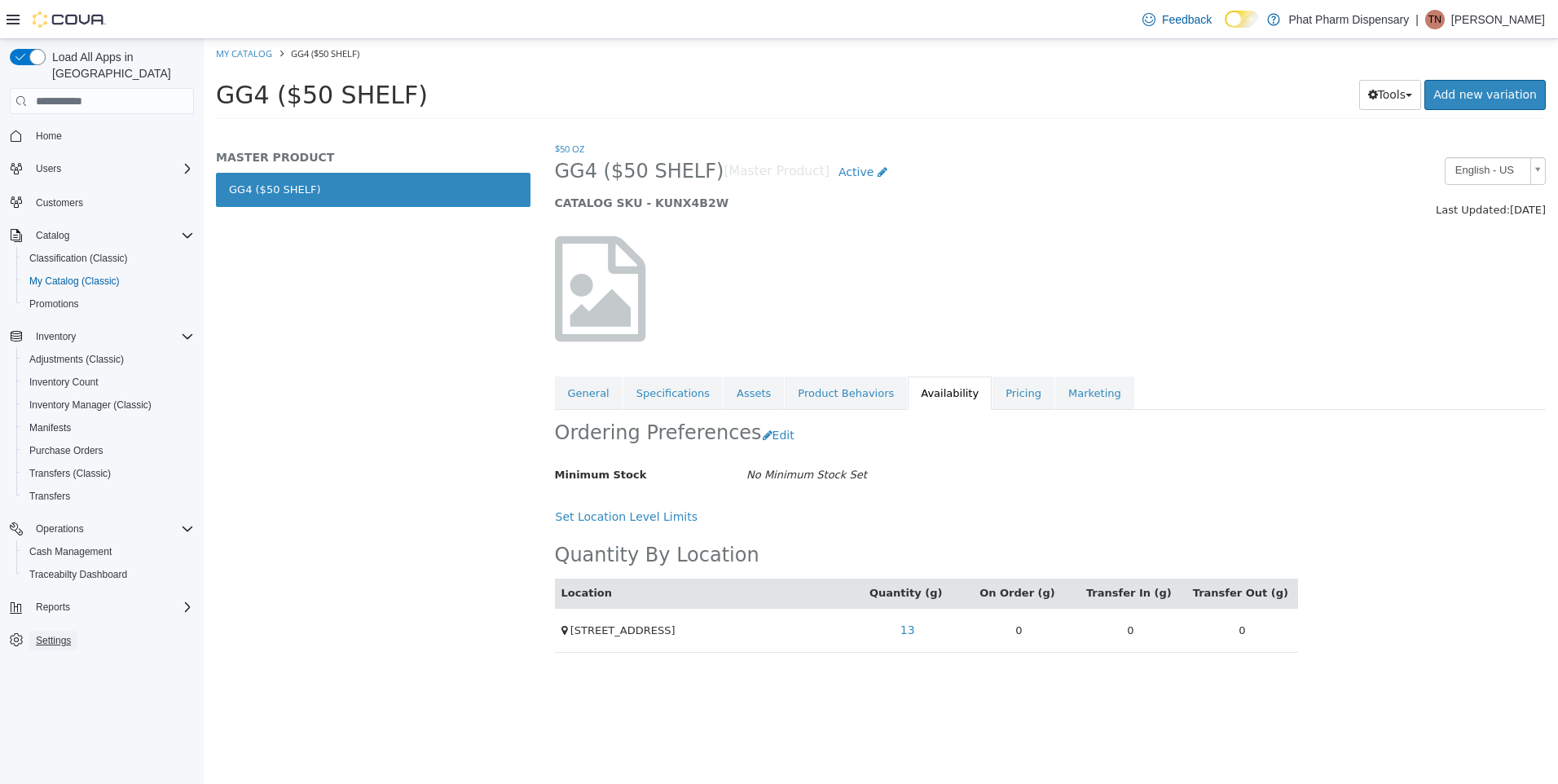
click at [48, 631] on span "Settings" at bounding box center [52, 640] width 35 height 20
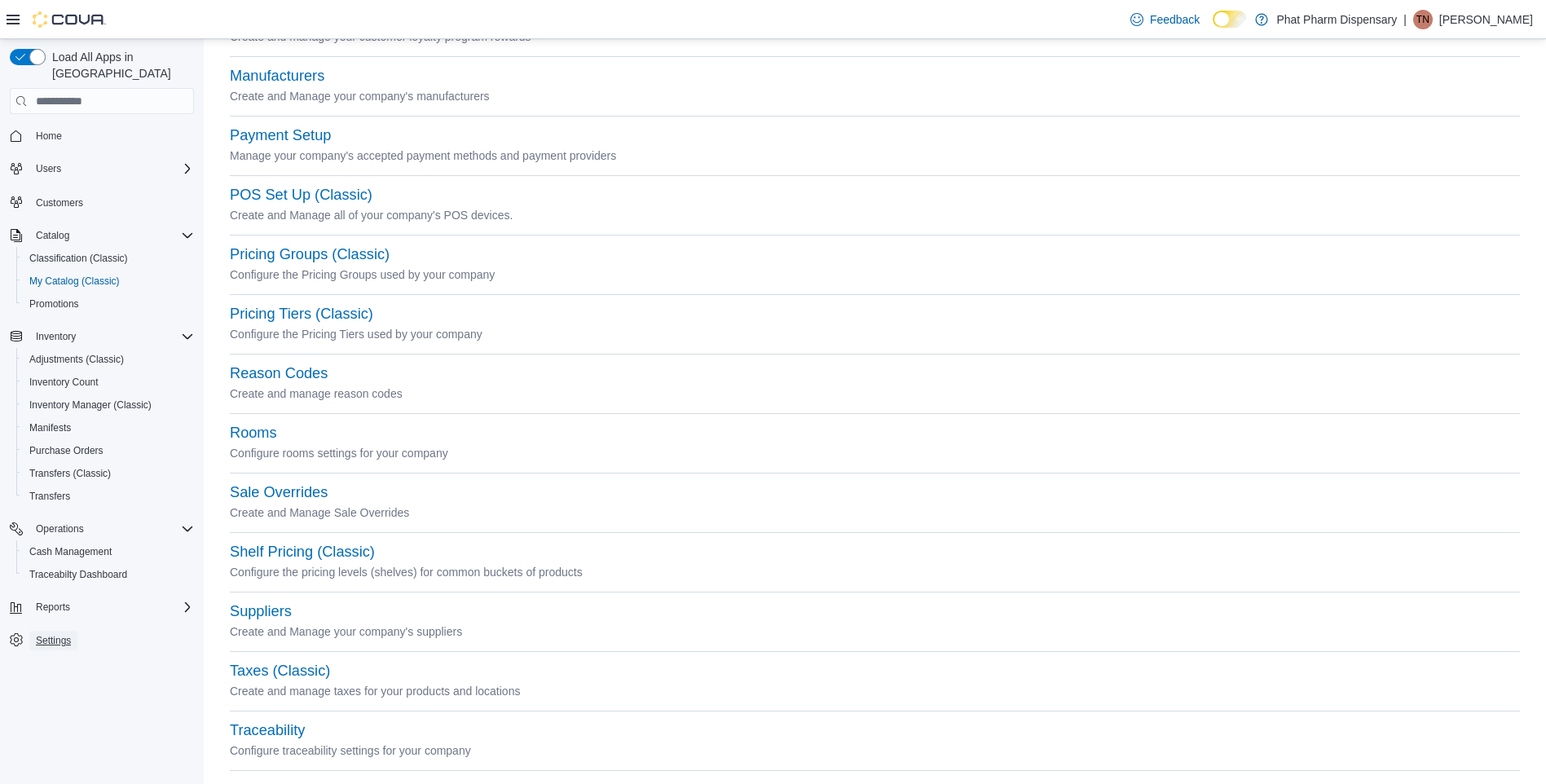
scroll to position [553, 0]
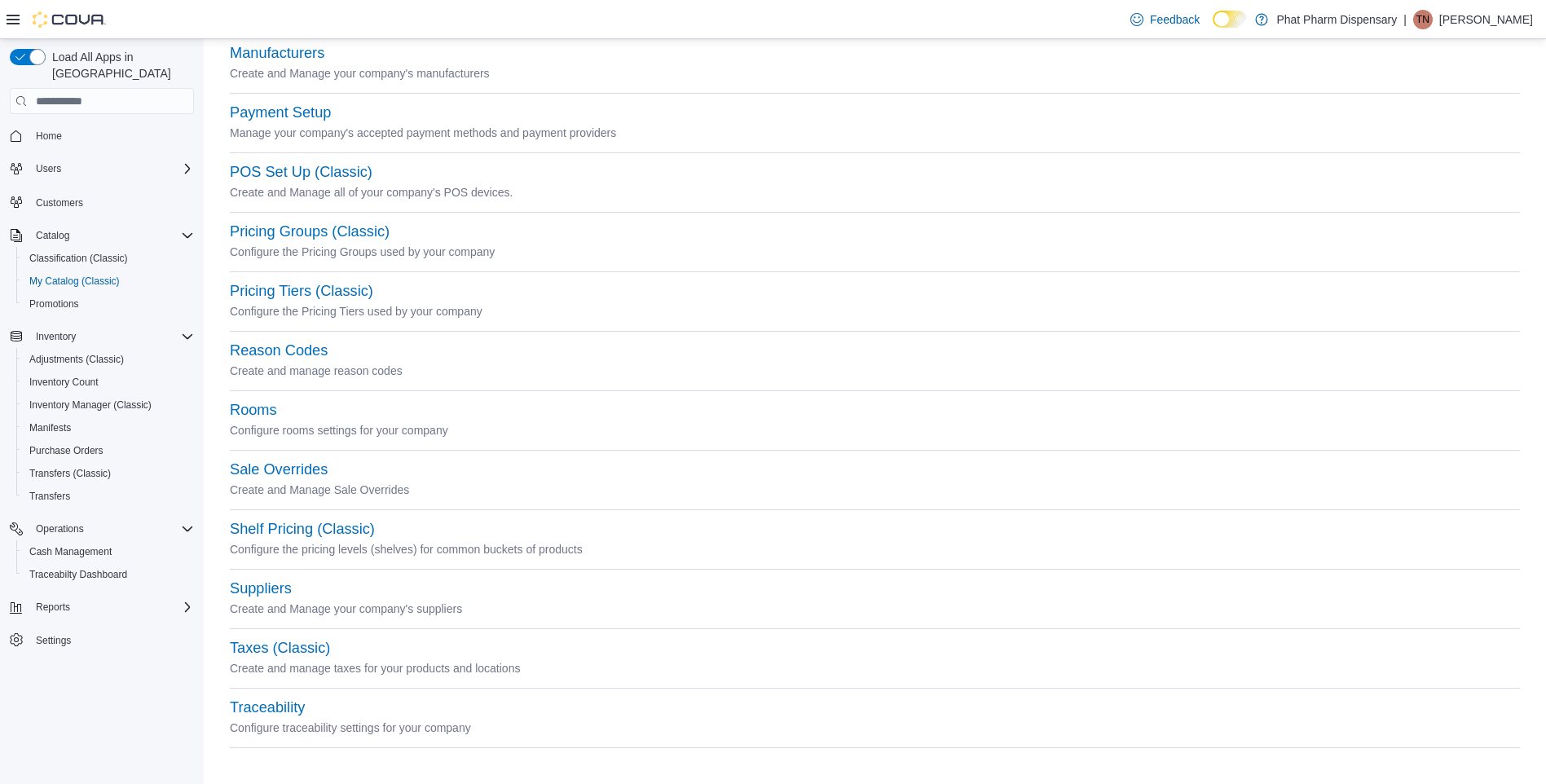
click at [237, 458] on div "Rooms Configure rooms settings for your company" at bounding box center [875, 431] width 1291 height 60
click at [248, 464] on button "Sale Overrides" at bounding box center [279, 470] width 98 height 17
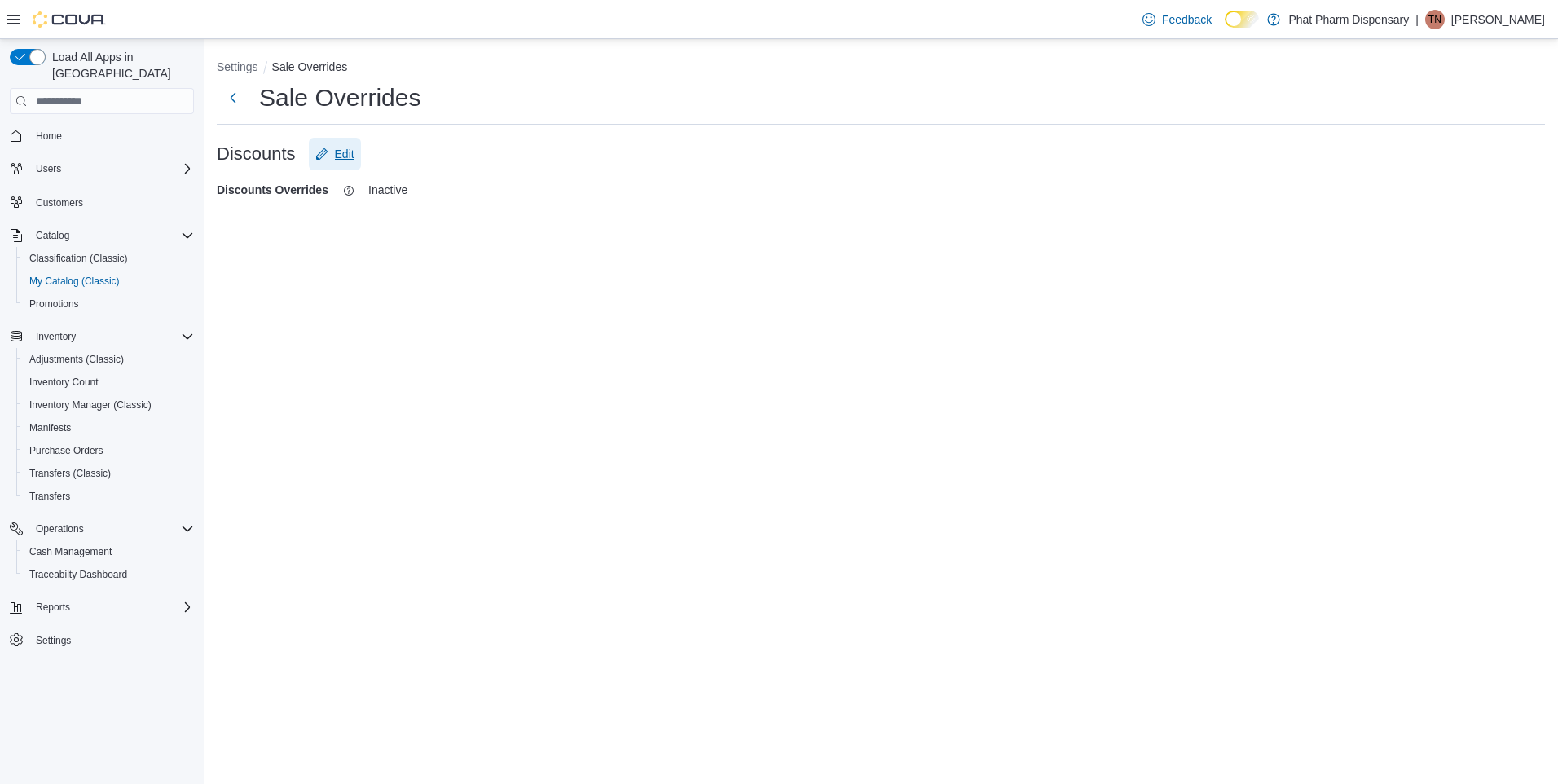
click at [323, 147] on span "Edit" at bounding box center [335, 153] width 39 height 33
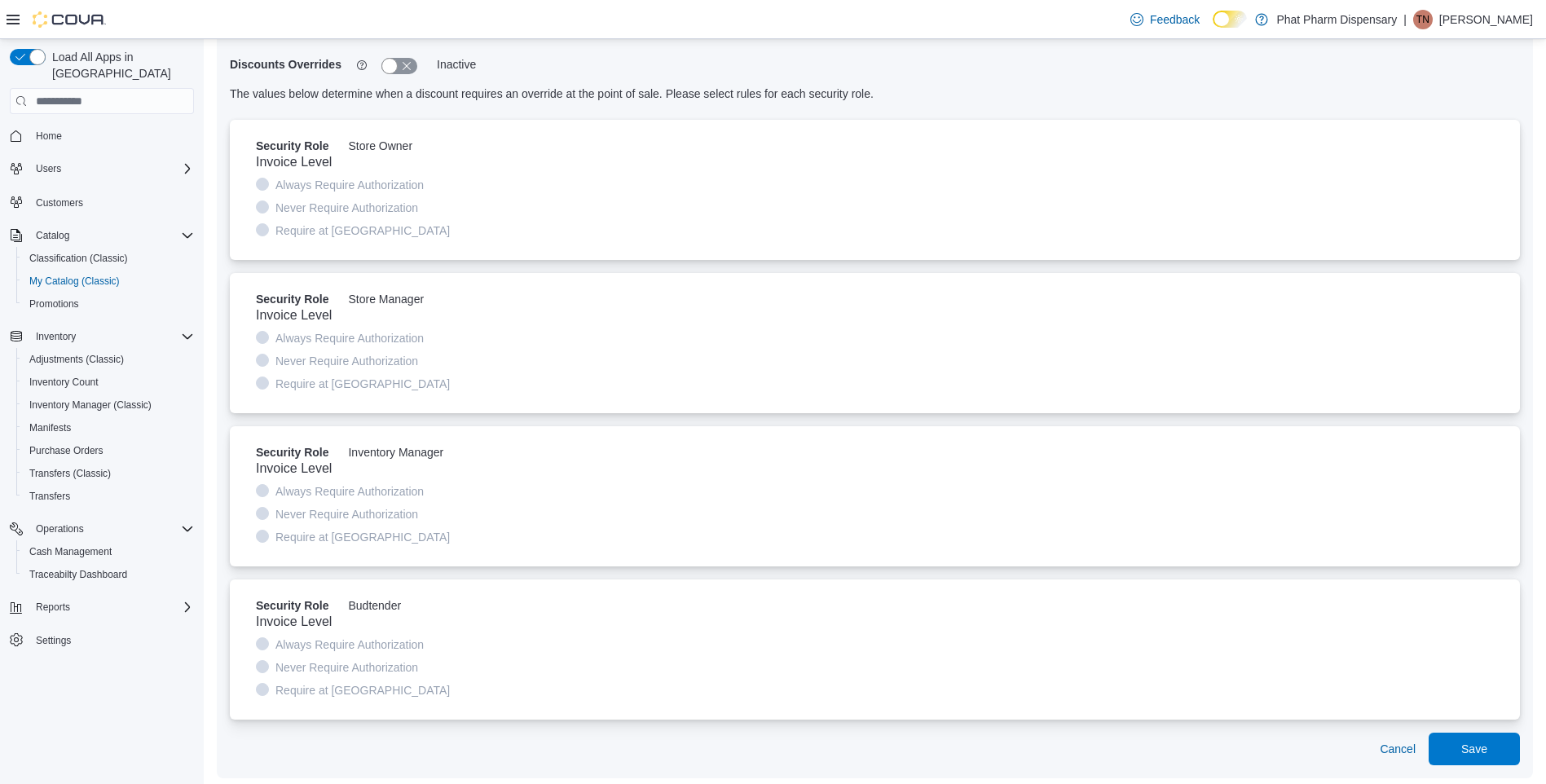
scroll to position [146, 0]
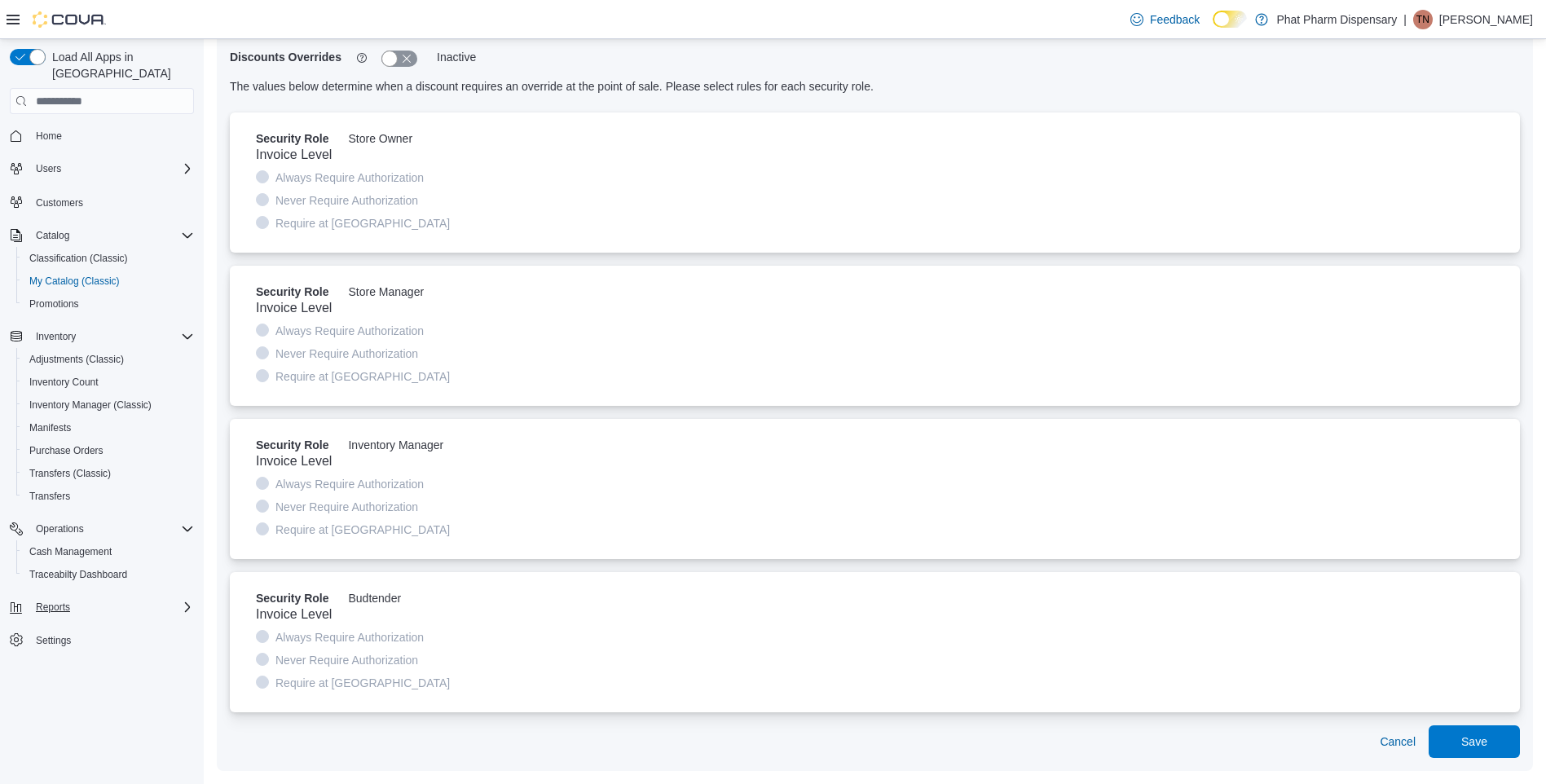
click at [82, 597] on div "Reports" at bounding box center [111, 606] width 165 height 20
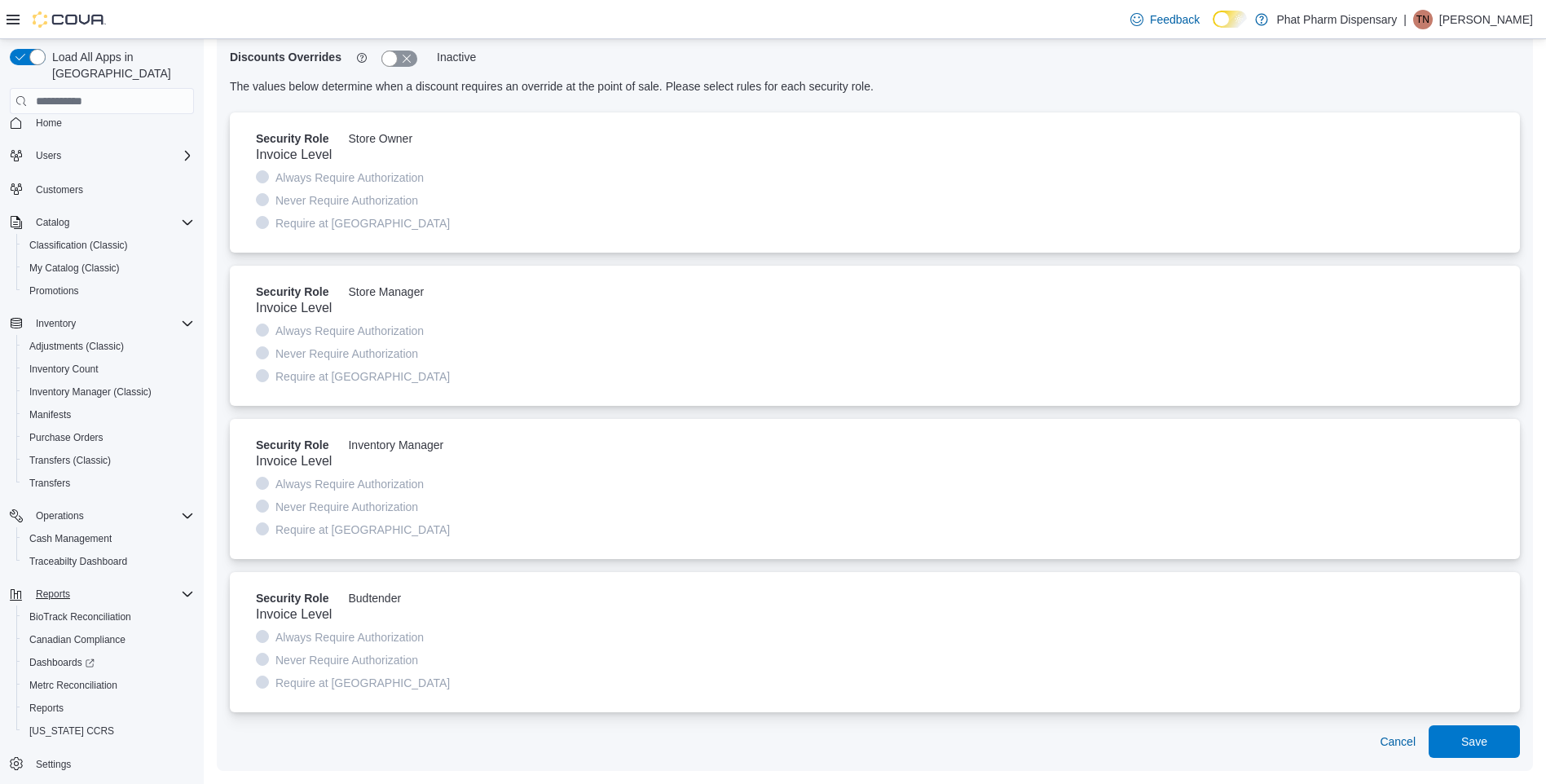
scroll to position [16, 0]
click at [72, 752] on link "Settings" at bounding box center [52, 761] width 48 height 20
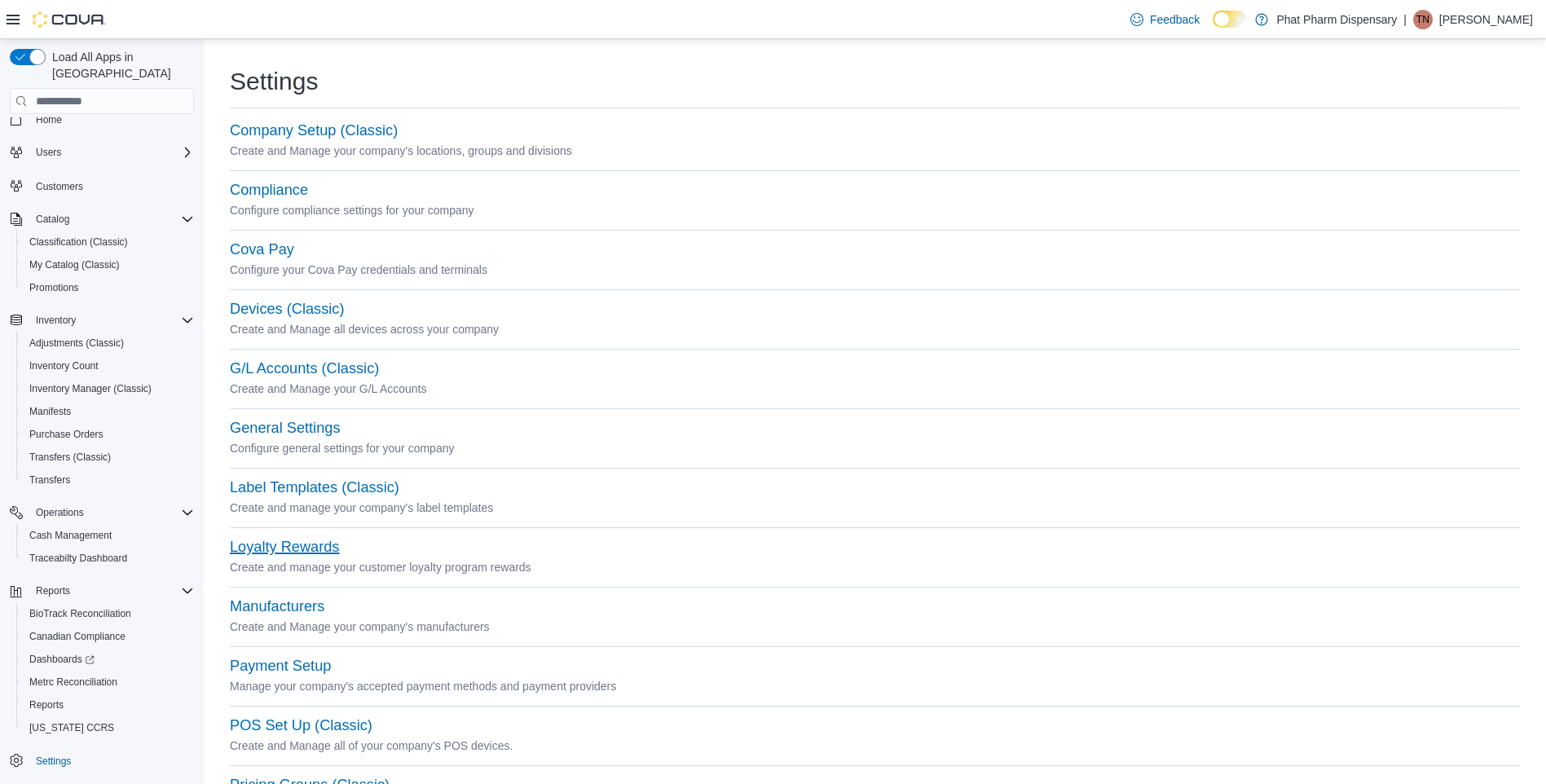
click at [303, 548] on button "Loyalty Rewards" at bounding box center [284, 547] width 109 height 17
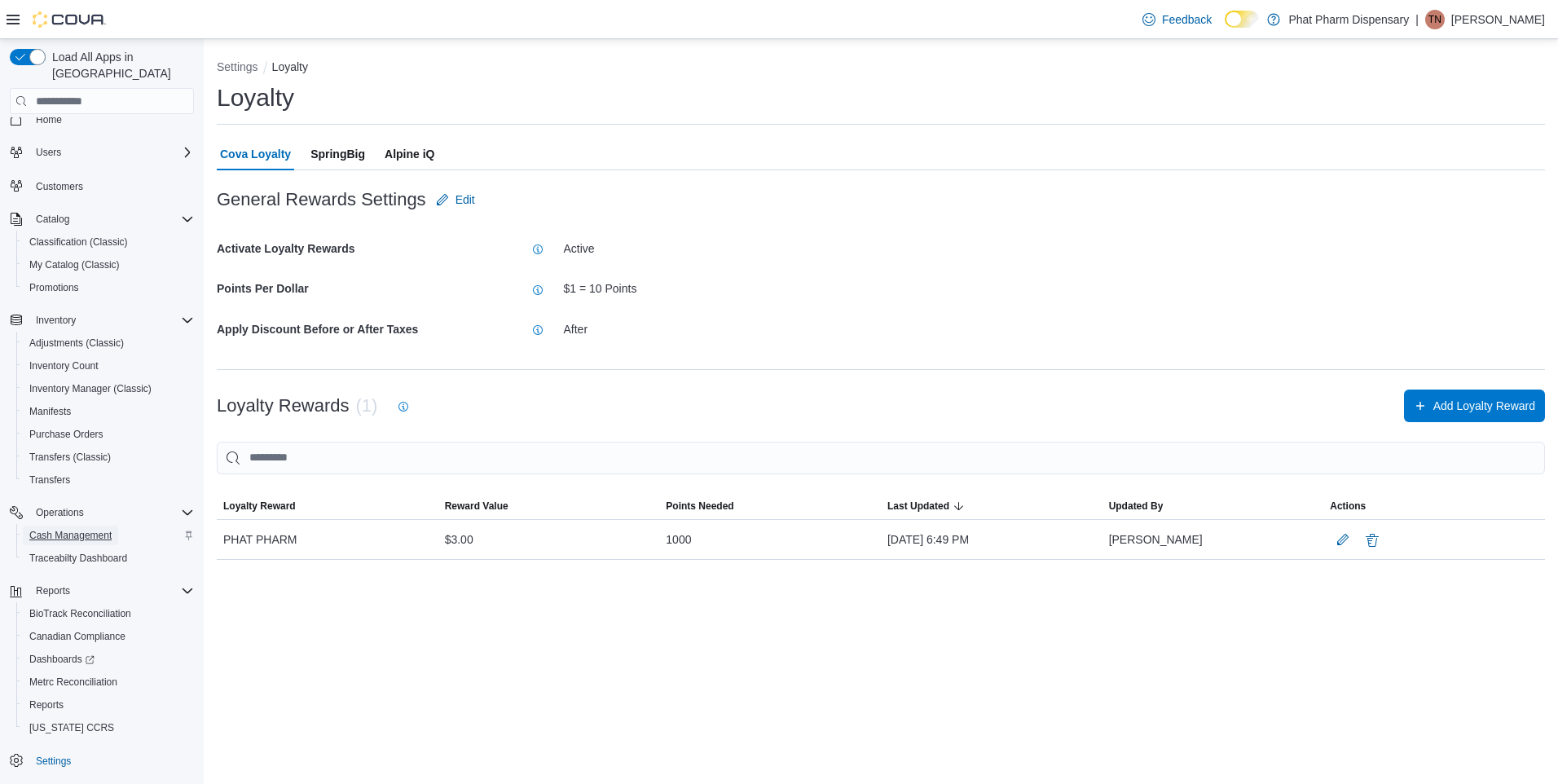
click at [95, 529] on span "Cash Management" at bounding box center [70, 535] width 82 height 13
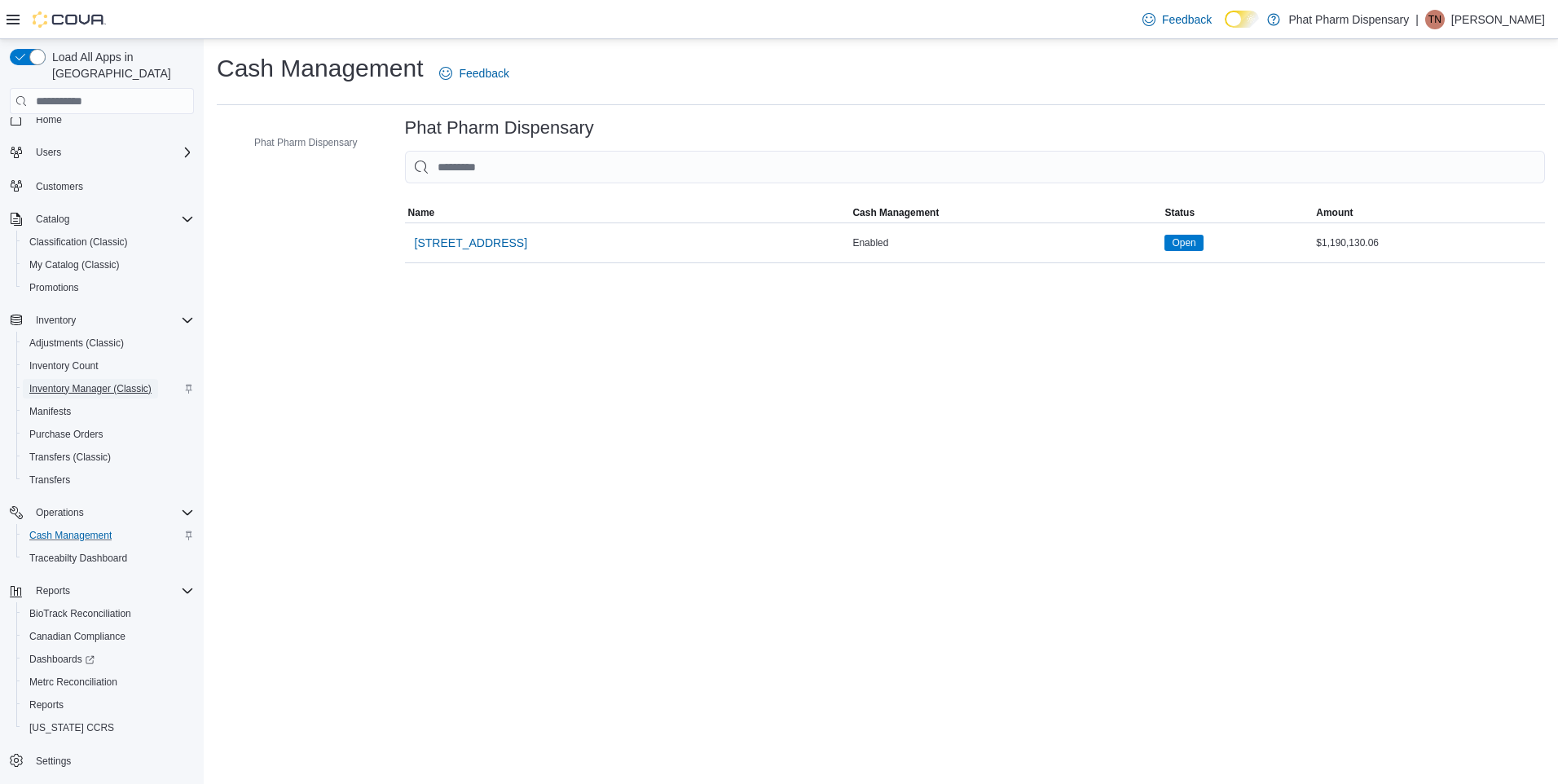
click at [124, 380] on span "Inventory Manager (Classic)" at bounding box center [90, 388] width 123 height 20
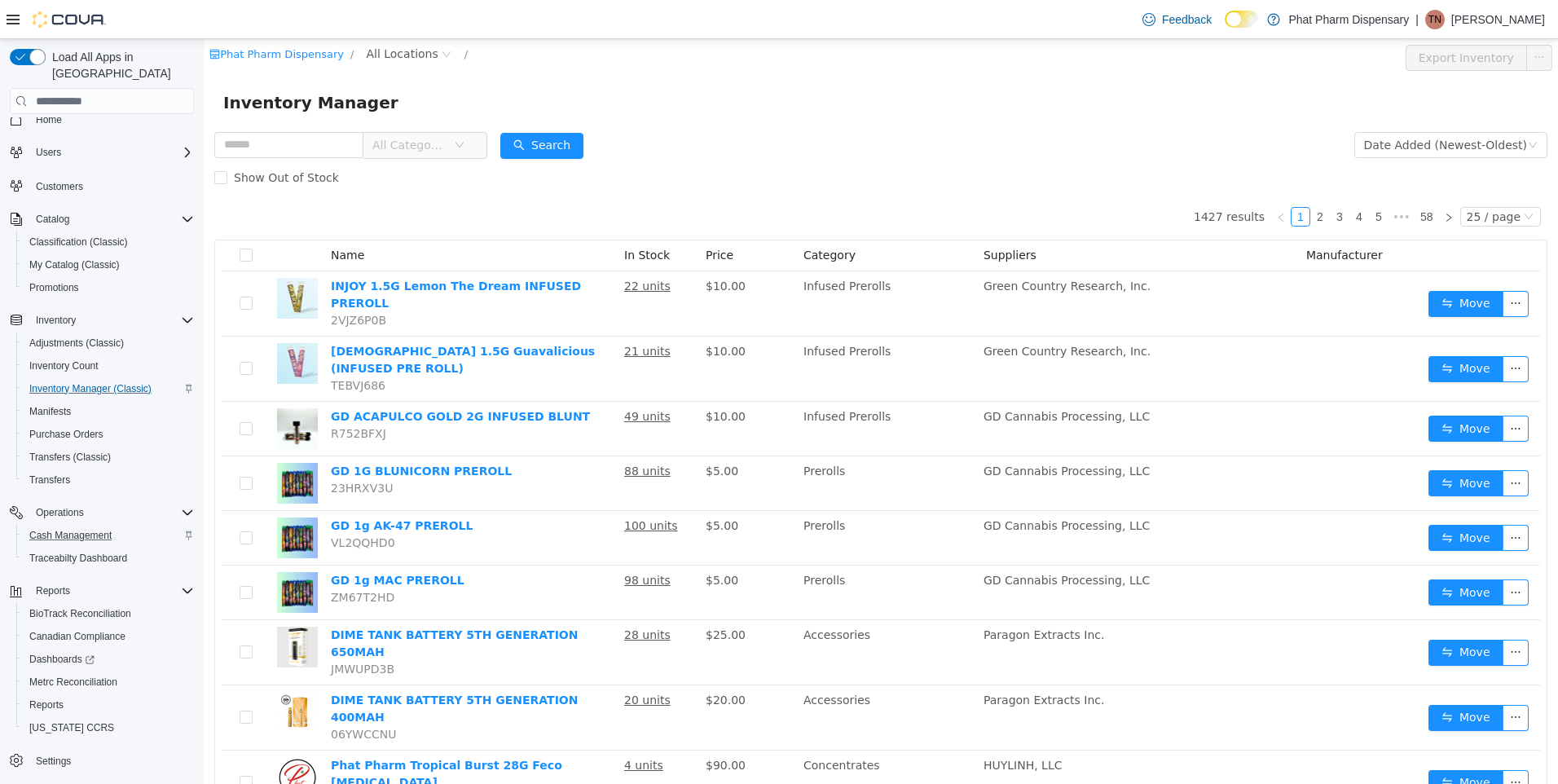
click at [446, 141] on span "All Categories" at bounding box center [409, 144] width 74 height 16
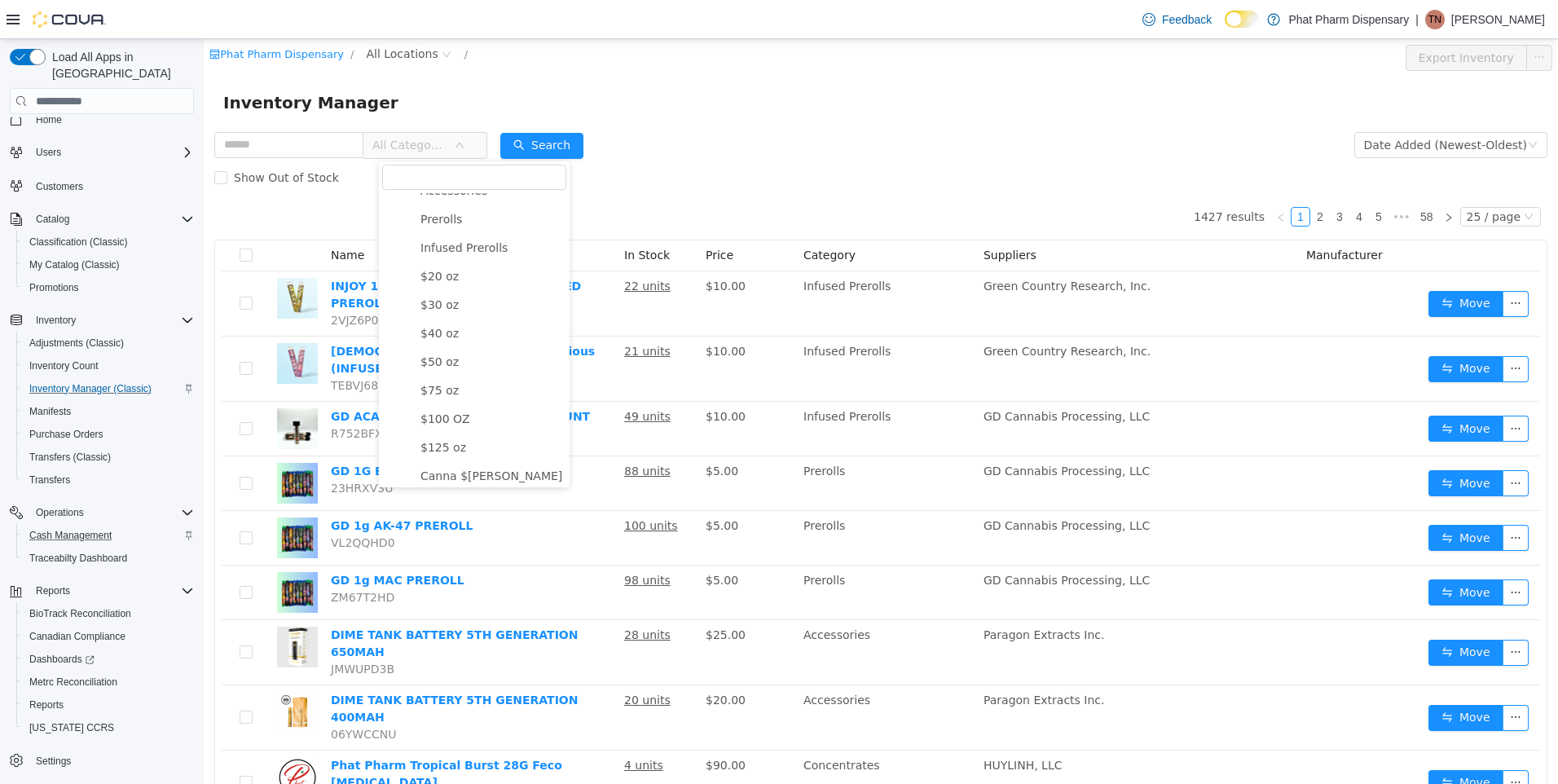
scroll to position [81, 0]
click at [742, 105] on div "Inventory Manager" at bounding box center [881, 103] width 1316 height 26
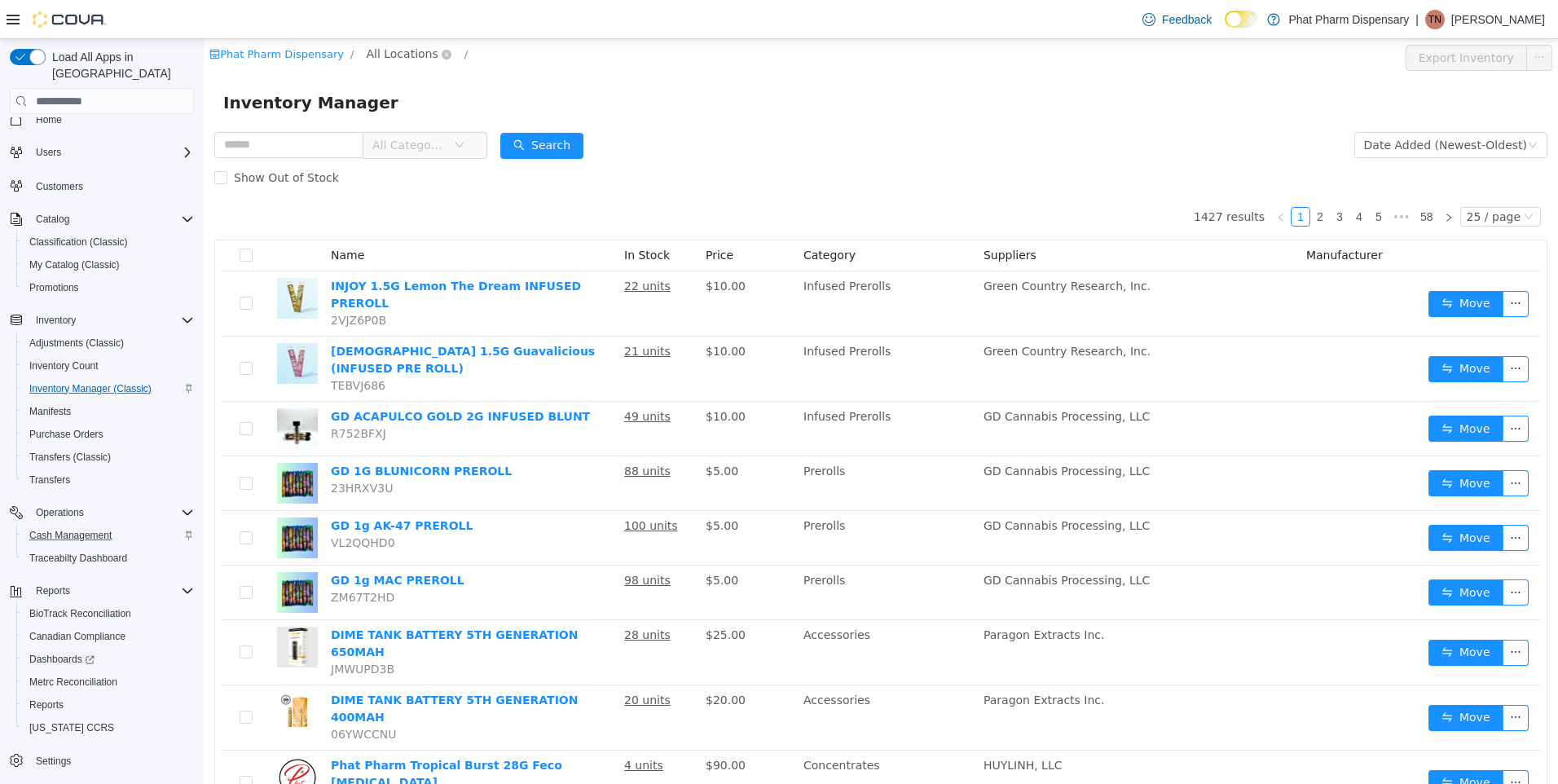
click at [366, 52] on span "All Locations" at bounding box center [401, 53] width 72 height 18
click at [402, 142] on span "[STREET_ADDRESS]" at bounding box center [445, 142] width 113 height 13
click at [845, 154] on form "All Categories Date Added (Newest-Oldest) Search Show Out of Stock" at bounding box center [881, 162] width 1333 height 65
click at [1424, 50] on button "Export 2131 W. Main Street Suite 104 Inventory" at bounding box center [1407, 58] width 238 height 26
